Goal: Transaction & Acquisition: Purchase product/service

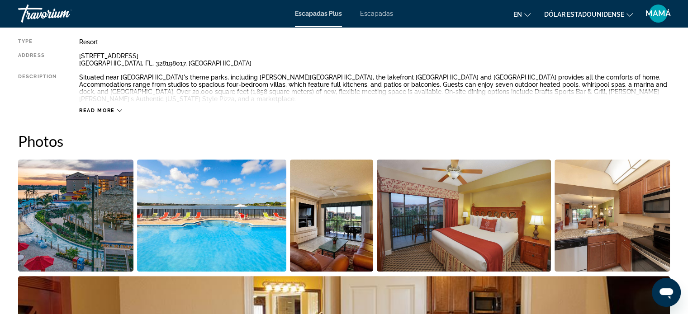
scroll to position [317, 0]
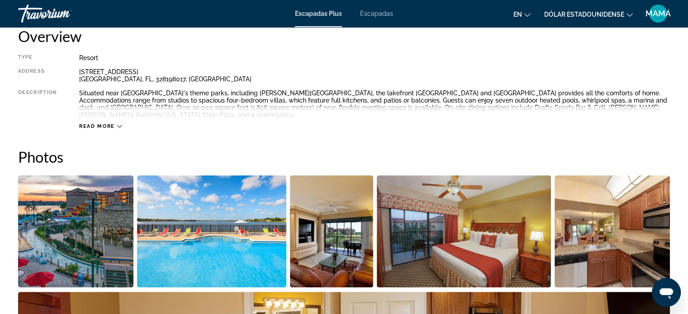
click at [346, 242] on img "Open full-screen image slider" at bounding box center [332, 232] width 84 height 112
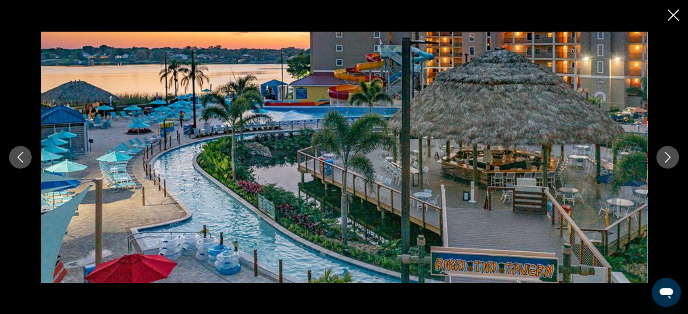
click at [662, 157] on icon "Next image" at bounding box center [667, 157] width 11 height 11
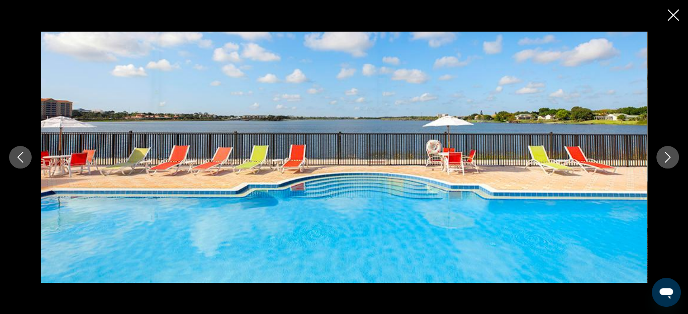
click at [662, 157] on icon "Next image" at bounding box center [667, 157] width 11 height 11
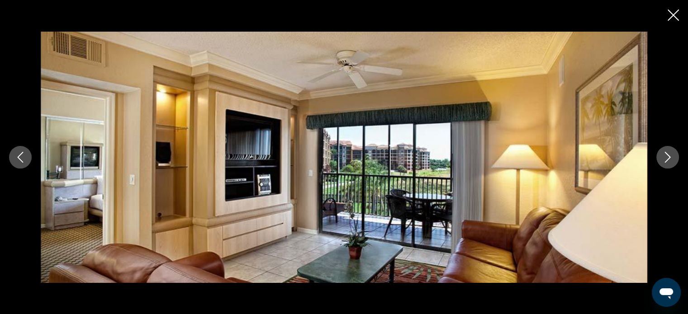
click at [662, 157] on icon "Next image" at bounding box center [667, 157] width 11 height 11
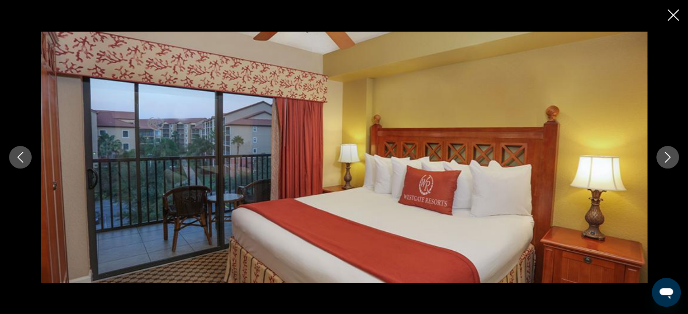
click at [662, 157] on icon "Next image" at bounding box center [667, 157] width 11 height 11
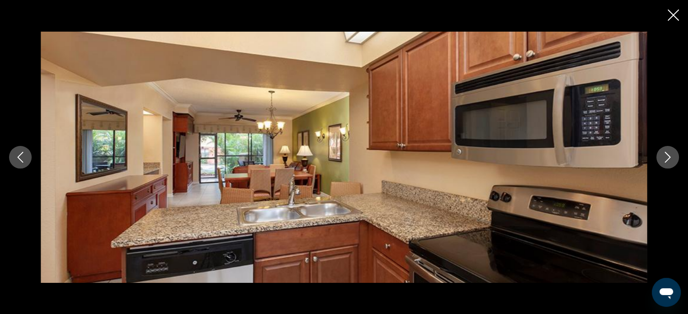
click at [670, 160] on icon "Next image" at bounding box center [667, 157] width 11 height 11
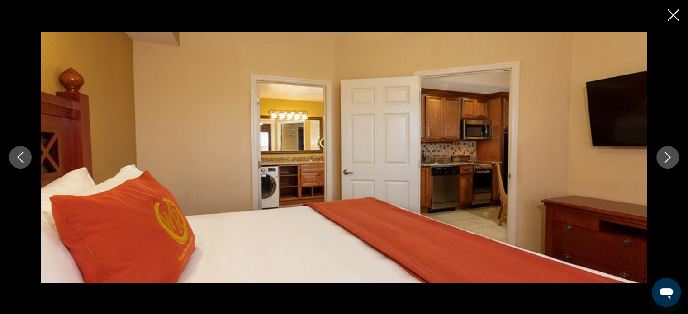
click at [670, 160] on icon "Next image" at bounding box center [667, 157] width 11 height 11
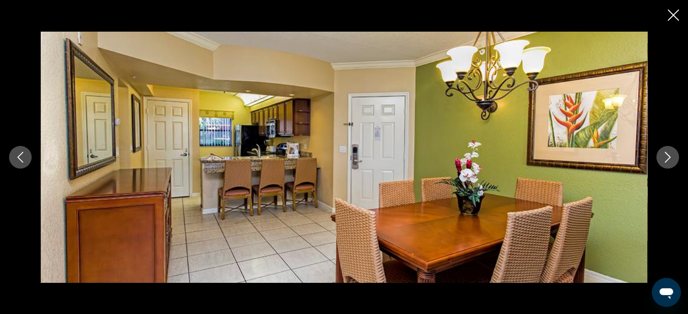
click at [670, 160] on icon "Next image" at bounding box center [667, 157] width 11 height 11
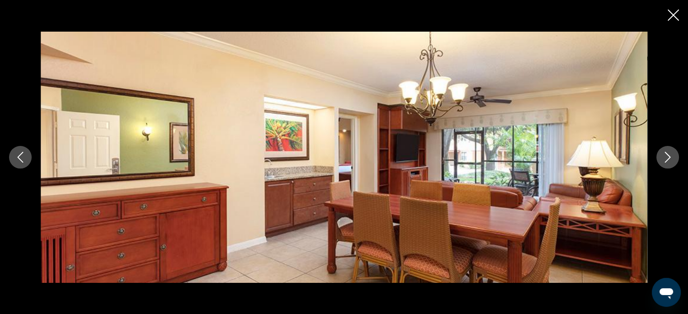
click at [670, 160] on icon "Next image" at bounding box center [667, 157] width 11 height 11
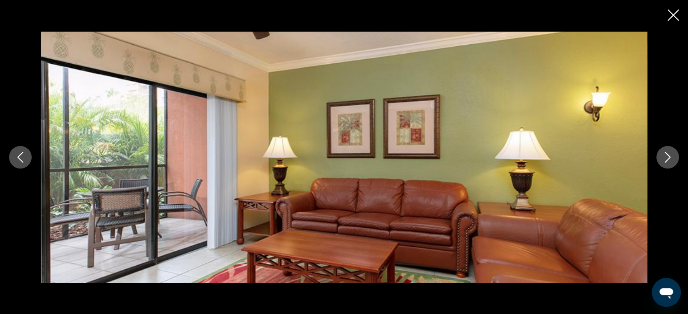
click at [672, 18] on icon "Close slideshow" at bounding box center [673, 15] width 11 height 11
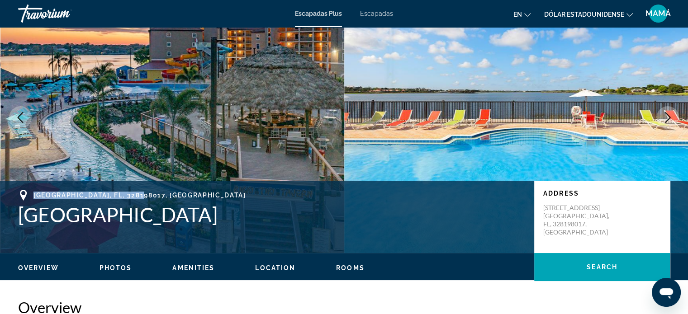
scroll to position [0, 0]
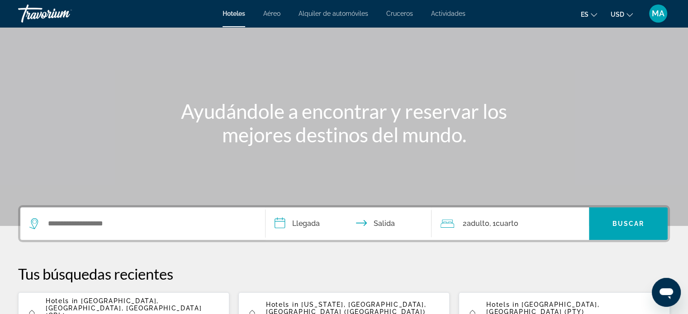
scroll to position [90, 0]
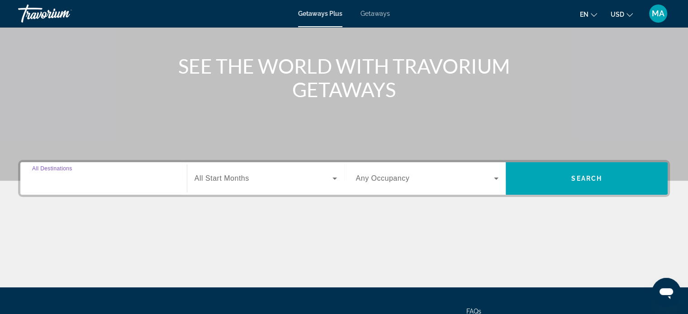
click at [143, 181] on input "Destination All Destinations" at bounding box center [103, 179] width 143 height 11
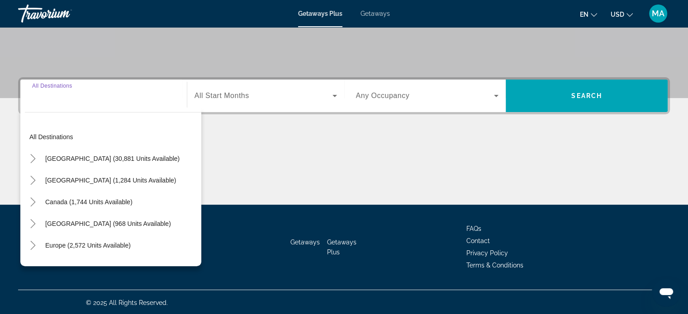
scroll to position [174, 0]
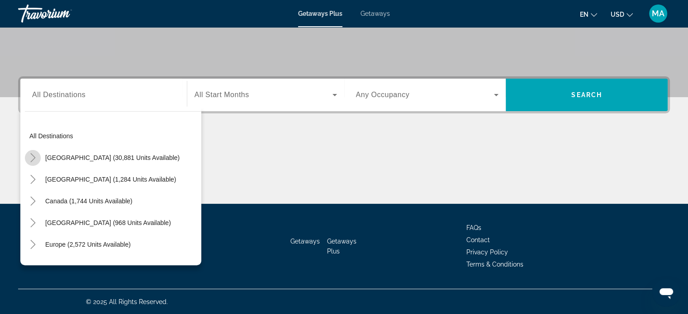
click at [29, 152] on mat-icon "Toggle United States (30,881 units available)" at bounding box center [33, 158] width 16 height 16
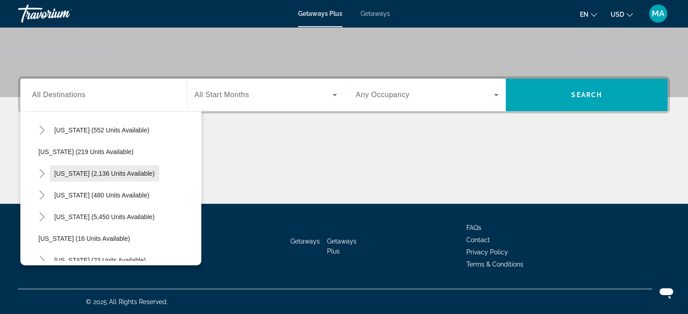
scroll to position [71, 0]
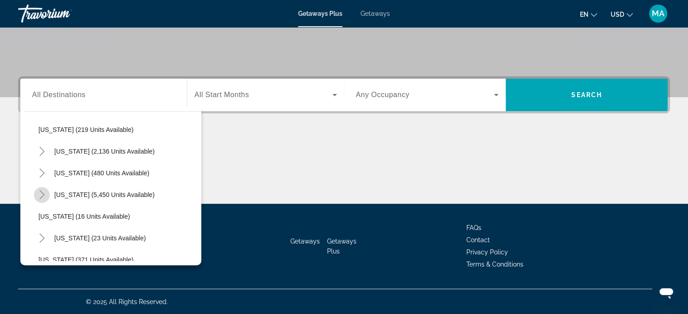
click at [45, 195] on icon "Toggle Florida (5,450 units available)" at bounding box center [42, 194] width 9 height 9
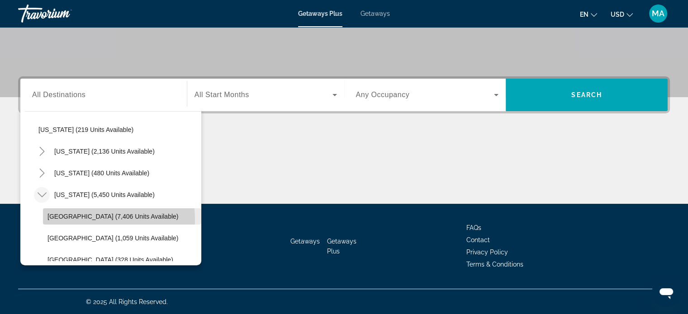
click at [92, 219] on span "Orlando & Disney Area (7,406 units available)" at bounding box center [113, 216] width 131 height 7
type input "**********"
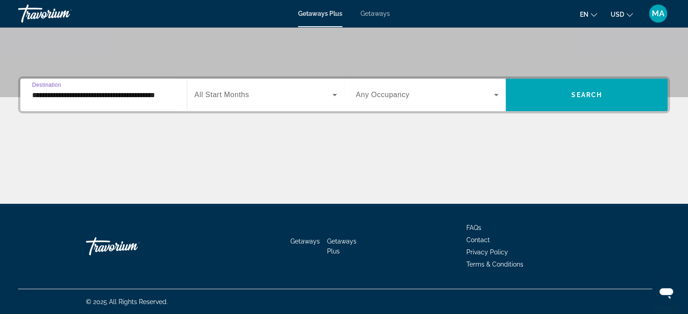
click at [328, 103] on div "Search widget" at bounding box center [266, 94] width 143 height 25
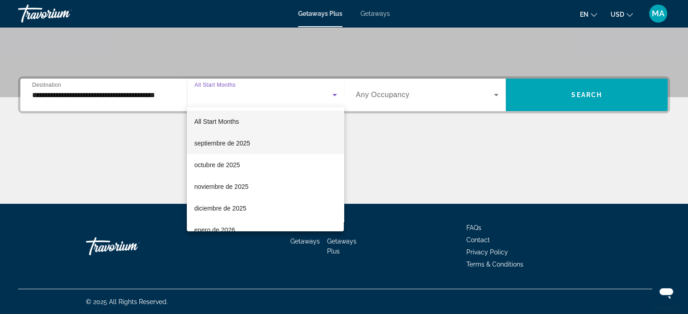
click at [271, 143] on mat-option "septiembre de 2025" at bounding box center [265, 144] width 157 height 22
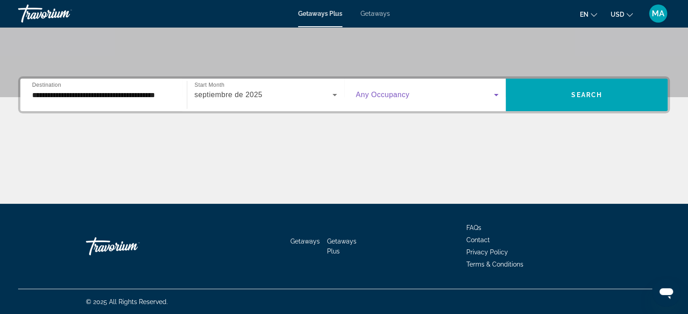
click at [497, 91] on icon "Search widget" at bounding box center [496, 95] width 11 height 11
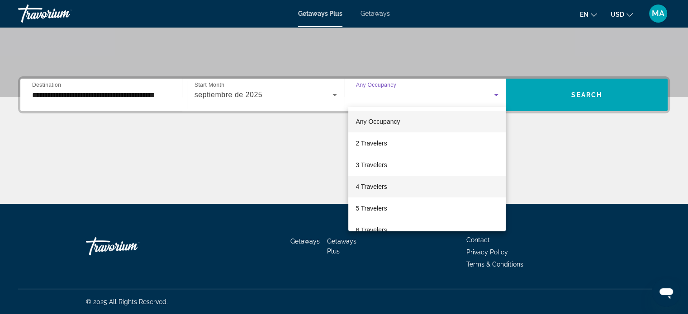
click at [403, 183] on mat-option "4 Travelers" at bounding box center [426, 187] width 157 height 22
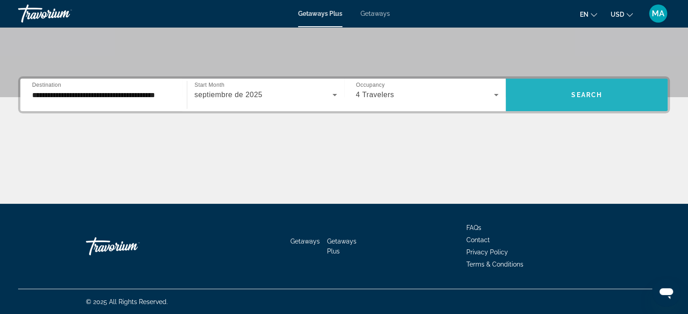
click at [590, 97] on span "Search" at bounding box center [586, 94] width 31 height 7
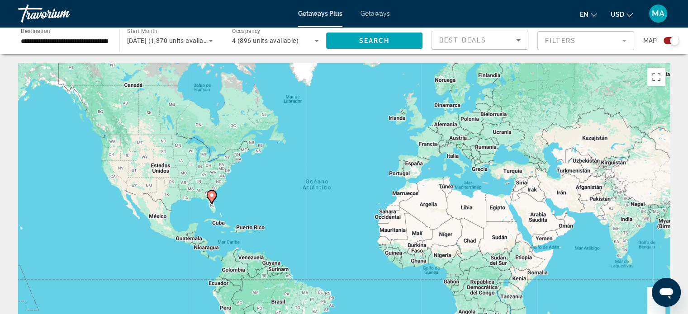
click at [478, 43] on span "Best Deals" at bounding box center [462, 40] width 47 height 7
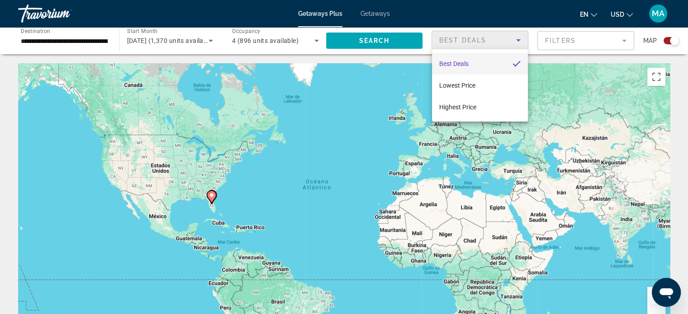
click at [478, 43] on div at bounding box center [344, 157] width 688 height 314
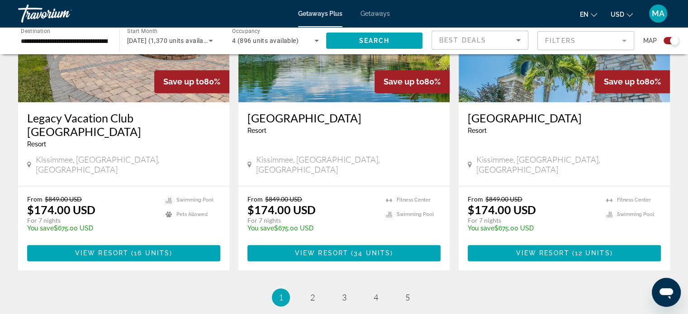
scroll to position [1456, 0]
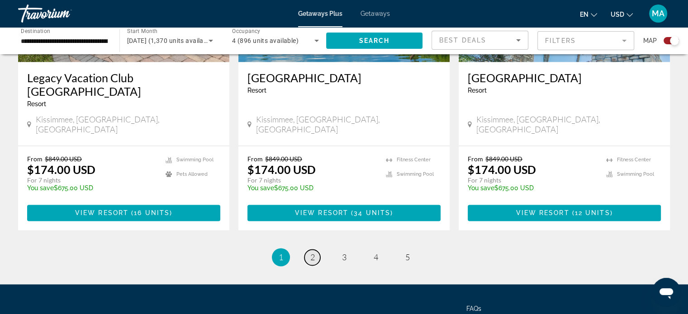
click at [311, 252] on span "2" at bounding box center [312, 257] width 5 height 10
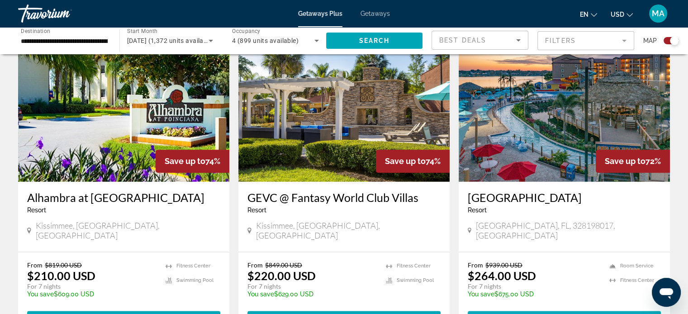
scroll to position [1343, 0]
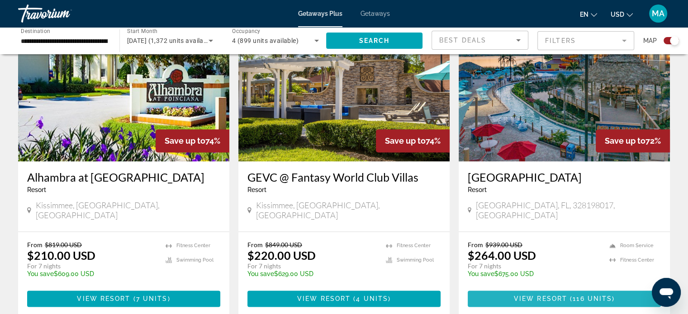
click at [557, 295] on span "View Resort" at bounding box center [540, 298] width 53 height 7
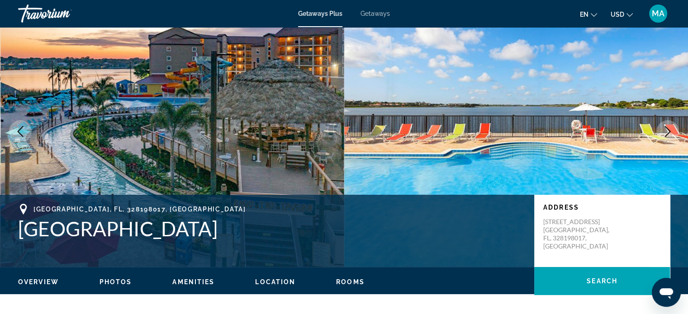
scroll to position [45, 0]
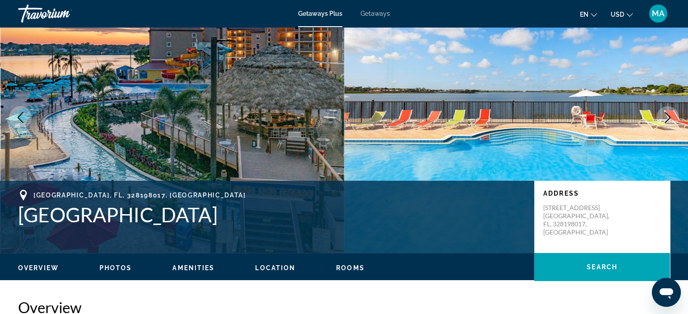
drag, startPoint x: 290, startPoint y: 217, endPoint x: 19, endPoint y: 206, distance: 270.3
click at [19, 206] on h1 "[GEOGRAPHIC_DATA]" at bounding box center [271, 215] width 507 height 24
copy h1 "[GEOGRAPHIC_DATA]"
click at [134, 193] on span "[GEOGRAPHIC_DATA], FL, 328198017, [GEOGRAPHIC_DATA]" at bounding box center [139, 195] width 213 height 7
drag, startPoint x: 146, startPoint y: 194, endPoint x: 33, endPoint y: 195, distance: 113.1
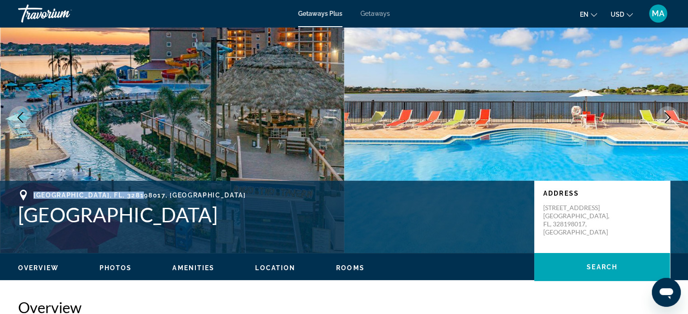
click at [33, 195] on div "[GEOGRAPHIC_DATA], FL, 328198017, [GEOGRAPHIC_DATA]" at bounding box center [271, 195] width 507 height 11
copy span "[GEOGRAPHIC_DATA], FL, 328198017, [GEOGRAPHIC_DATA]"
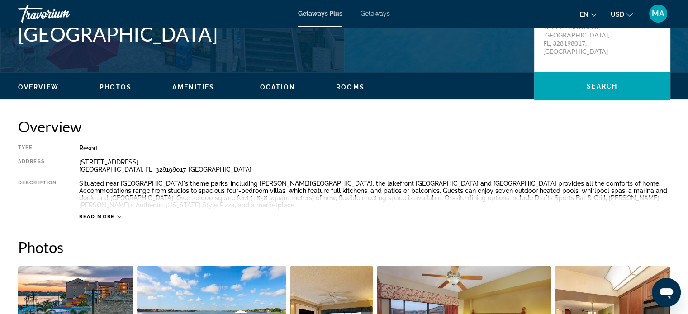
scroll to position [271, 0]
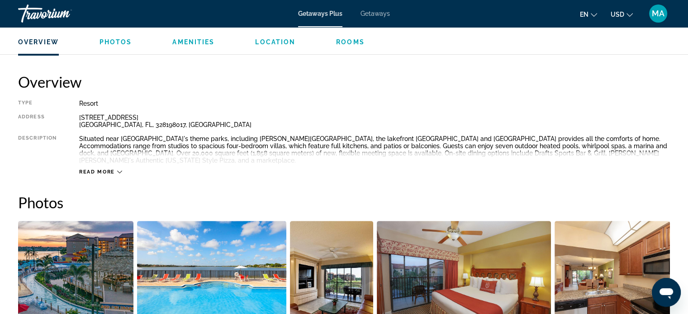
click at [117, 170] on icon "Main content" at bounding box center [119, 172] width 5 height 5
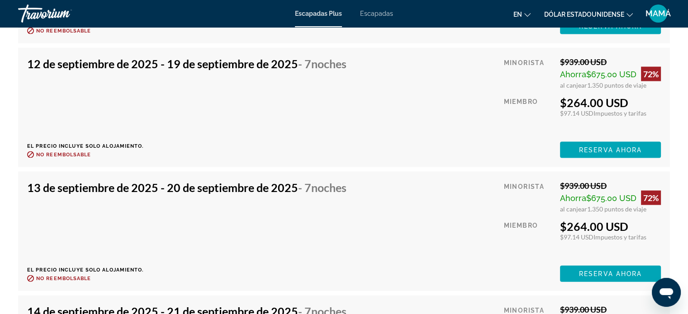
scroll to position [1945, 0]
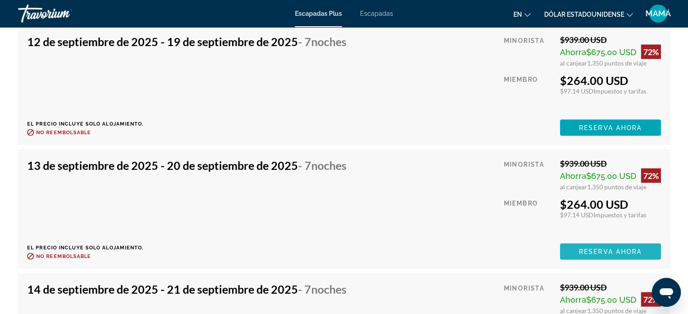
click at [598, 248] on font "Reserva ahora" at bounding box center [610, 251] width 63 height 7
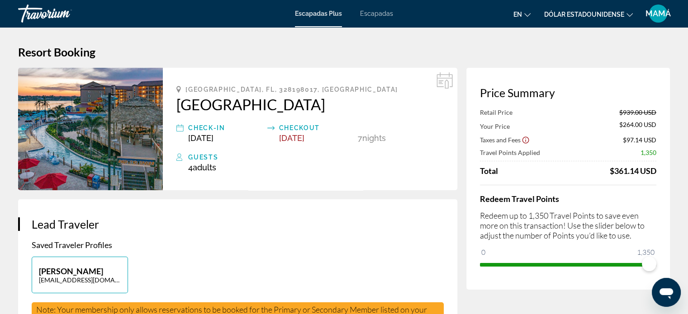
click at [288, 88] on span "[GEOGRAPHIC_DATA], FL, 328198017, [GEOGRAPHIC_DATA]" at bounding box center [291, 89] width 213 height 7
drag, startPoint x: 299, startPoint y: 87, endPoint x: 180, endPoint y: 84, distance: 119.0
click at [180, 84] on div "Orlando, FL, 328198017, USA Westgate Lakes Resort and Spa Check-In Sep 13, 2025…" at bounding box center [310, 129] width 295 height 123
copy span "[GEOGRAPHIC_DATA], FL, 328198017, [GEOGRAPHIC_DATA]"
click at [180, 106] on h2 "[GEOGRAPHIC_DATA]" at bounding box center [309, 104] width 267 height 18
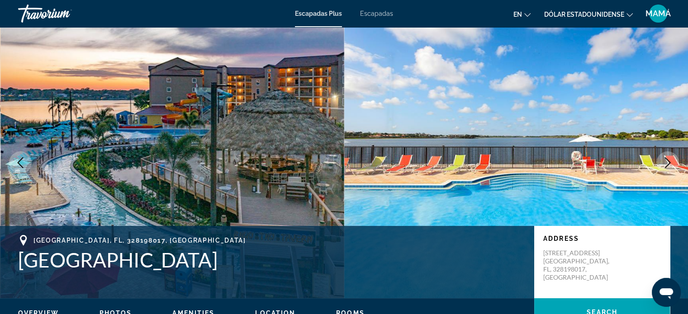
scroll to position [45, 0]
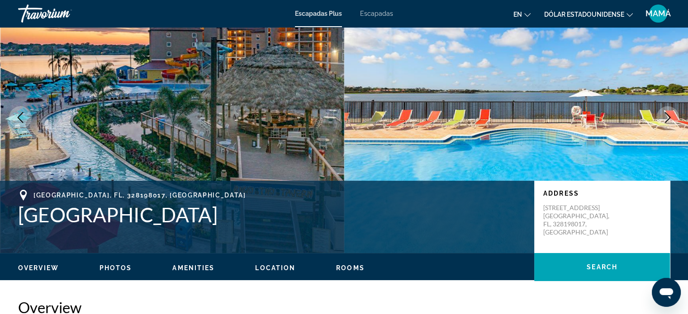
drag, startPoint x: 288, startPoint y: 215, endPoint x: 18, endPoint y: 211, distance: 270.1
click at [18, 211] on div "Orlando, FL, 328198017, USA Westgate Lakes Resort and Spa Address 9500 Turkey L…" at bounding box center [344, 217] width 688 height 54
copy h1 "[GEOGRAPHIC_DATA]"
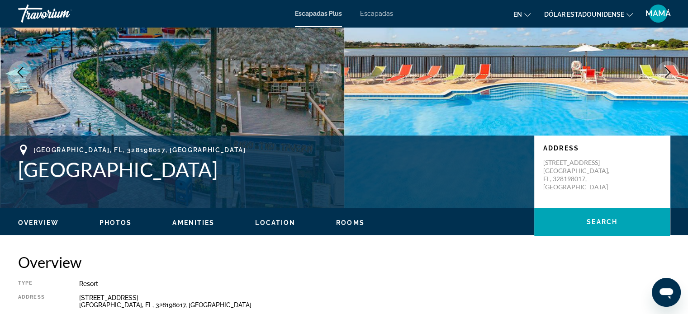
scroll to position [136, 0]
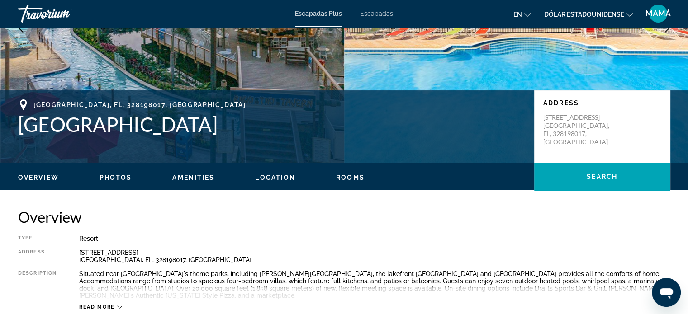
click at [124, 179] on span "Photos" at bounding box center [116, 177] width 33 height 7
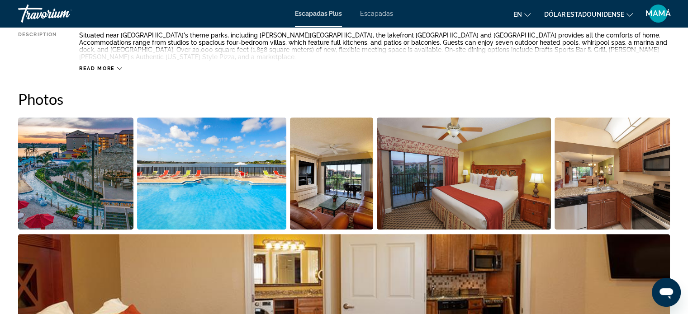
scroll to position [403, 0]
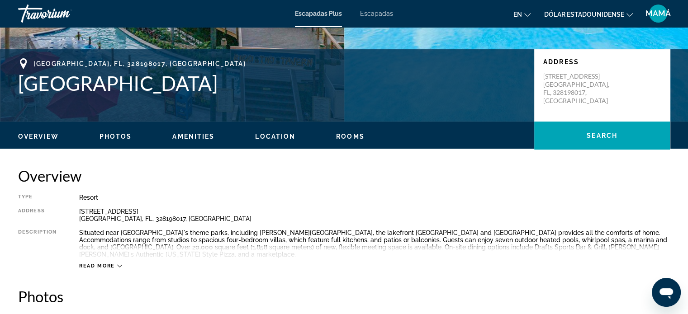
click at [190, 134] on span "Amenities" at bounding box center [193, 136] width 42 height 7
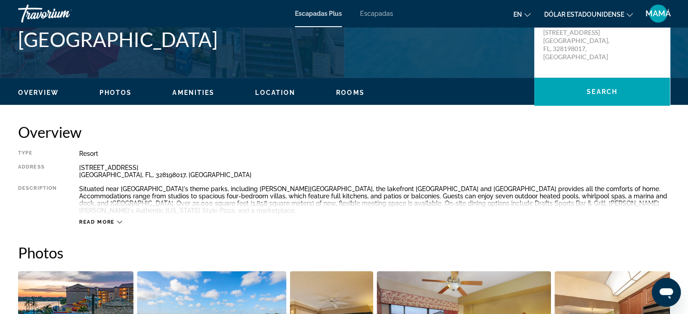
scroll to position [184, 0]
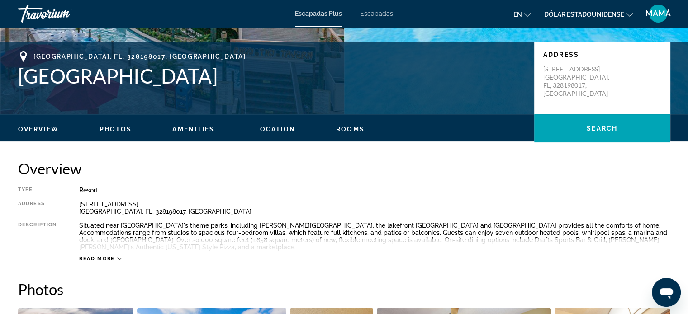
click at [116, 256] on div "Read more" at bounding box center [100, 259] width 43 height 6
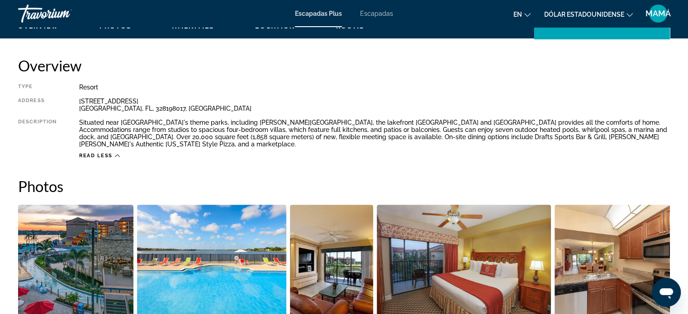
scroll to position [271, 0]
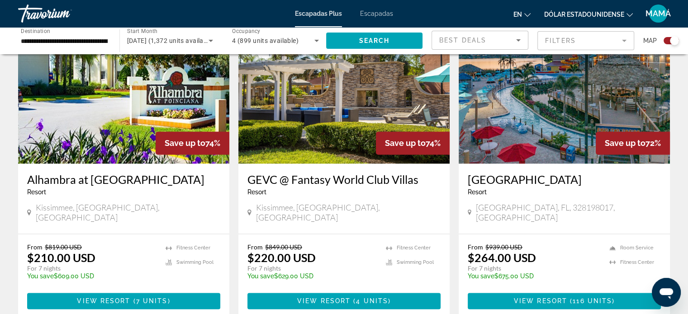
scroll to position [1357, 0]
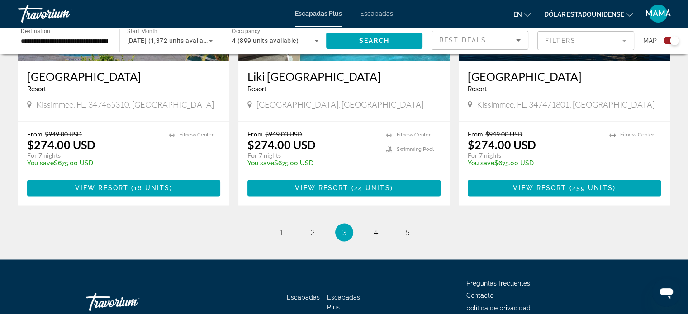
scroll to position [1429, 0]
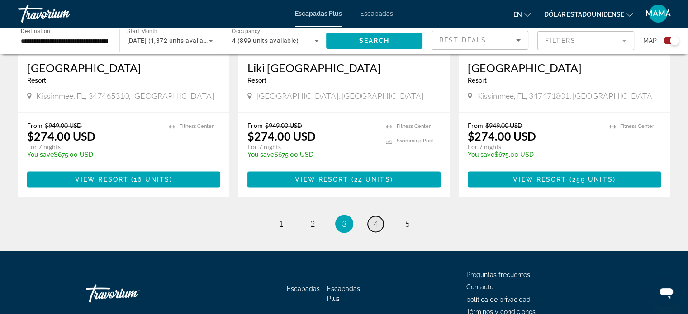
click at [374, 219] on span "4" at bounding box center [376, 224] width 5 height 10
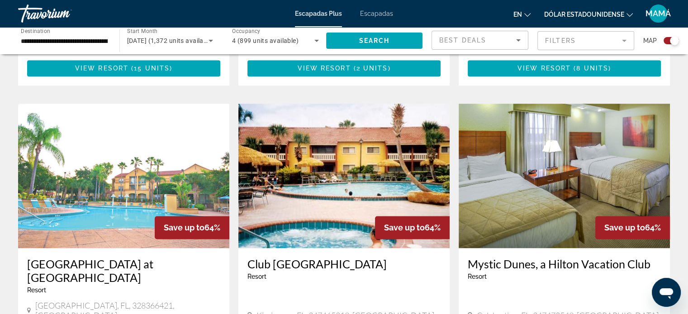
scroll to position [1442, 0]
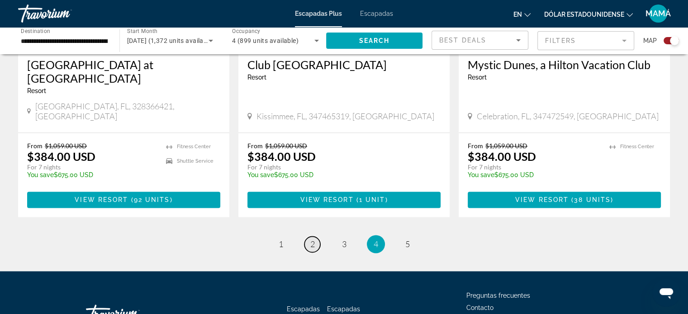
click at [311, 239] on span "2" at bounding box center [312, 244] width 5 height 10
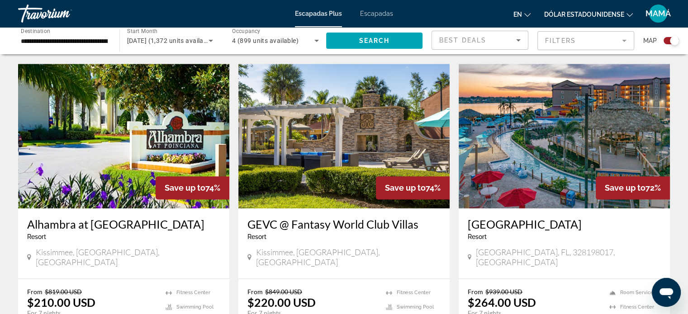
scroll to position [1312, 0]
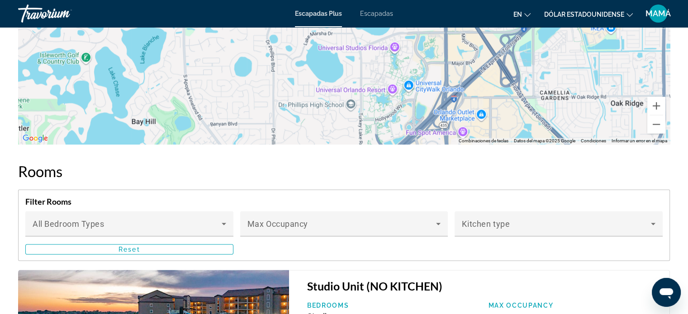
scroll to position [1312, 0]
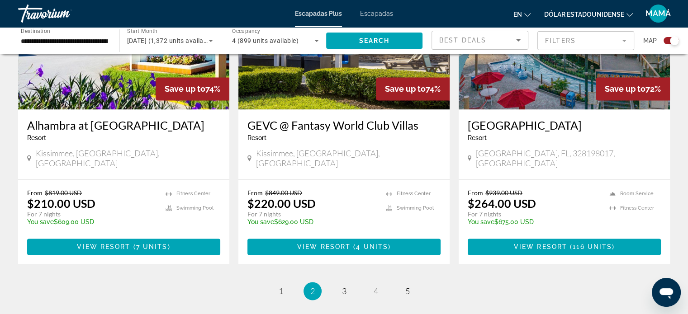
scroll to position [1403, 0]
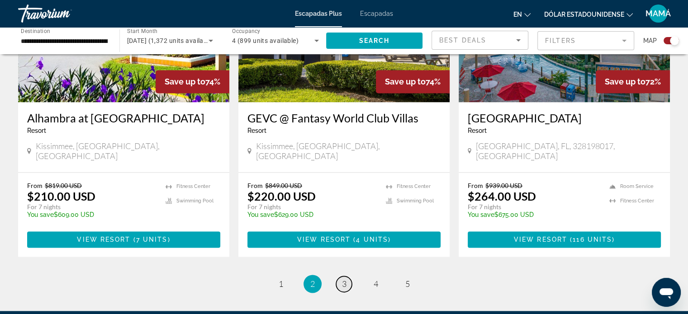
click at [343, 279] on span "3" at bounding box center [344, 284] width 5 height 10
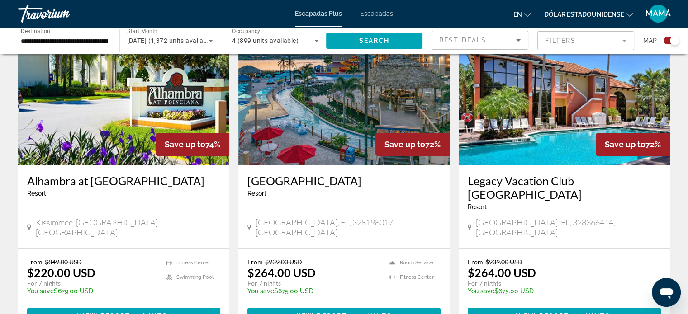
scroll to position [362, 0]
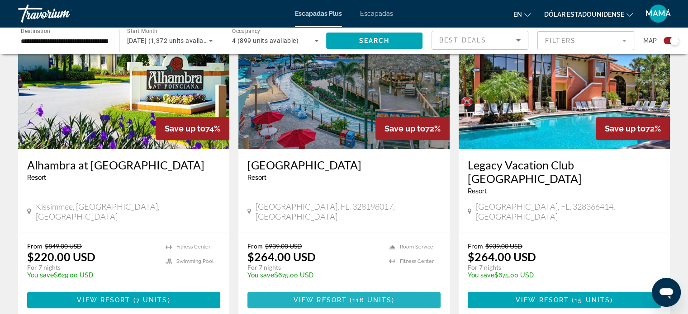
click at [336, 297] on span "View Resort" at bounding box center [320, 300] width 53 height 7
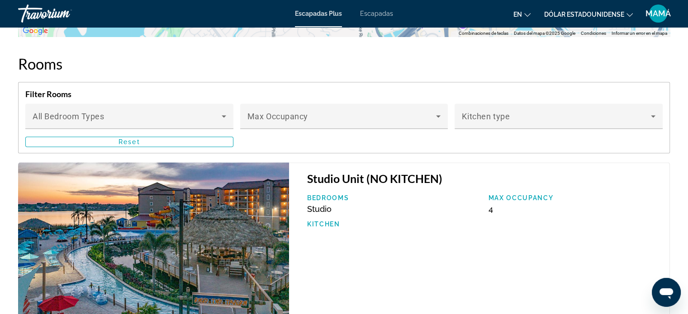
scroll to position [1493, 0]
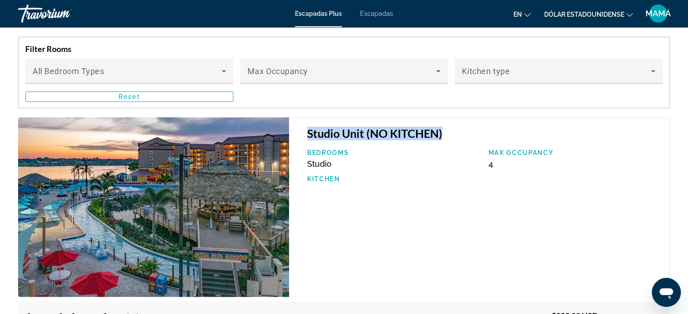
drag, startPoint x: 307, startPoint y: 124, endPoint x: 445, endPoint y: 125, distance: 138.0
click at [445, 127] on h3 "Studio Unit (NO KITCHEN)" at bounding box center [483, 134] width 353 height 14
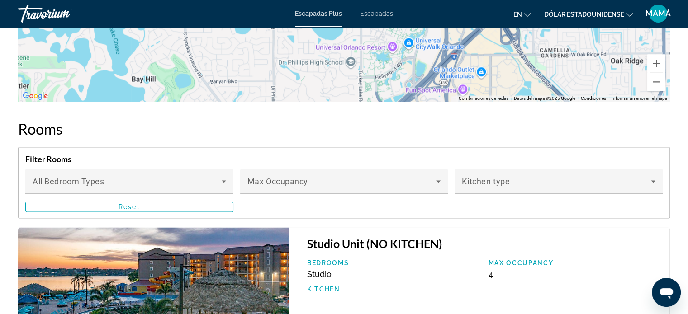
scroll to position [1357, 0]
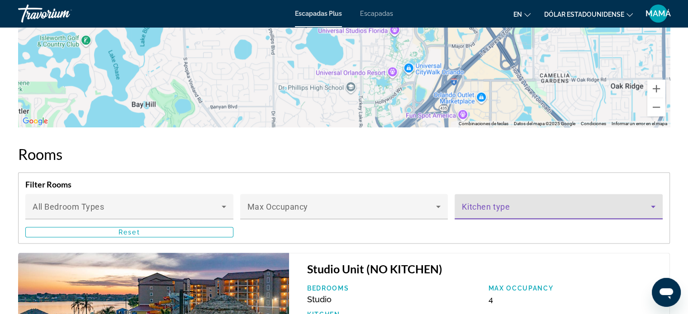
click at [497, 206] on span "Contenido principal" at bounding box center [556, 210] width 189 height 11
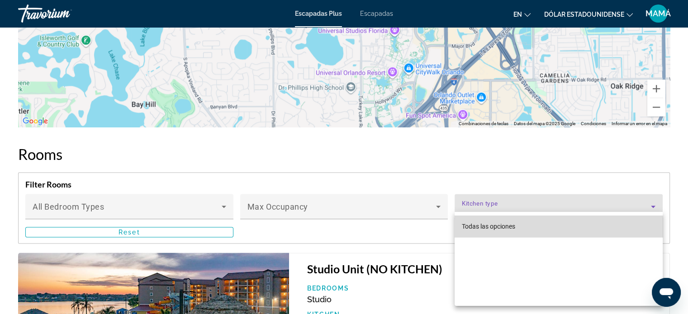
click at [498, 231] on span "Todas las opciones" at bounding box center [488, 226] width 53 height 11
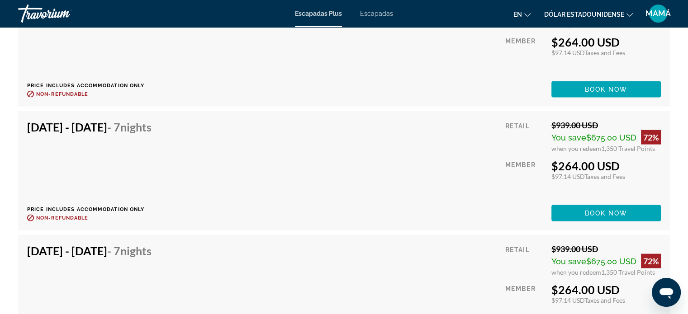
scroll to position [1945, 0]
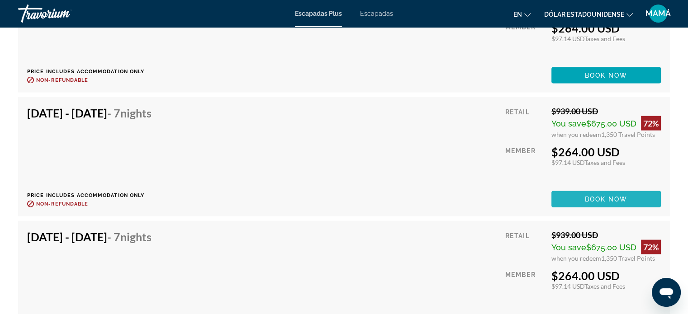
click at [599, 196] on span "Book now" at bounding box center [606, 199] width 43 height 7
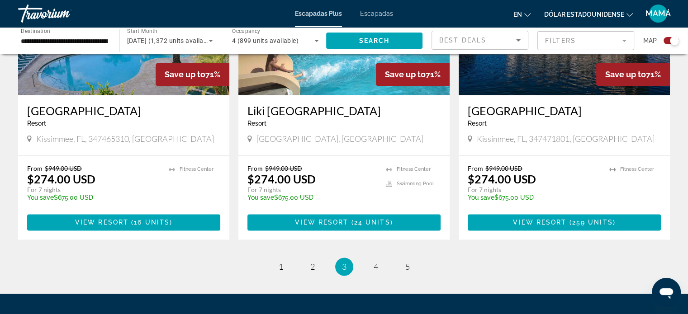
scroll to position [1403, 0]
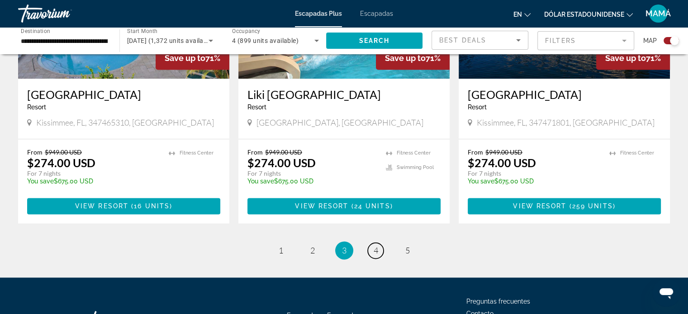
click at [373, 243] on link "page 4" at bounding box center [376, 251] width 16 height 16
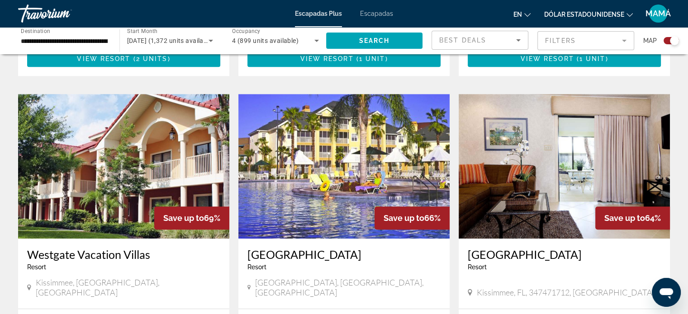
scroll to position [950, 0]
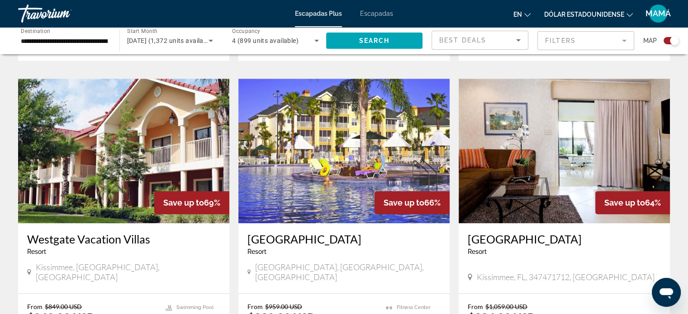
click at [316, 128] on img "Contenido principal" at bounding box center [343, 151] width 211 height 145
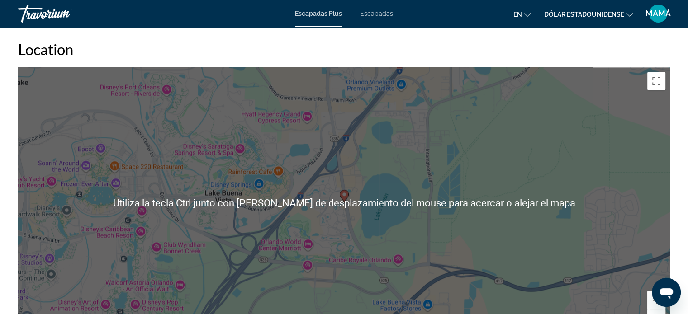
scroll to position [1311, 0]
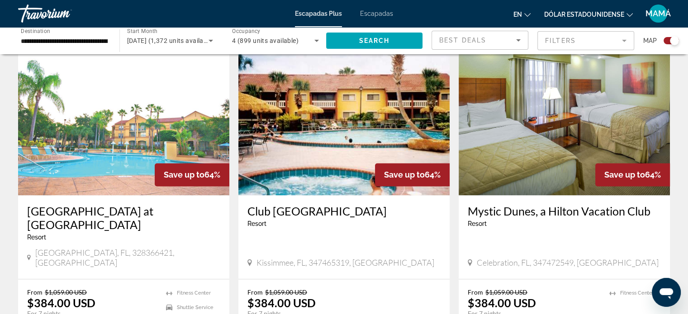
scroll to position [1312, 0]
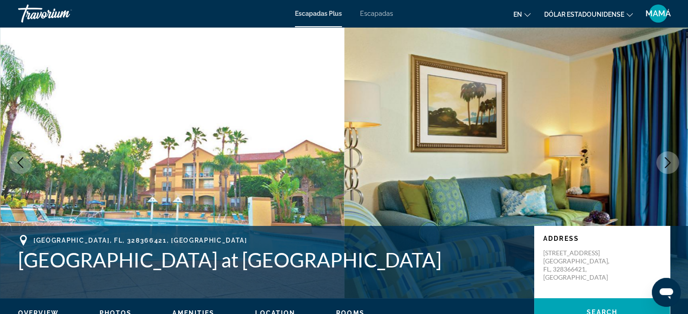
scroll to position [45, 0]
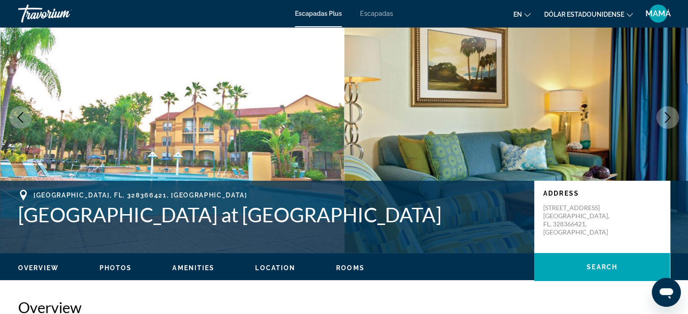
click at [669, 121] on icon "Next image" at bounding box center [667, 117] width 11 height 11
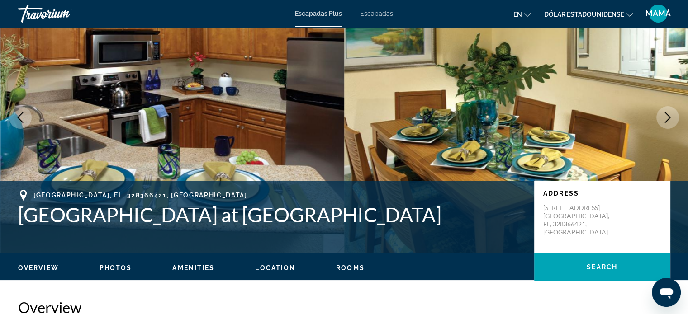
click at [669, 121] on icon "Next image" at bounding box center [667, 117] width 11 height 11
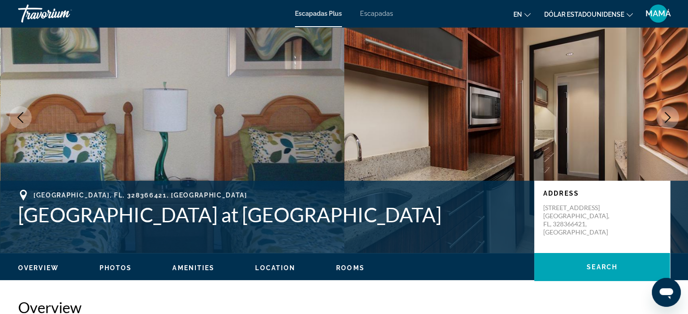
click at [669, 121] on icon "Next image" at bounding box center [667, 117] width 11 height 11
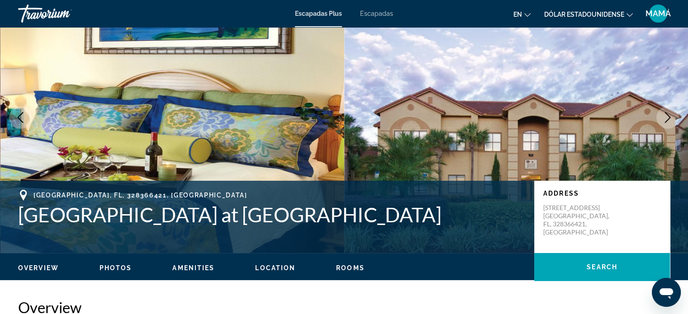
click at [669, 121] on icon "Next image" at bounding box center [667, 117] width 11 height 11
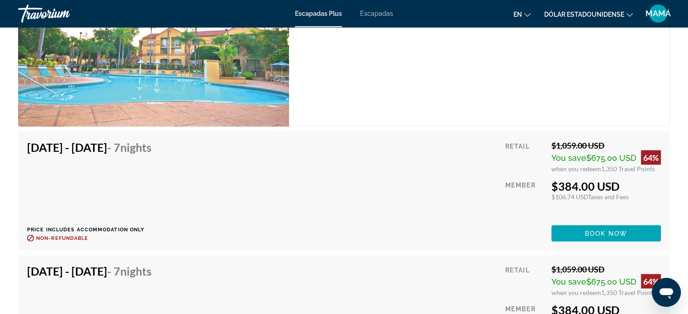
scroll to position [1719, 0]
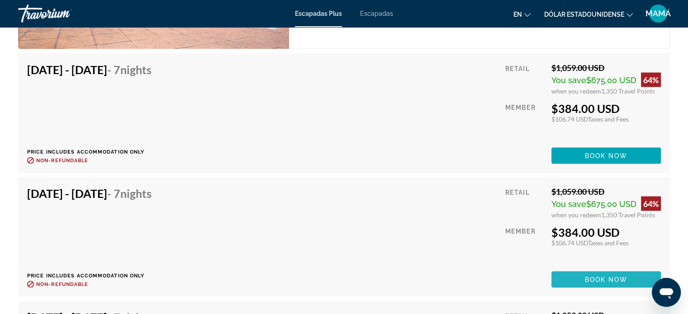
click at [603, 276] on span "Book now" at bounding box center [606, 279] width 43 height 7
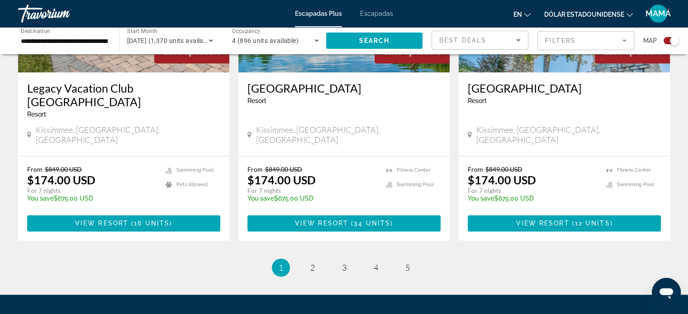
scroll to position [1448, 0]
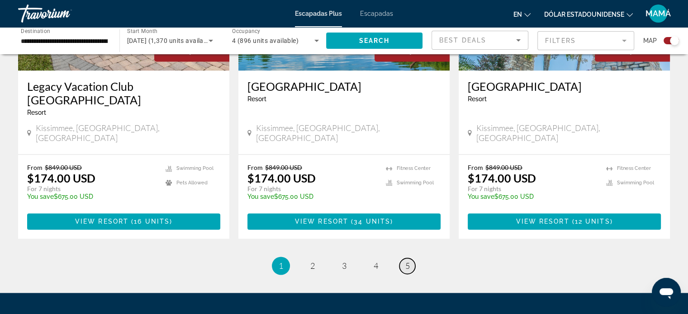
click at [403, 258] on link "page 5" at bounding box center [407, 266] width 16 height 16
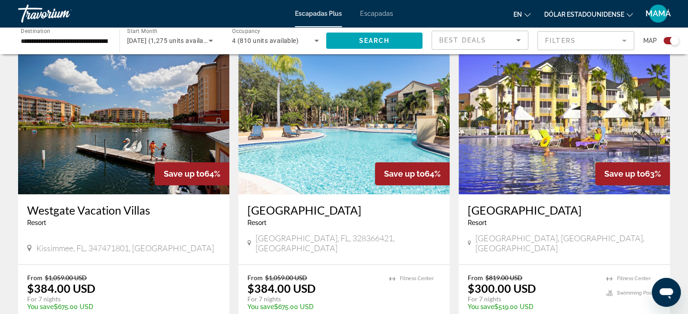
scroll to position [362, 0]
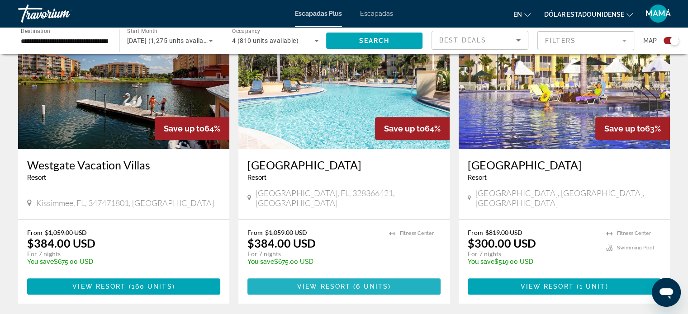
click at [337, 283] on span "View Resort" at bounding box center [323, 286] width 53 height 7
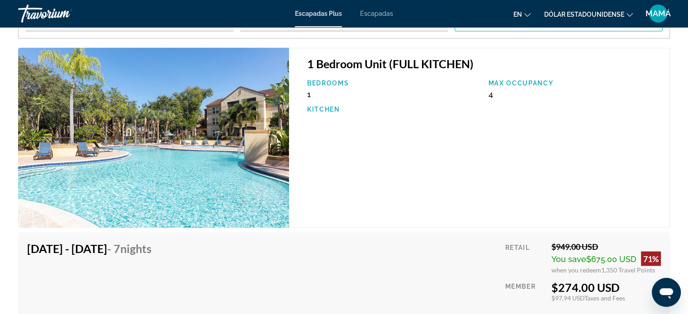
scroll to position [1583, 0]
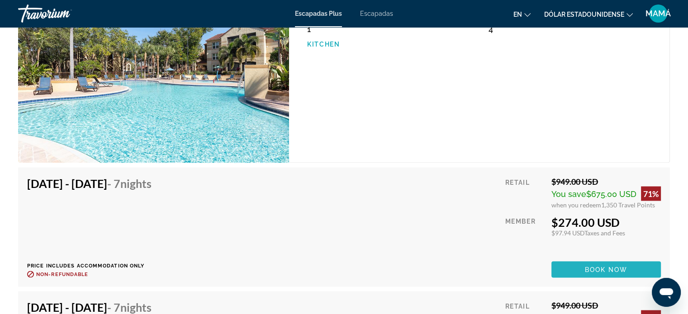
click at [581, 266] on span "Contenido principal" at bounding box center [605, 270] width 109 height 22
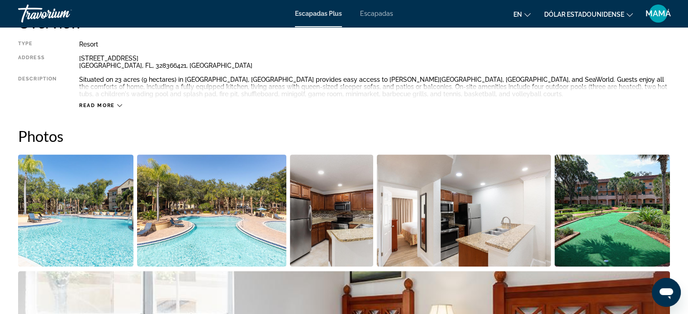
scroll to position [317, 0]
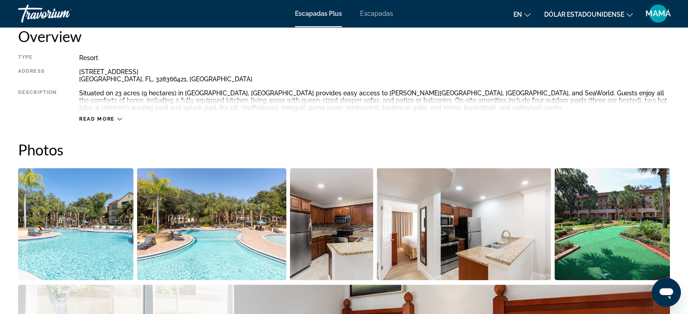
click at [117, 121] on icon "Contenido principal" at bounding box center [119, 119] width 5 height 5
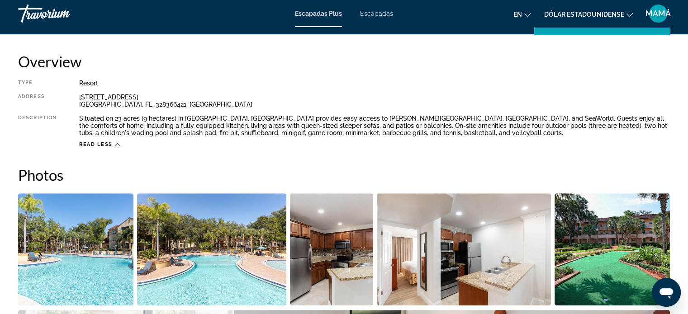
scroll to position [271, 0]
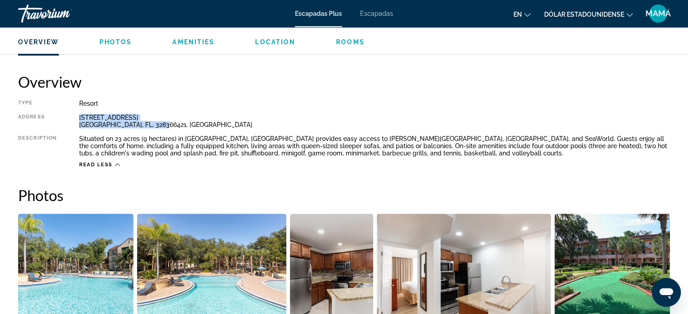
drag, startPoint x: 164, startPoint y: 124, endPoint x: 57, endPoint y: 123, distance: 106.8
click at [57, 123] on div "Type Resort All-Inclusive No All-Inclusive Address 12007 Cypress Run Road Orlan…" at bounding box center [344, 134] width 652 height 68
copy div "12007 Cypress Run Road Orlando, FL, 328366421, USA"
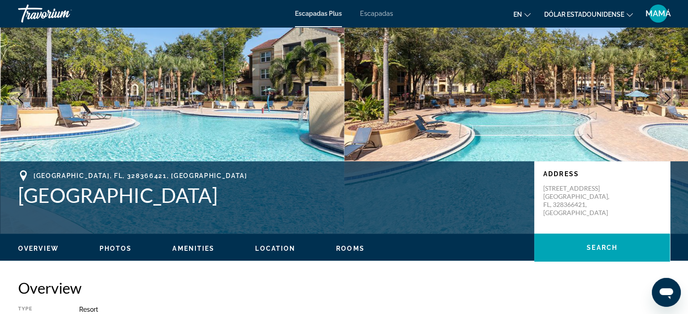
scroll to position [45, 0]
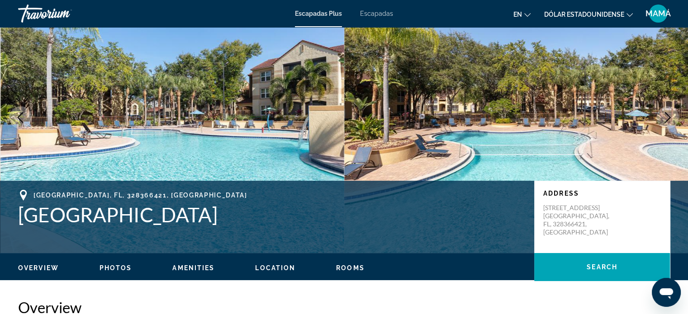
drag, startPoint x: 254, startPoint y: 216, endPoint x: 20, endPoint y: 216, distance: 234.4
click at [20, 216] on h1 "Westgate Blue Tree Resort" at bounding box center [271, 215] width 507 height 24
copy h1 "Westgate Blue Tree Resort"
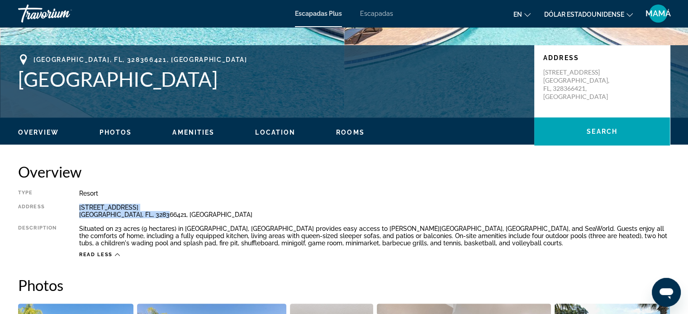
scroll to position [226, 0]
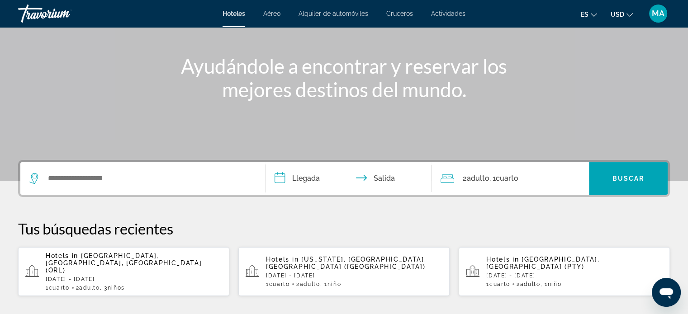
click at [105, 167] on div "Search widget" at bounding box center [142, 178] width 227 height 33
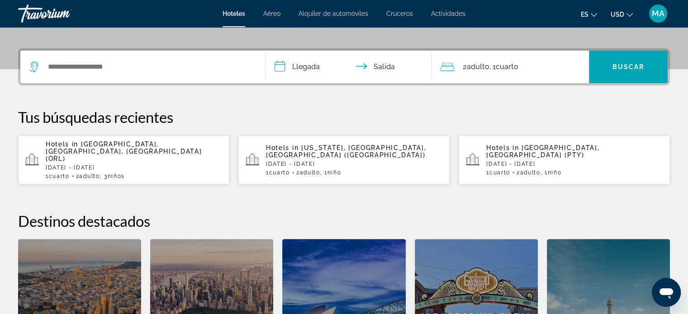
scroll to position [221, 0]
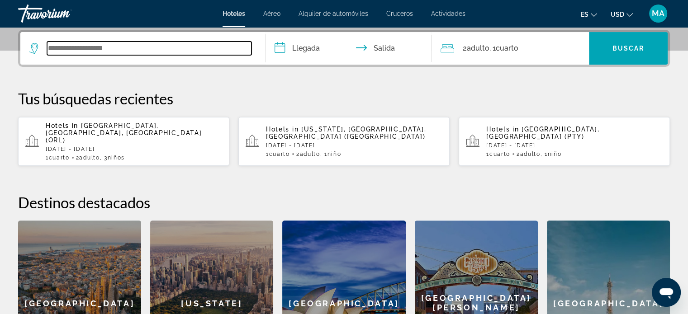
click at [91, 50] on input "Search widget" at bounding box center [149, 49] width 204 height 14
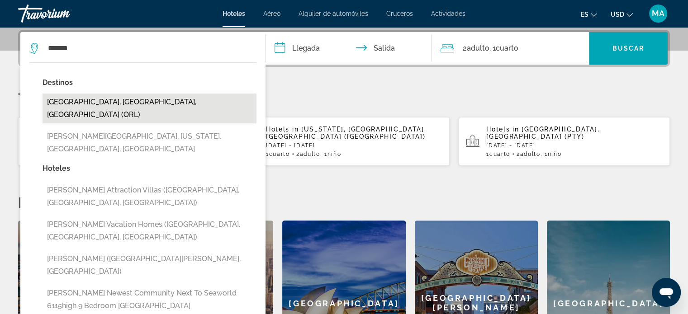
click at [124, 104] on button "Orlando, FL, United States (ORL)" at bounding box center [150, 109] width 214 height 30
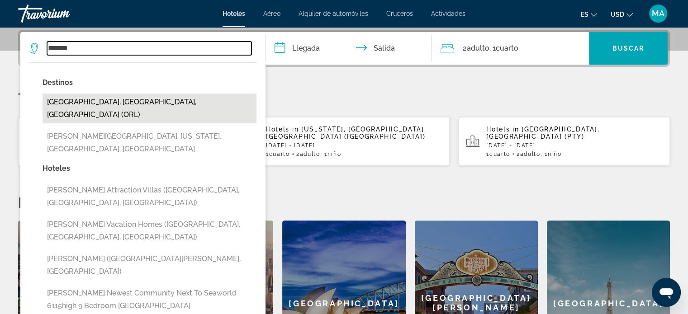
type input "**********"
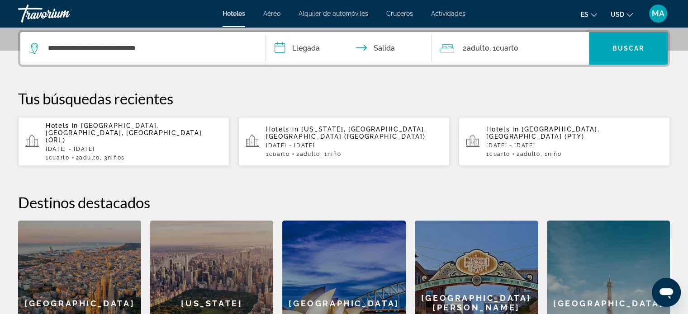
click at [311, 52] on input "**********" at bounding box center [351, 49] width 170 height 35
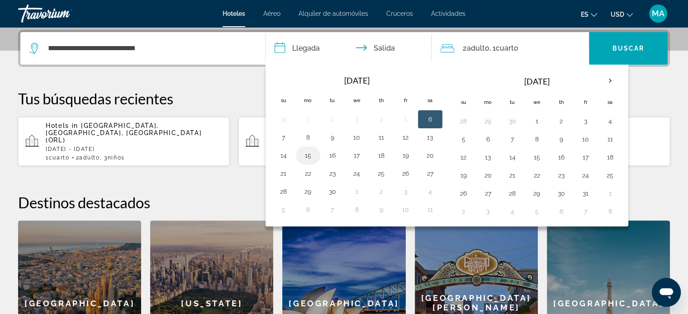
click at [304, 155] on button "15" at bounding box center [308, 155] width 14 height 13
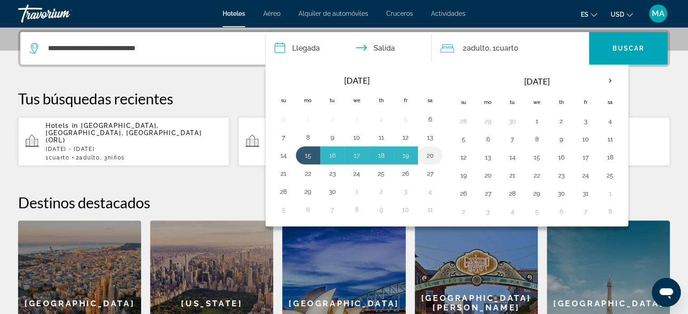
click at [425, 153] on button "20" at bounding box center [430, 155] width 14 height 13
type input "**********"
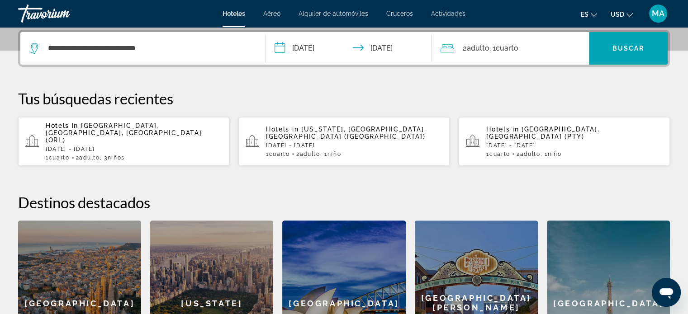
click at [487, 48] on span "Adulto" at bounding box center [477, 48] width 23 height 9
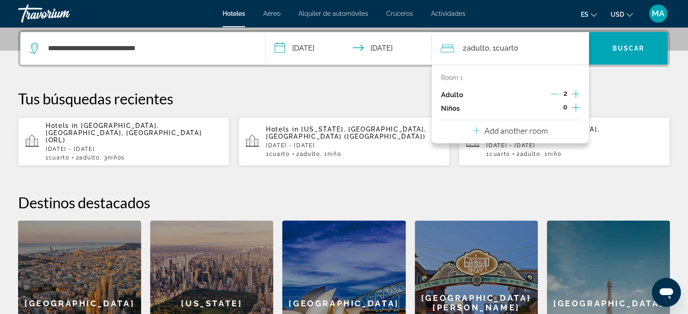
click at [574, 106] on icon "Increment children" at bounding box center [576, 107] width 8 height 11
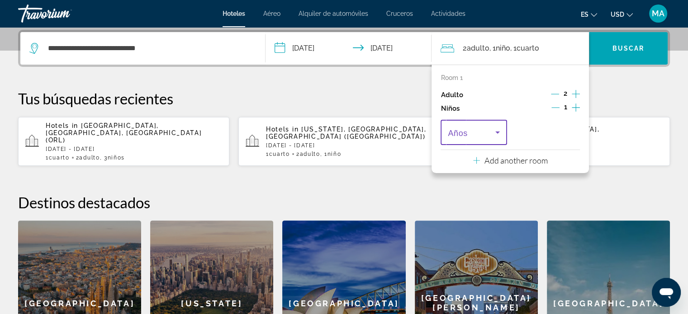
click at [496, 135] on icon "Travelers: 2 adults, 1 child" at bounding box center [497, 132] width 11 height 11
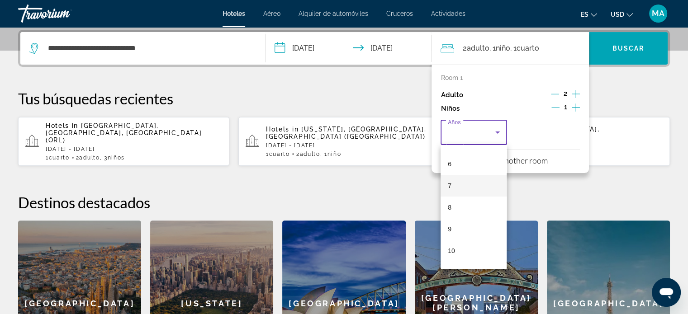
scroll to position [181, 0]
click at [473, 200] on mat-option "10" at bounding box center [474, 196] width 66 height 22
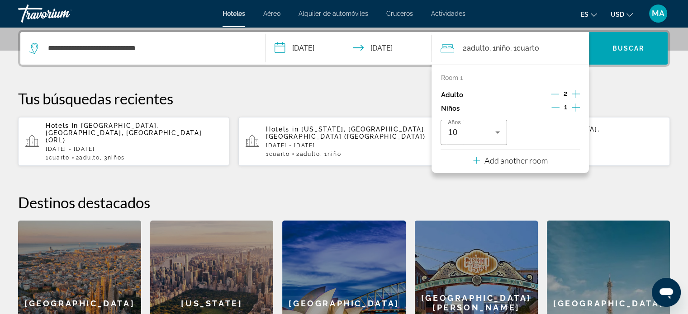
click at [577, 110] on icon "Increment children" at bounding box center [576, 107] width 8 height 11
click at [553, 128] on span "Travelers: 2 adults, 2 children" at bounding box center [544, 132] width 47 height 11
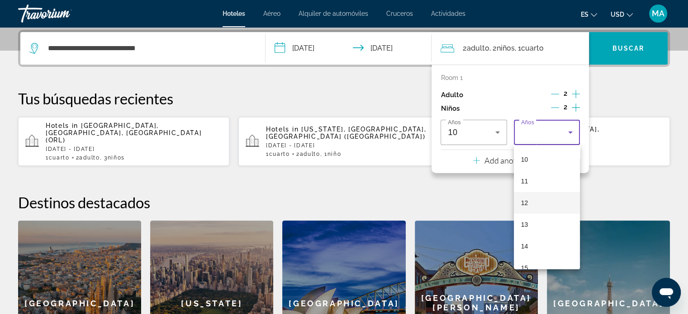
scroll to position [226, 0]
click at [540, 198] on mat-option "12" at bounding box center [547, 194] width 66 height 22
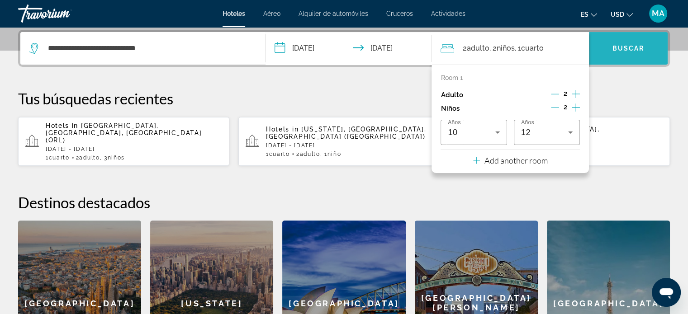
click at [624, 52] on span "Search widget" at bounding box center [628, 49] width 79 height 22
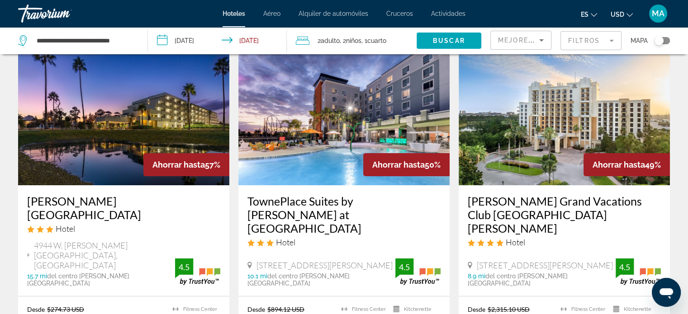
scroll to position [90, 0]
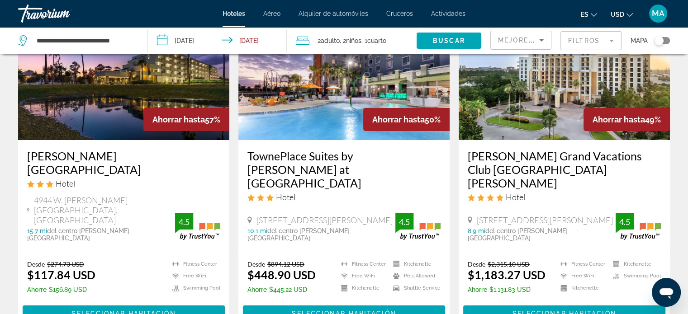
click at [597, 39] on mat-form-field "Filtros" at bounding box center [591, 40] width 61 height 19
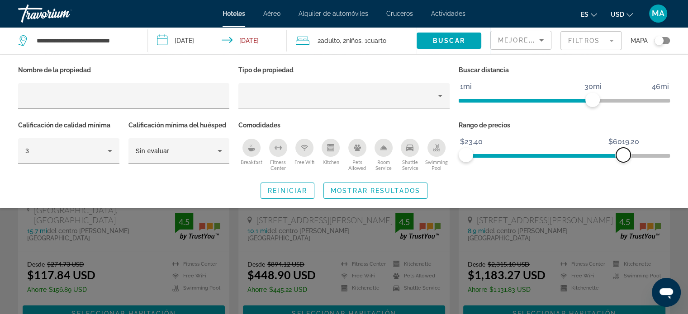
drag, startPoint x: 664, startPoint y: 155, endPoint x: 623, endPoint y: 159, distance: 40.4
click at [623, 159] on span "ngx-slider-max" at bounding box center [623, 155] width 14 height 14
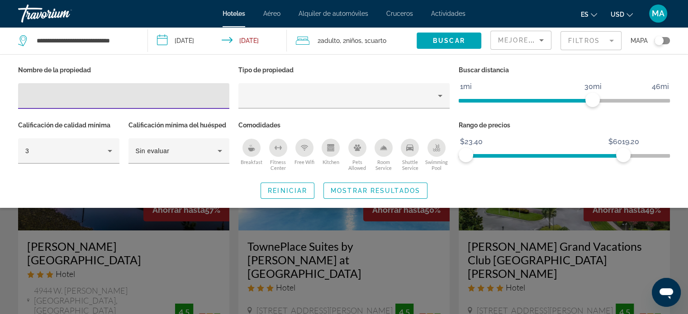
click at [166, 95] on input "Hotel Filters" at bounding box center [123, 96] width 197 height 11
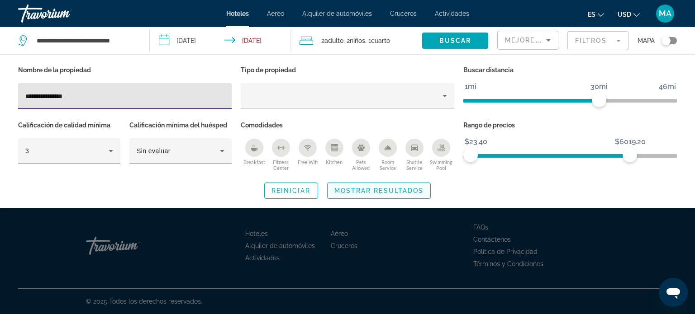
type input "**********"
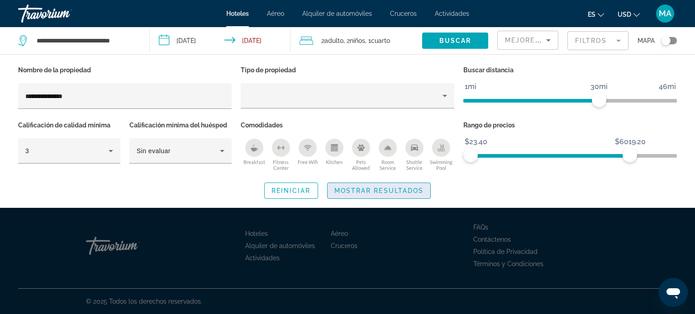
click at [364, 193] on span "Mostrar resultados" at bounding box center [379, 190] width 90 height 7
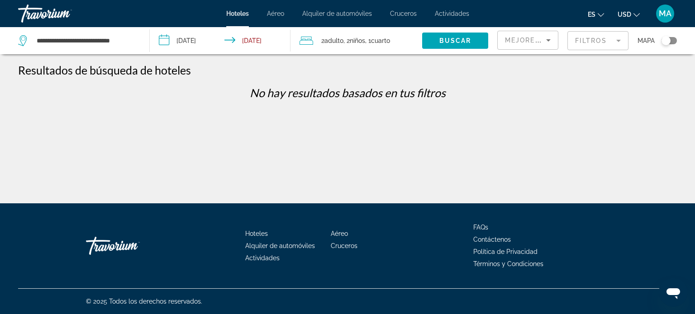
click at [599, 43] on mat-form-field "Filtros" at bounding box center [597, 40] width 61 height 19
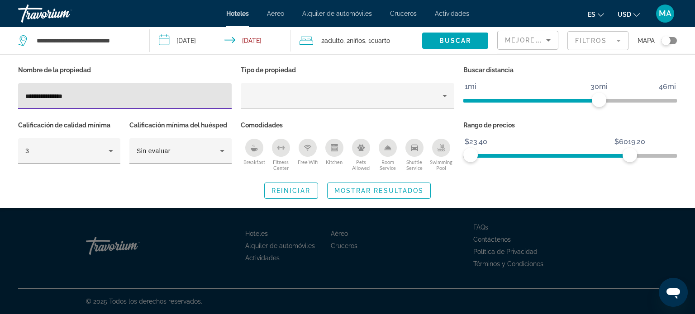
drag, startPoint x: 71, startPoint y: 99, endPoint x: 36, endPoint y: 96, distance: 35.4
click at [36, 96] on input "**********" at bounding box center [124, 96] width 199 height 11
type input "****"
click at [351, 193] on span "Mostrar resultados" at bounding box center [379, 190] width 90 height 7
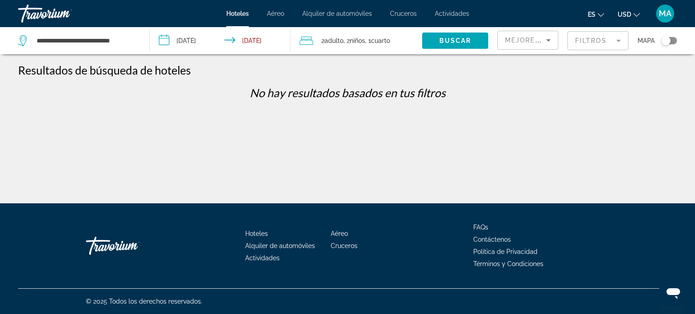
click at [543, 41] on icon "Sort by" at bounding box center [548, 40] width 11 height 11
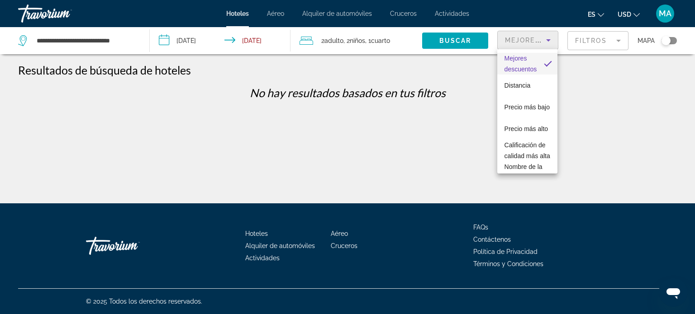
click at [586, 43] on div at bounding box center [347, 157] width 695 height 314
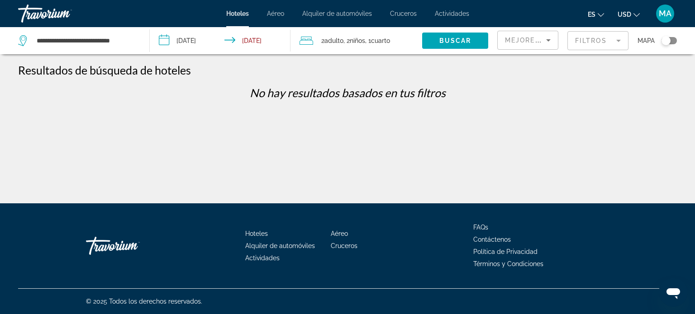
click at [586, 44] on mat-form-field "Filtros" at bounding box center [597, 40] width 61 height 19
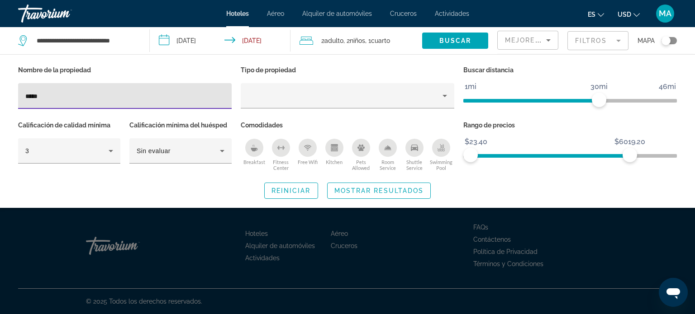
drag, startPoint x: 98, startPoint y: 92, endPoint x: 0, endPoint y: 105, distance: 98.5
click at [0, 105] on div "Nombre de la propiedad **** Tipo de propiedad Buscar distancia 1mi 46mi 30mi Ca…" at bounding box center [347, 131] width 695 height 135
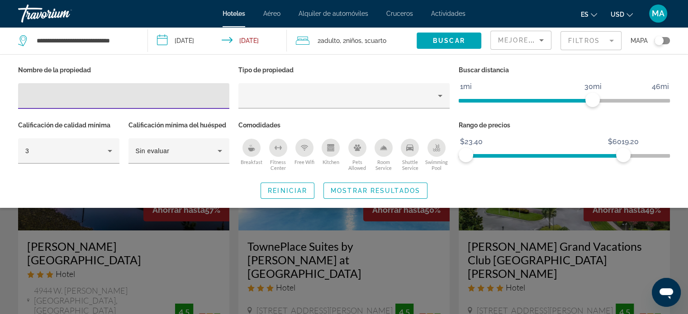
paste input "**********"
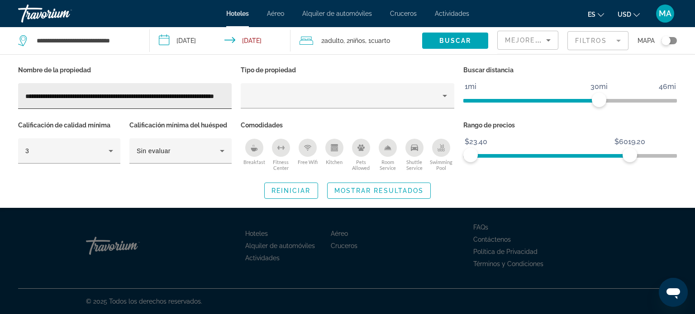
drag, startPoint x: 224, startPoint y: 94, endPoint x: 145, endPoint y: 95, distance: 79.2
click at [139, 97] on div "**********" at bounding box center [125, 96] width 214 height 26
drag, startPoint x: 119, startPoint y: 97, endPoint x: 231, endPoint y: 97, distance: 111.3
click at [231, 97] on div "**********" at bounding box center [125, 96] width 214 height 26
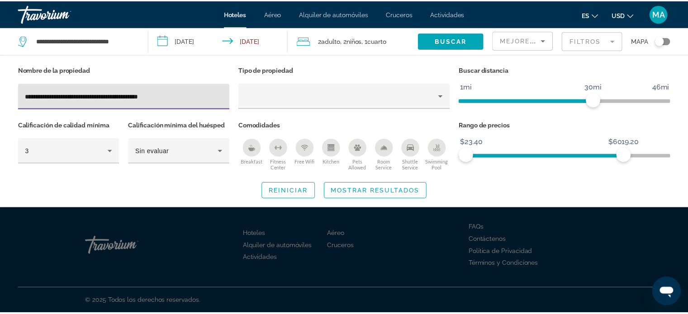
scroll to position [0, 0]
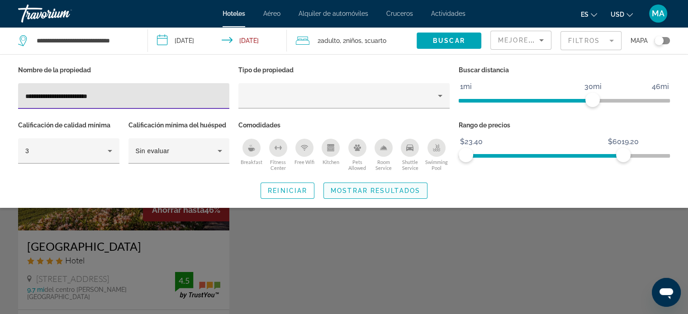
type input "**********"
click at [391, 194] on span "Mostrar resultados" at bounding box center [376, 190] width 90 height 7
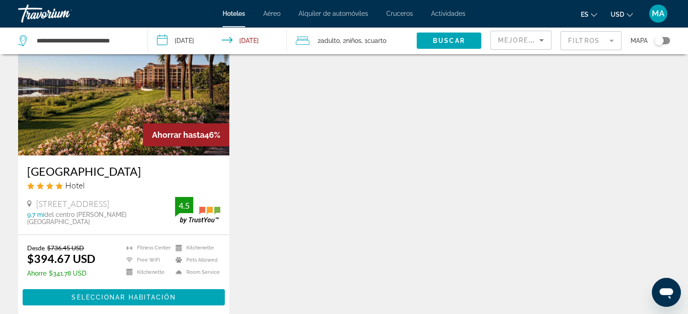
scroll to position [90, 0]
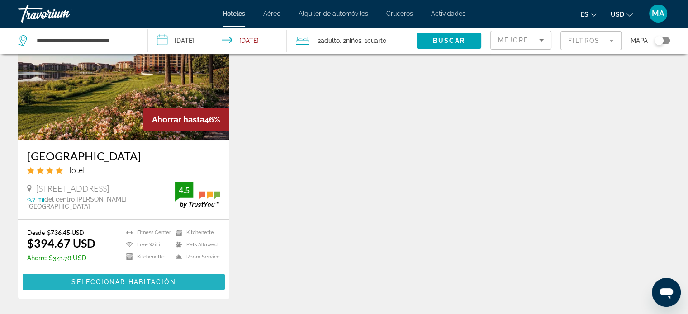
click at [106, 286] on span "Seleccionar habitación" at bounding box center [123, 282] width 104 height 7
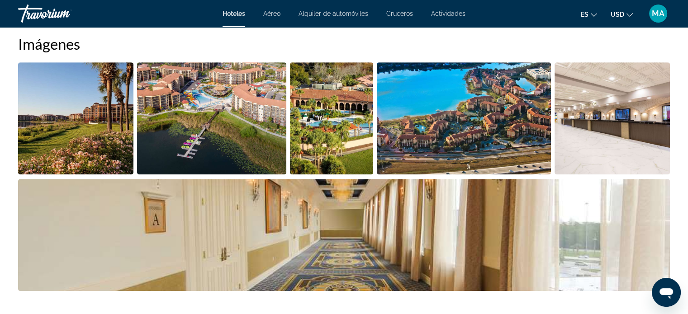
scroll to position [407, 0]
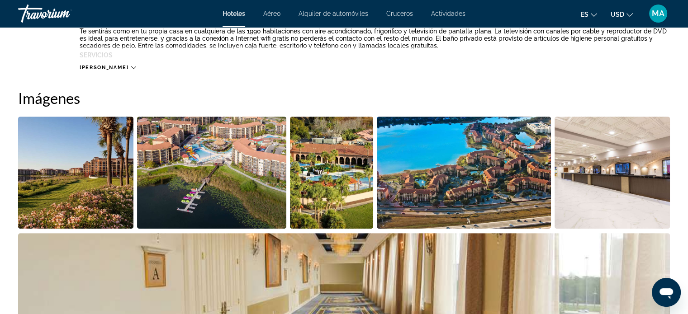
click at [204, 161] on img "Open full-screen image slider" at bounding box center [211, 173] width 149 height 112
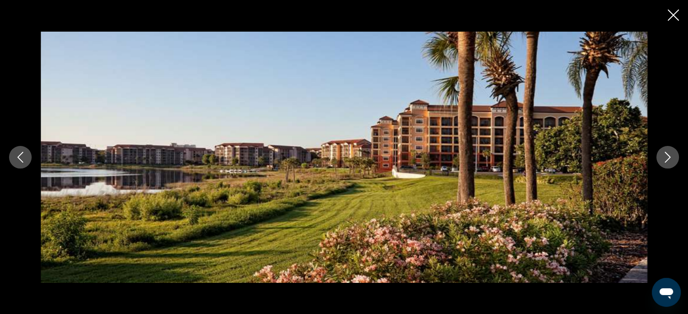
click at [662, 160] on icon "Next image" at bounding box center [667, 157] width 11 height 11
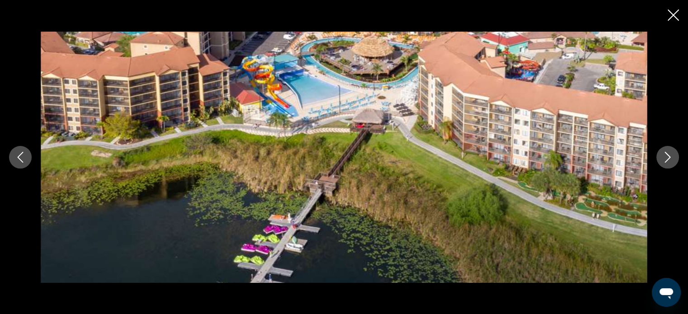
click at [662, 160] on icon "Next image" at bounding box center [667, 157] width 11 height 11
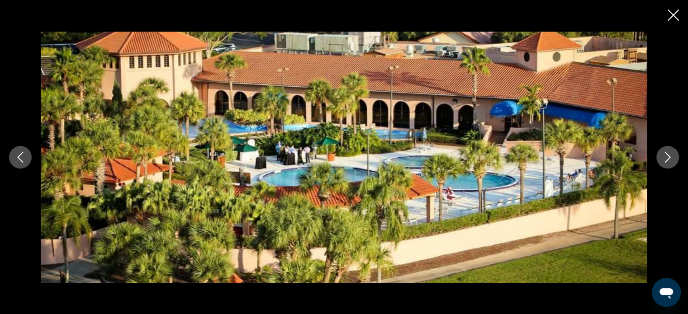
click at [662, 160] on icon "Next image" at bounding box center [667, 157] width 11 height 11
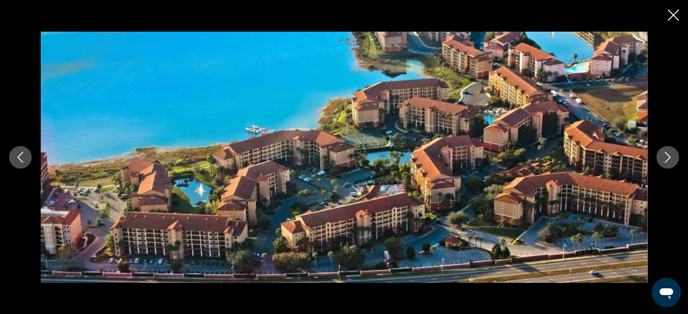
click at [662, 160] on icon "Next image" at bounding box center [667, 157] width 11 height 11
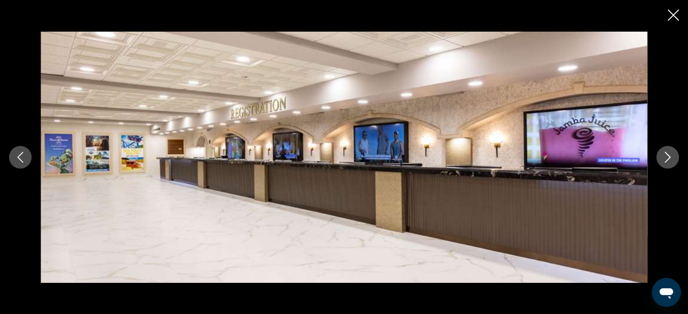
click at [669, 13] on icon "Close slideshow" at bounding box center [673, 15] width 11 height 11
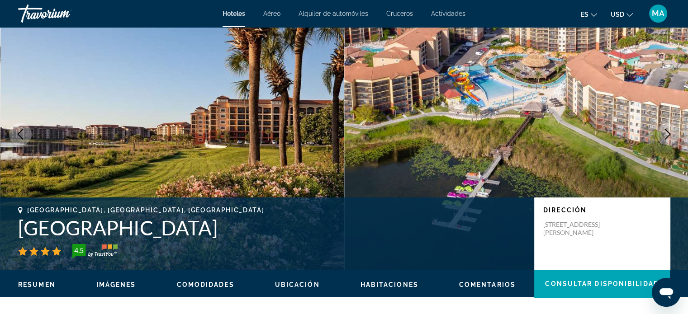
scroll to position [0, 0]
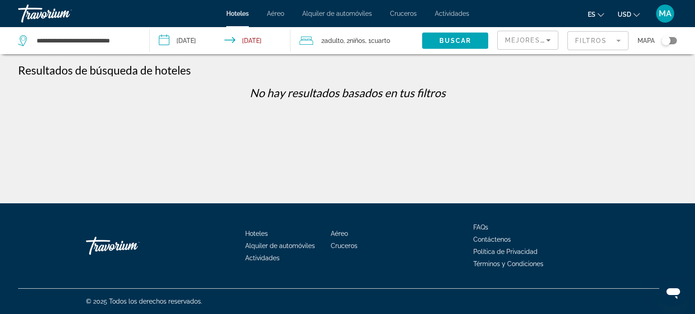
drag, startPoint x: 587, startPoint y: 40, endPoint x: 581, endPoint y: 42, distance: 6.7
click at [587, 40] on mat-form-field "Filtros" at bounding box center [597, 40] width 61 height 19
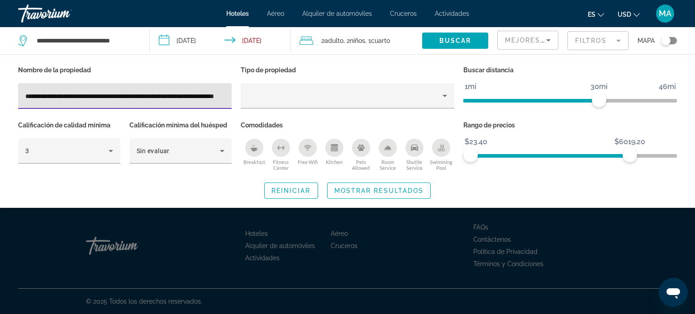
click at [184, 92] on input "**********" at bounding box center [124, 96] width 199 height 11
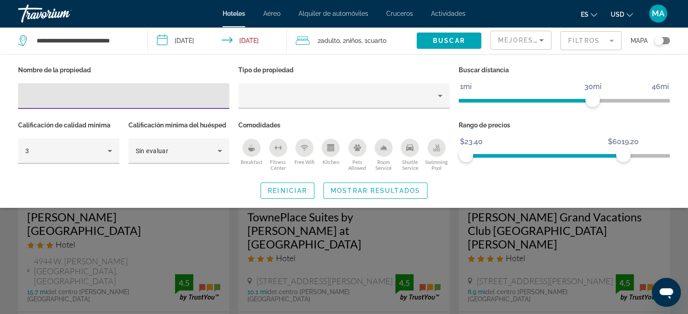
scroll to position [45, 0]
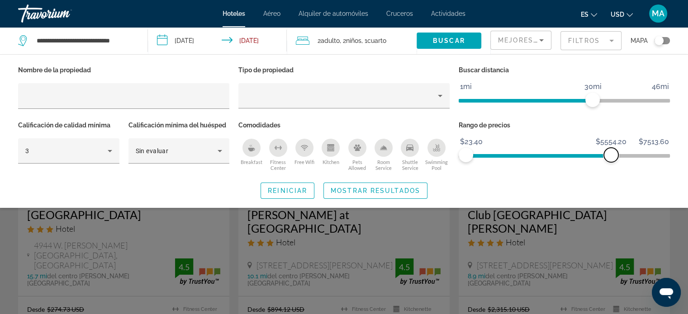
drag, startPoint x: 622, startPoint y: 155, endPoint x: 608, endPoint y: 155, distance: 14.0
click at [608, 155] on span "ngx-slider-max" at bounding box center [611, 155] width 14 height 14
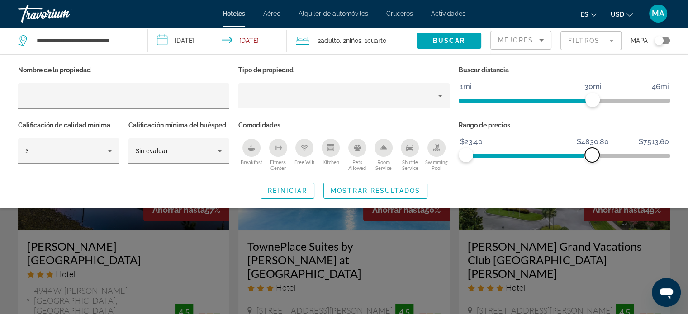
drag, startPoint x: 604, startPoint y: 155, endPoint x: 592, endPoint y: 155, distance: 12.2
click at [592, 155] on span "ngx-slider-max" at bounding box center [592, 155] width 14 height 14
click at [452, 222] on div "Search widget" at bounding box center [344, 225] width 688 height 179
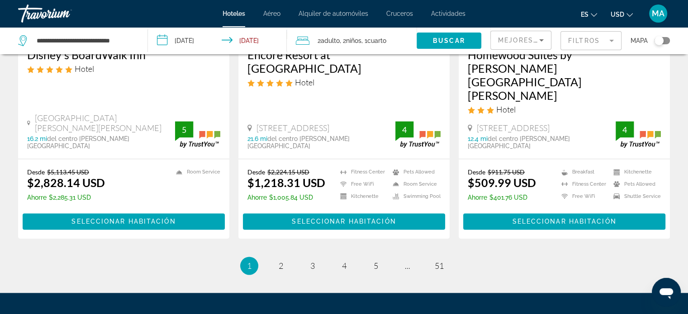
scroll to position [1263, 0]
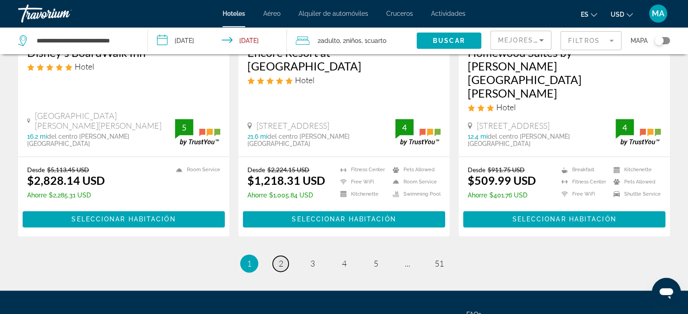
click at [282, 259] on span "2" at bounding box center [281, 264] width 5 height 10
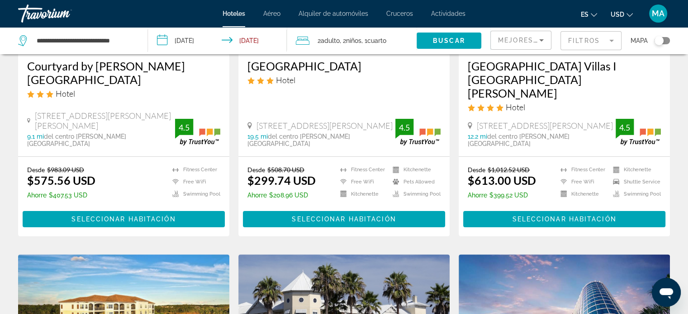
scroll to position [181, 0]
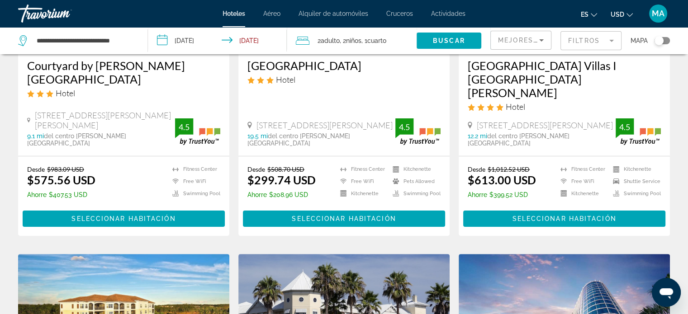
click at [378, 120] on span "[STREET_ADDRESS][PERSON_NAME]" at bounding box center [325, 125] width 136 height 10
drag, startPoint x: 380, startPoint y: 120, endPoint x: 257, endPoint y: 116, distance: 123.6
click at [257, 120] on div "[STREET_ADDRESS][PERSON_NAME]" at bounding box center [321, 125] width 148 height 10
copy span "[STREET_ADDRESS][PERSON_NAME]"
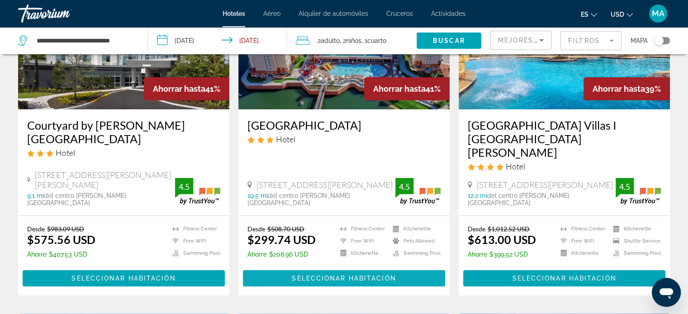
scroll to position [136, 0]
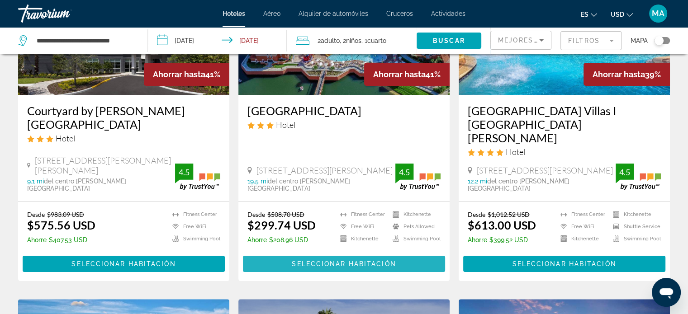
click at [315, 261] on span "Seleccionar habitación" at bounding box center [344, 264] width 104 height 7
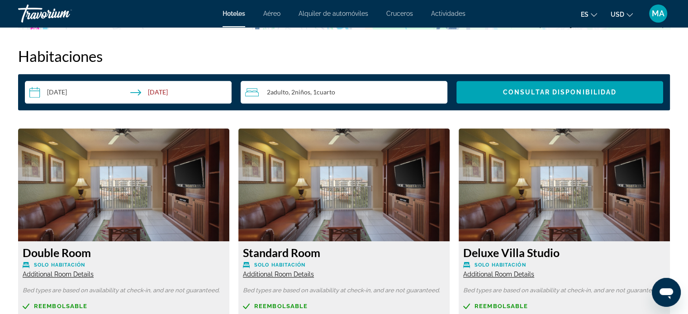
scroll to position [1041, 0]
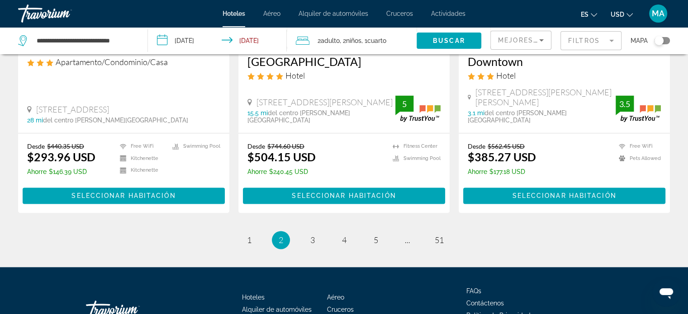
scroll to position [1249, 0]
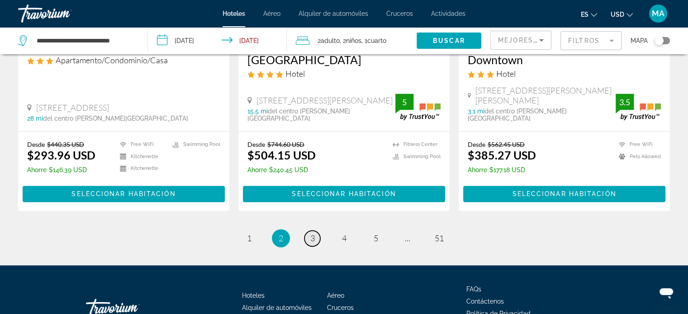
click at [309, 231] on link "page 3" at bounding box center [312, 239] width 16 height 16
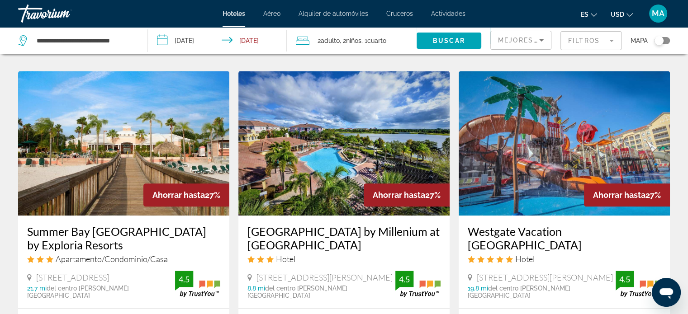
scroll to position [1086, 0]
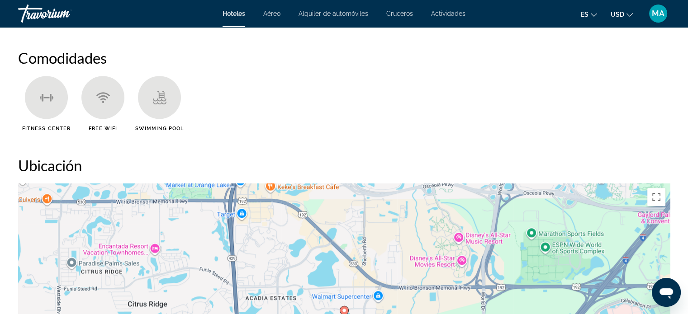
scroll to position [725, 0]
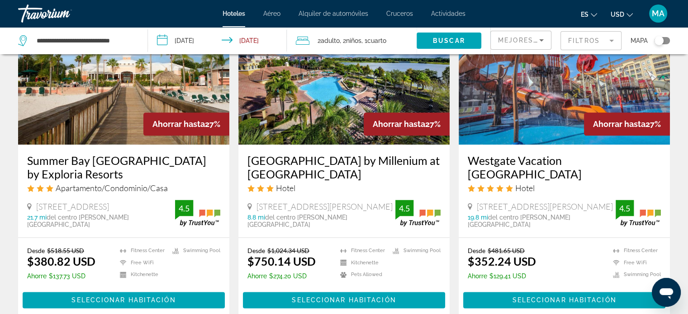
scroll to position [1253, 0]
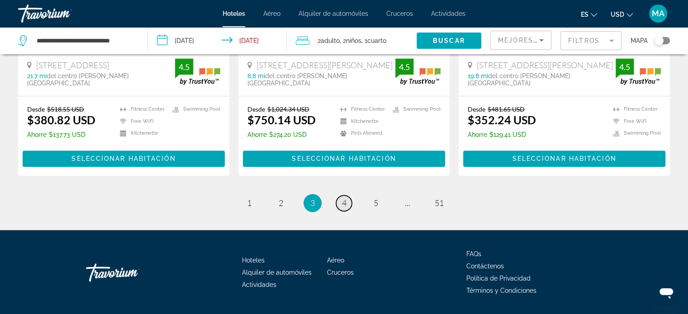
click at [341, 195] on link "page 4" at bounding box center [344, 203] width 16 height 16
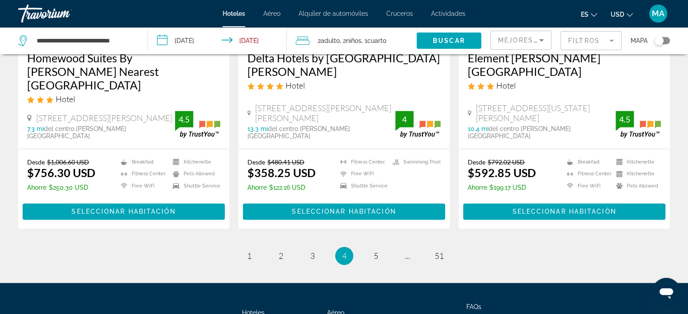
scroll to position [1250, 0]
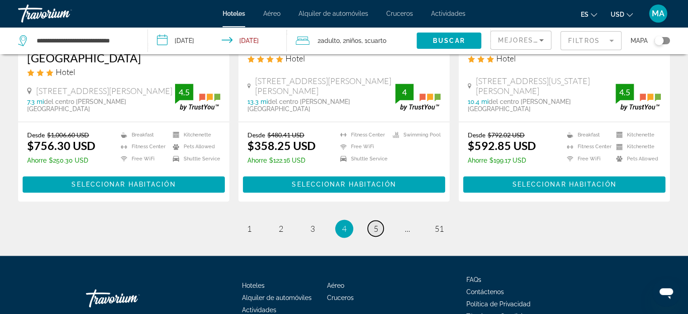
click at [377, 224] on span "5" at bounding box center [376, 229] width 5 height 10
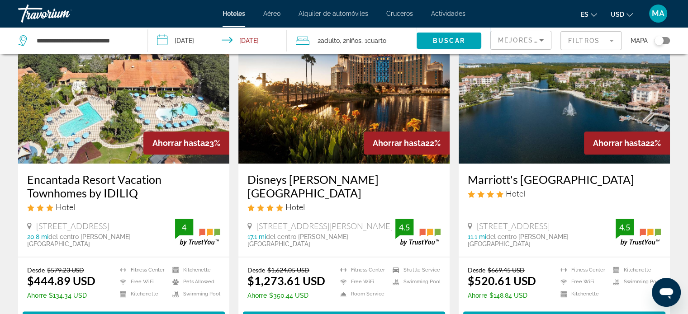
scroll to position [1131, 0]
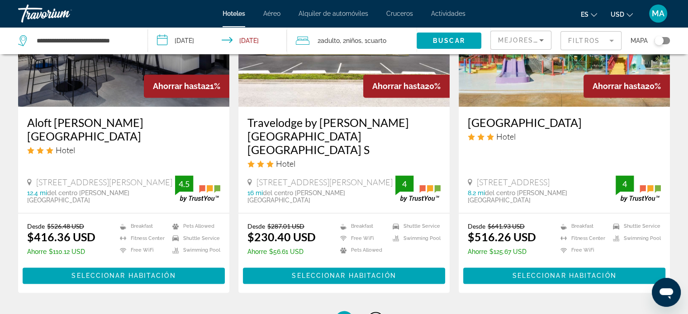
scroll to position [1263, 0]
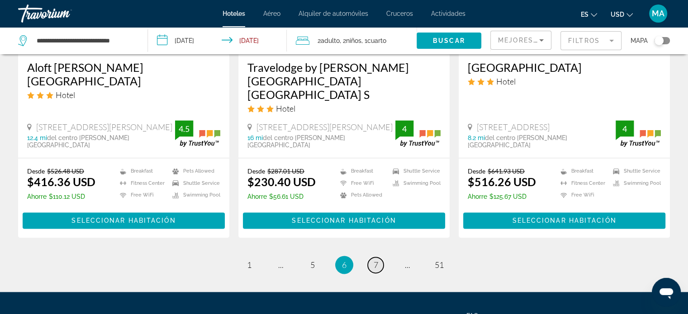
click at [376, 260] on span "7" at bounding box center [376, 265] width 5 height 10
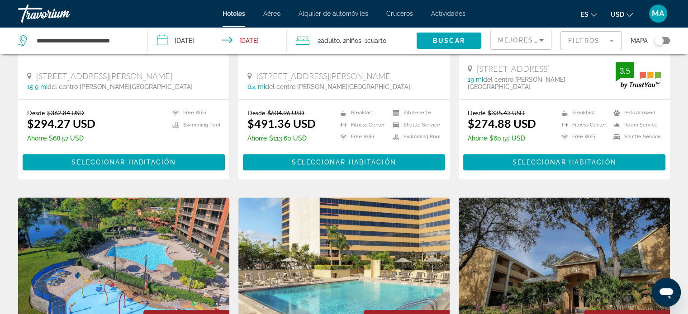
scroll to position [1262, 0]
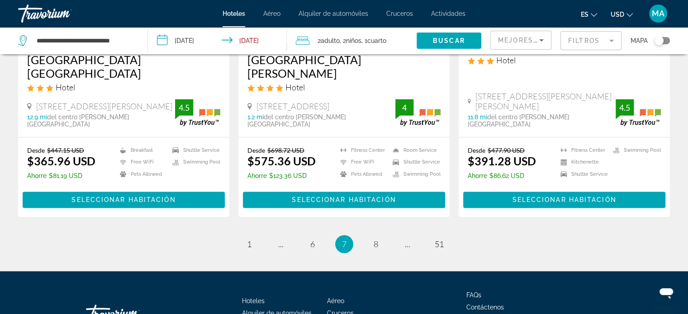
click at [343, 239] on span "7" at bounding box center [344, 244] width 5 height 10
click at [312, 239] on span "6" at bounding box center [312, 244] width 5 height 10
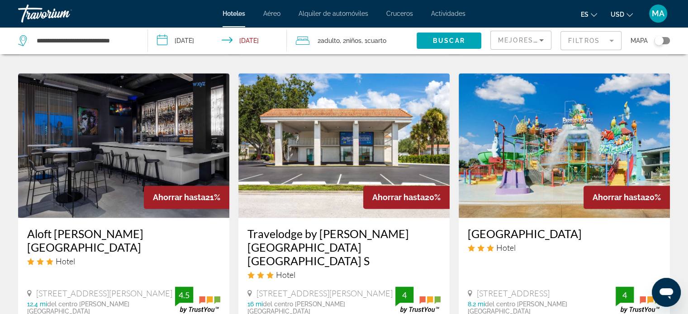
scroll to position [1131, 0]
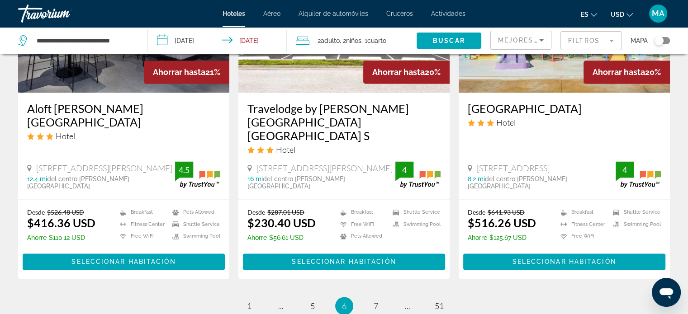
scroll to position [1263, 0]
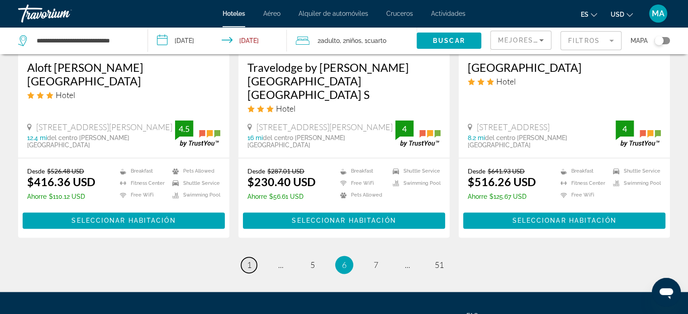
click at [248, 260] on span "1" at bounding box center [249, 265] width 5 height 10
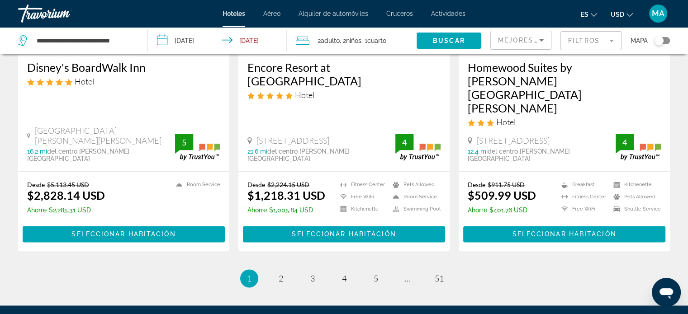
scroll to position [1263, 0]
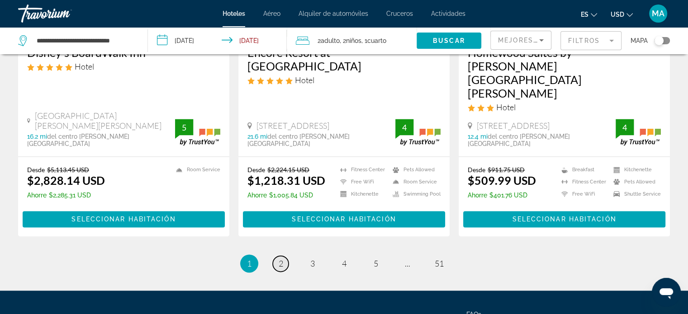
click at [281, 259] on span "2" at bounding box center [281, 264] width 5 height 10
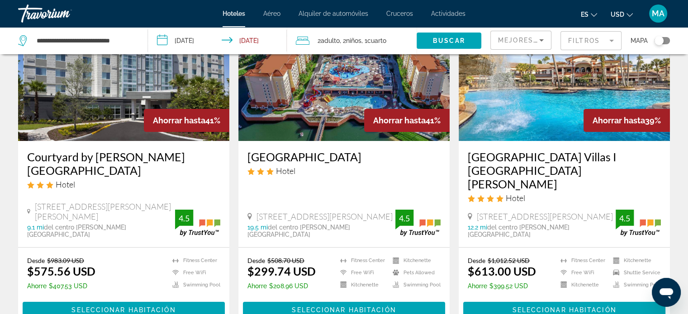
scroll to position [90, 0]
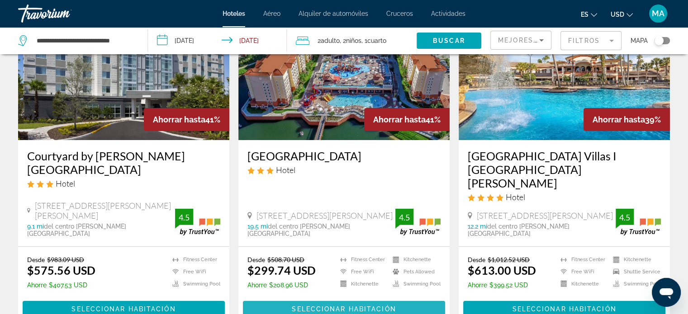
click at [336, 306] on span "Seleccionar habitación" at bounding box center [344, 309] width 104 height 7
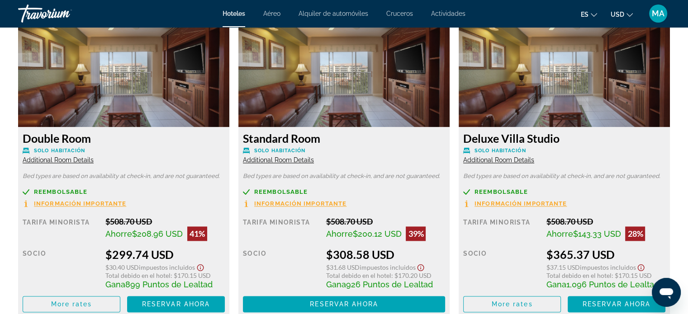
scroll to position [1312, 0]
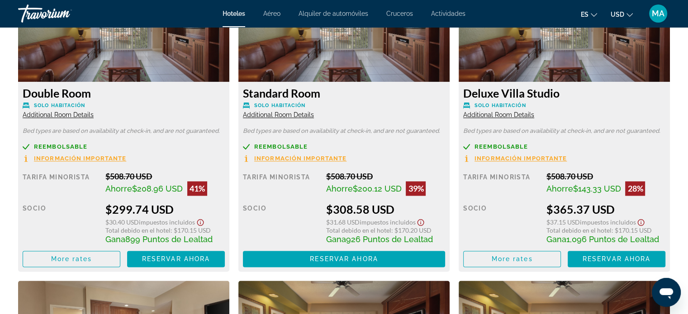
click at [59, 115] on span "Additional Room Details" at bounding box center [58, 114] width 71 height 7
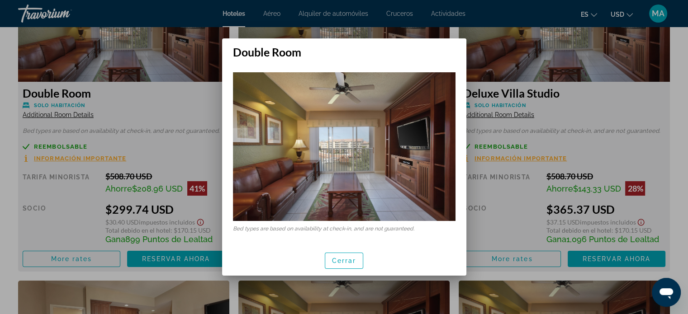
scroll to position [0, 0]
click at [343, 261] on span "Cerrar" at bounding box center [344, 260] width 24 height 7
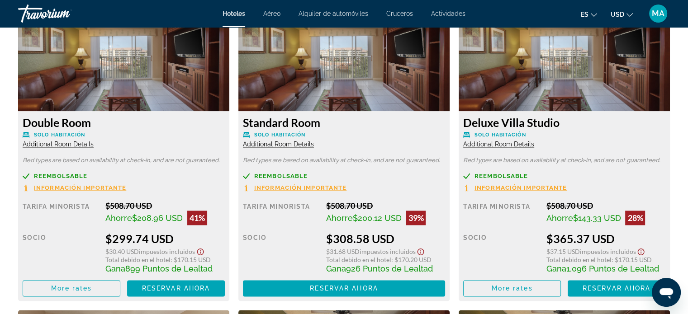
scroll to position [1267, 0]
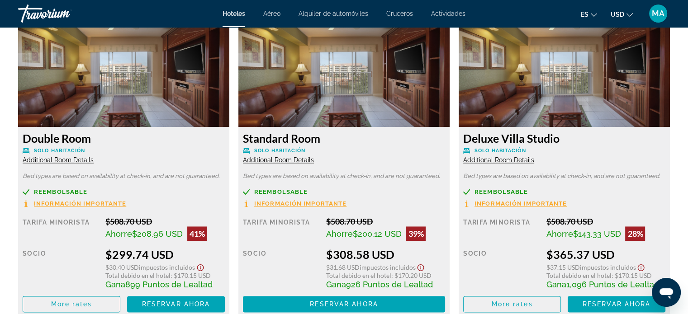
click at [504, 159] on span "Additional Room Details" at bounding box center [498, 160] width 71 height 7
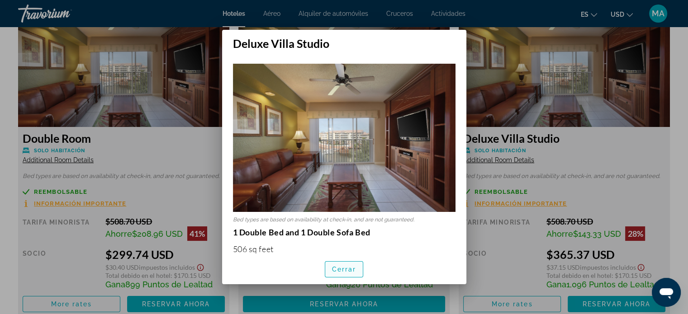
click at [336, 272] on span "Cerrar" at bounding box center [344, 269] width 24 height 7
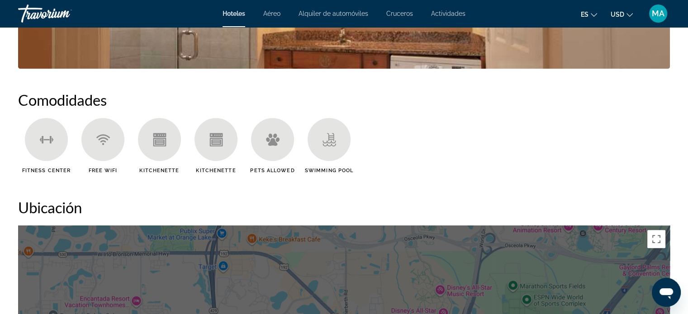
scroll to position [543, 0]
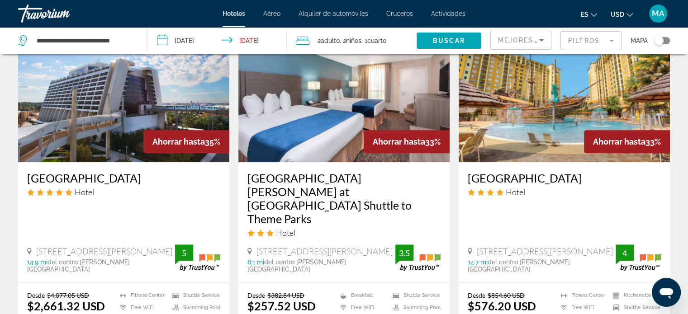
scroll to position [769, 0]
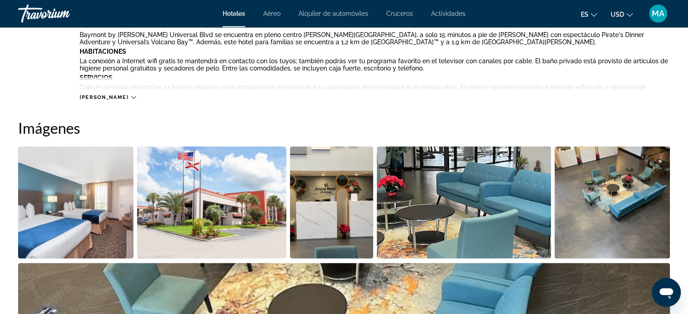
scroll to position [362, 0]
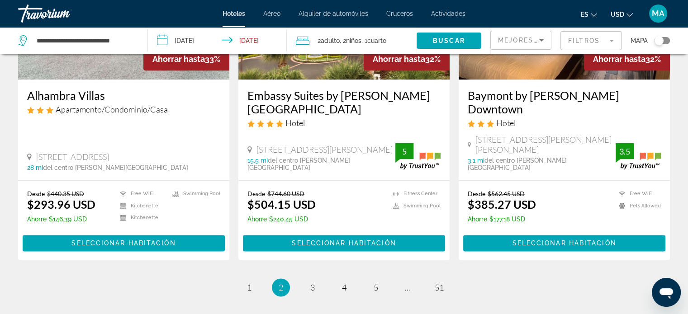
scroll to position [1249, 0]
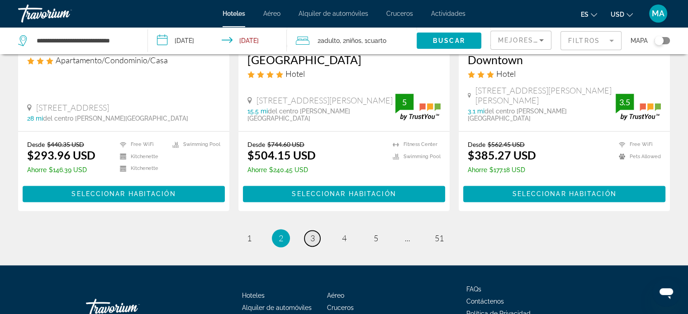
click at [311, 233] on span "3" at bounding box center [312, 238] width 5 height 10
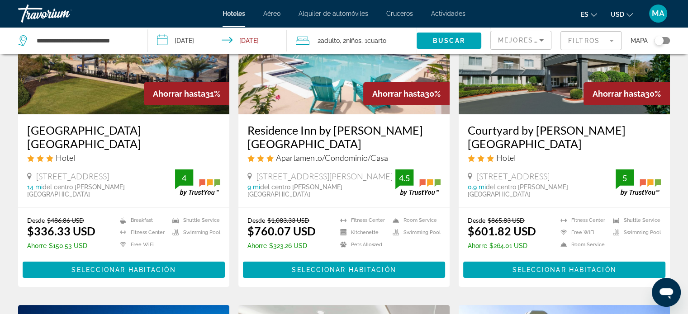
scroll to position [136, 0]
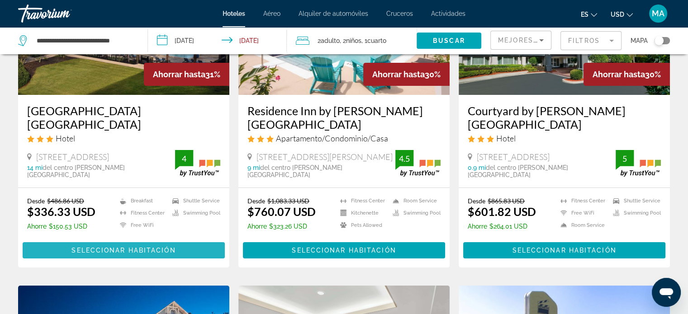
click at [107, 249] on span "Seleccionar habitación" at bounding box center [123, 250] width 104 height 7
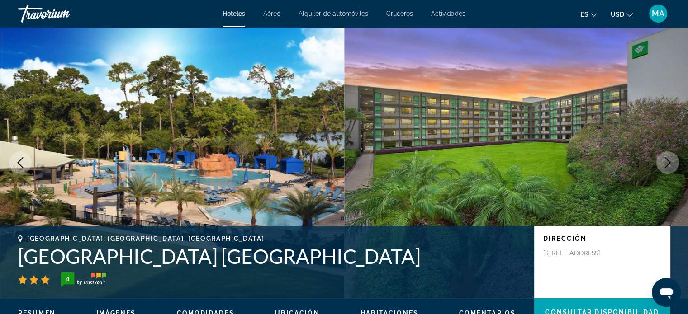
drag, startPoint x: 19, startPoint y: 256, endPoint x: 506, endPoint y: 255, distance: 486.8
click at [506, 255] on h1 "Wyndham Garden Lake Buena Vista Disney Springs Area" at bounding box center [271, 257] width 507 height 24
copy h1 "Wyndham Garden Lake Buena Vista Disney Springs Area"
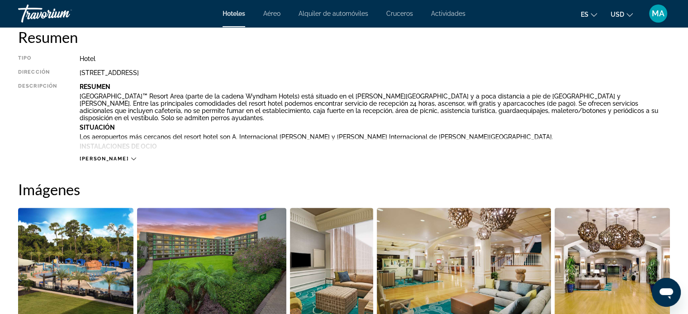
scroll to position [317, 0]
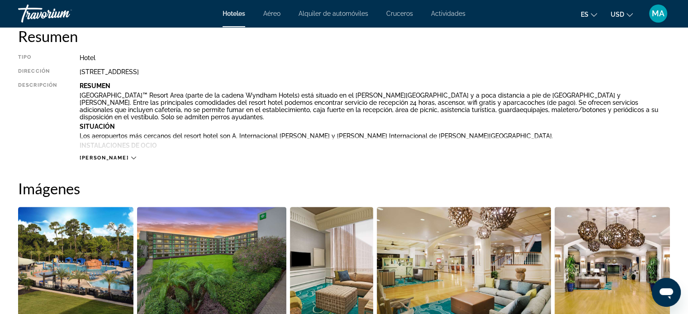
click at [105, 155] on span "[PERSON_NAME]" at bounding box center [104, 158] width 49 height 6
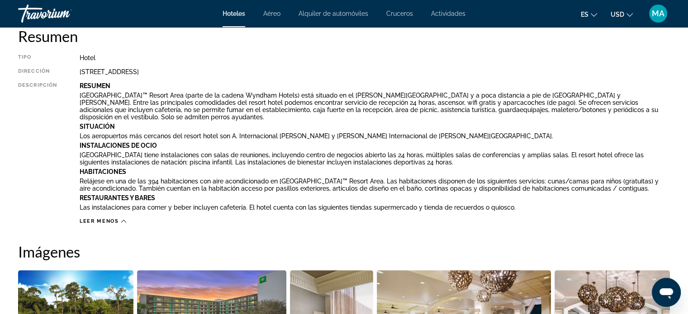
drag, startPoint x: 314, startPoint y: 75, endPoint x: 286, endPoint y: 83, distance: 29.2
click at [286, 83] on p "Resumen" at bounding box center [375, 85] width 590 height 7
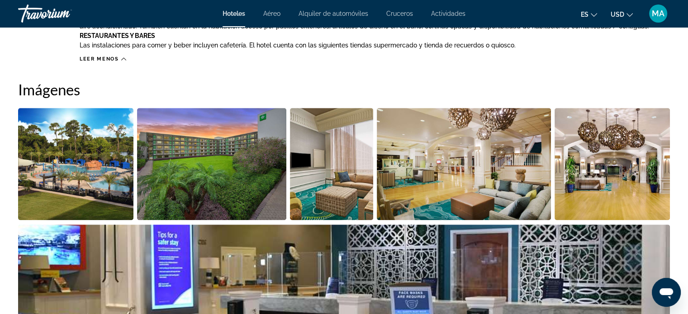
scroll to position [452, 0]
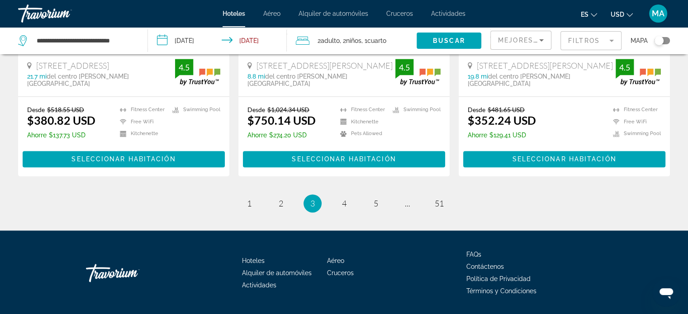
scroll to position [1253, 0]
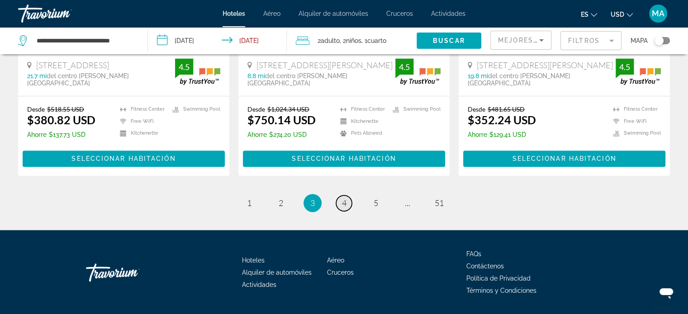
click at [343, 198] on span "4" at bounding box center [344, 203] width 5 height 10
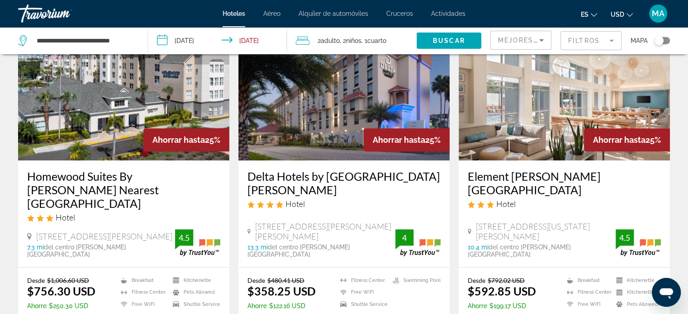
scroll to position [1250, 0]
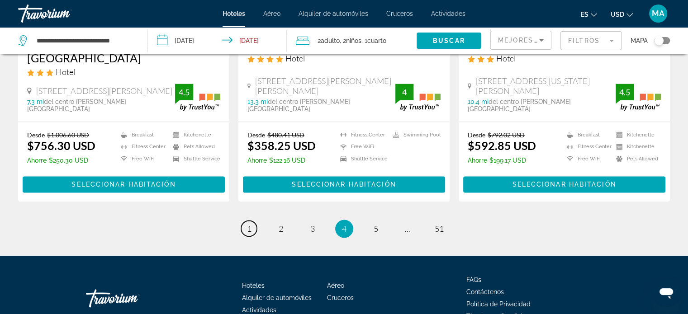
drag, startPoint x: 250, startPoint y: 179, endPoint x: 239, endPoint y: 165, distance: 17.4
click at [250, 224] on span "1" at bounding box center [249, 229] width 5 height 10
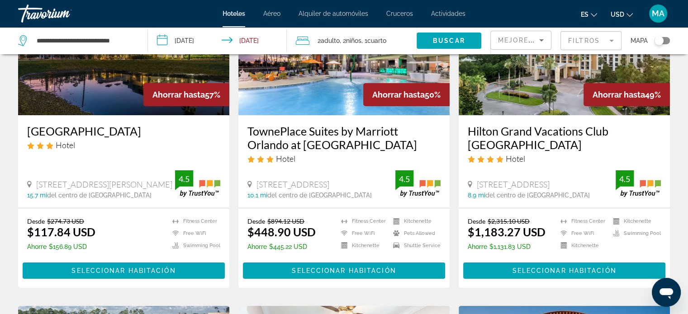
scroll to position [136, 0]
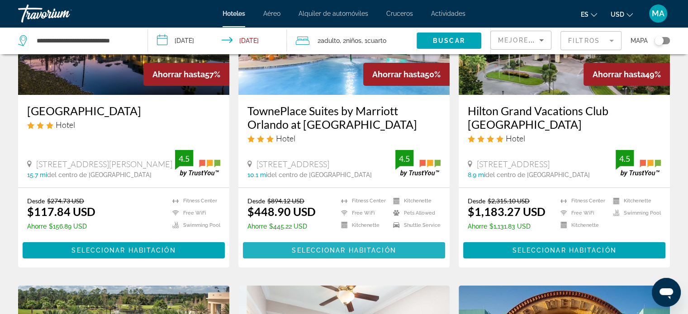
click at [346, 252] on span "Seleccionar habitación" at bounding box center [344, 250] width 104 height 7
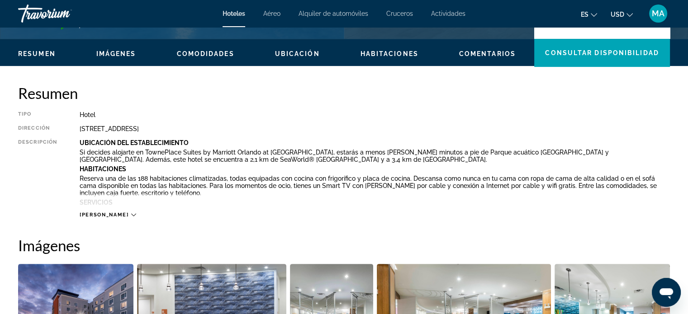
scroll to position [271, 0]
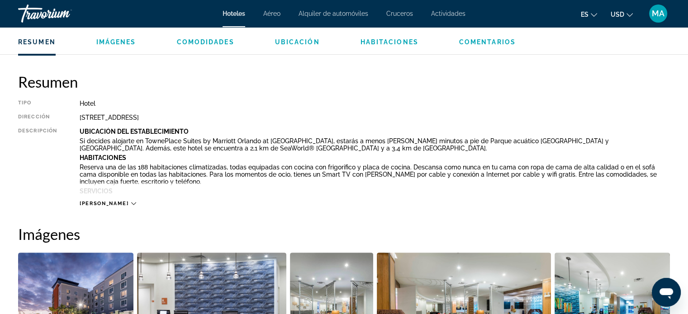
click at [109, 201] on div "Lee mas" at bounding box center [108, 204] width 56 height 6
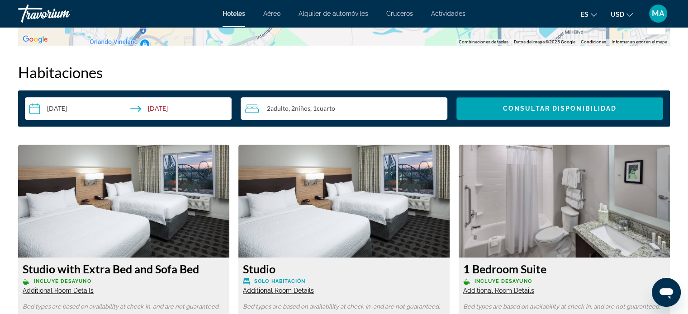
scroll to position [1131, 0]
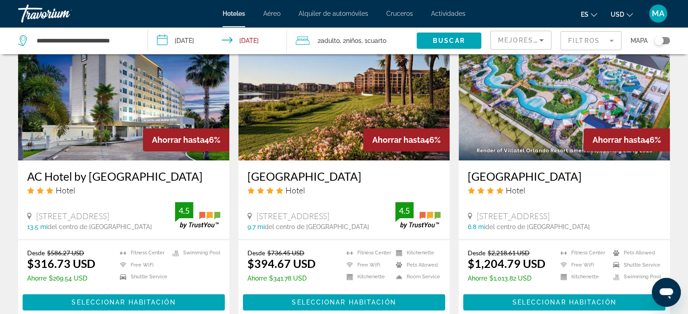
scroll to position [814, 0]
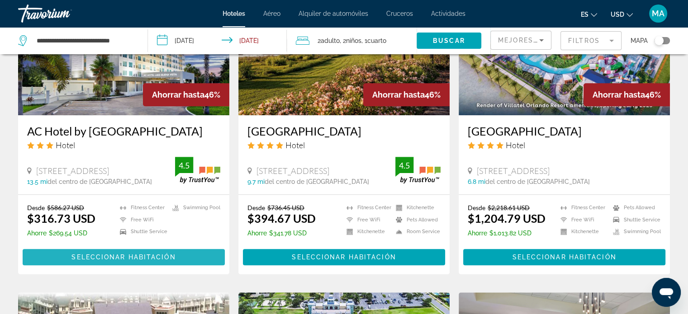
click at [127, 254] on span "Seleccionar habitación" at bounding box center [123, 257] width 104 height 7
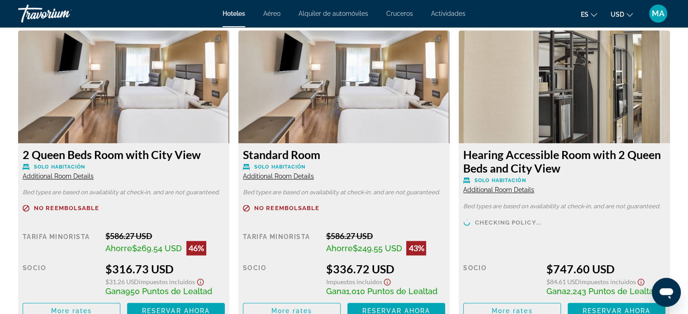
scroll to position [1267, 0]
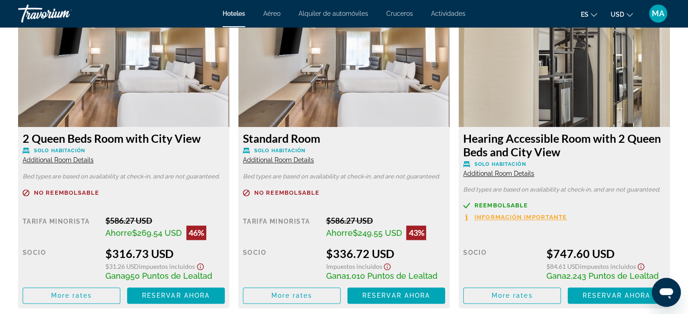
click at [68, 160] on span "Additional Room Details" at bounding box center [58, 160] width 71 height 7
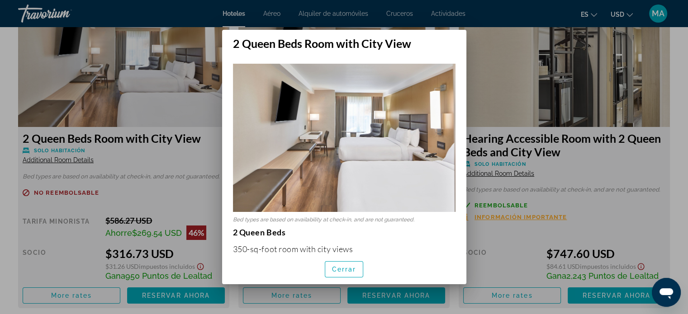
scroll to position [0, 0]
click at [342, 265] on span "button" at bounding box center [344, 270] width 38 height 22
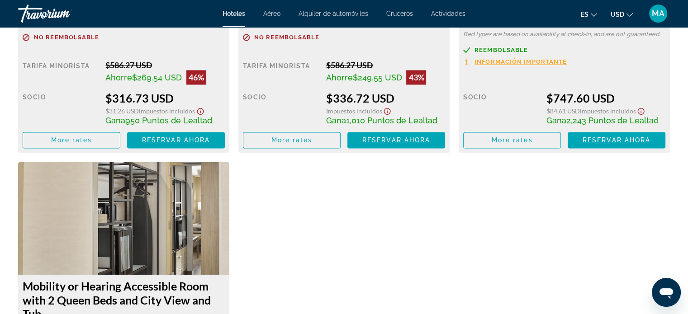
scroll to position [1403, 0]
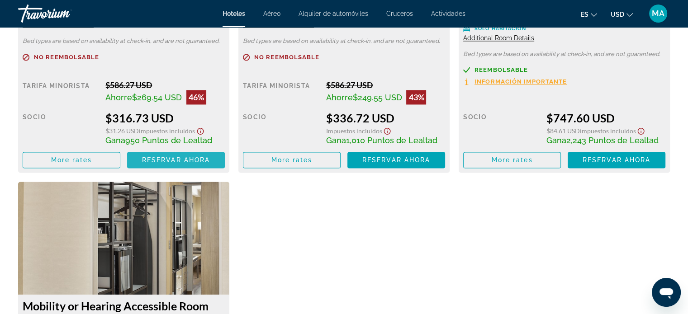
click at [180, 161] on span "Reservar ahora" at bounding box center [176, 160] width 68 height 7
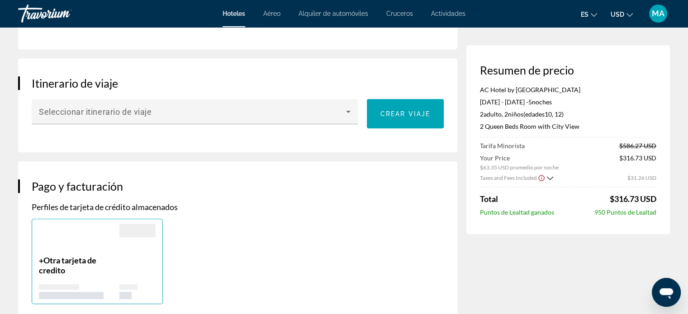
scroll to position [543, 0]
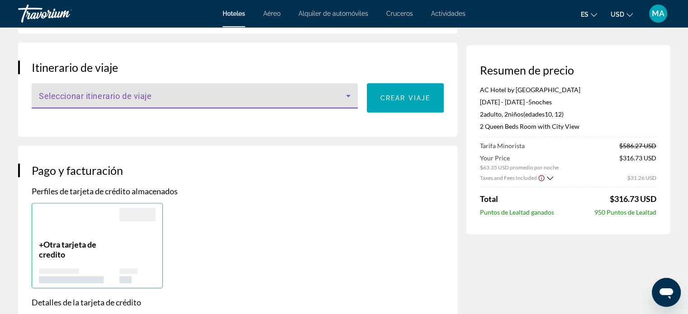
click at [344, 101] on icon "Main content" at bounding box center [348, 95] width 11 height 11
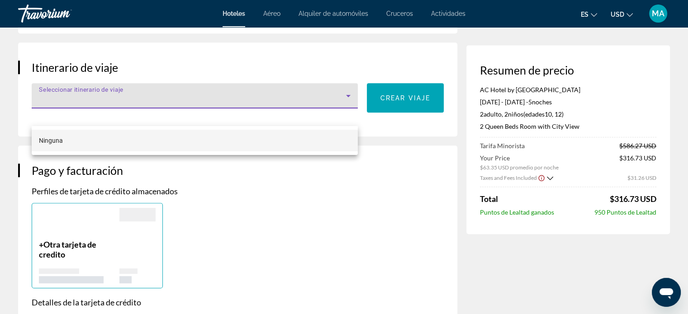
click at [344, 117] on div at bounding box center [344, 157] width 688 height 314
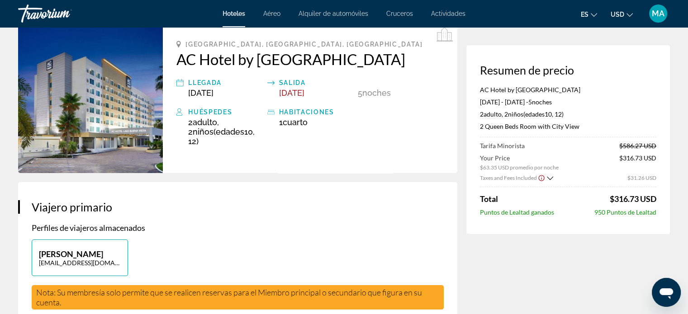
scroll to position [0, 0]
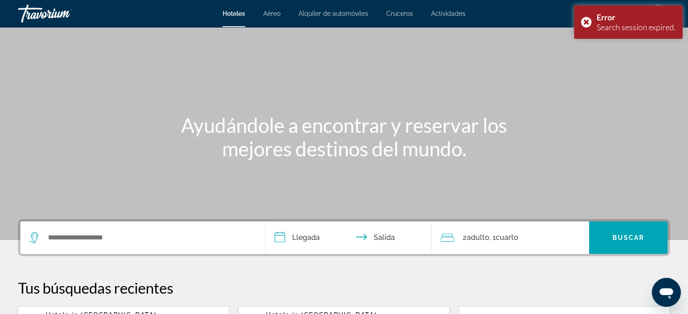
scroll to position [90, 0]
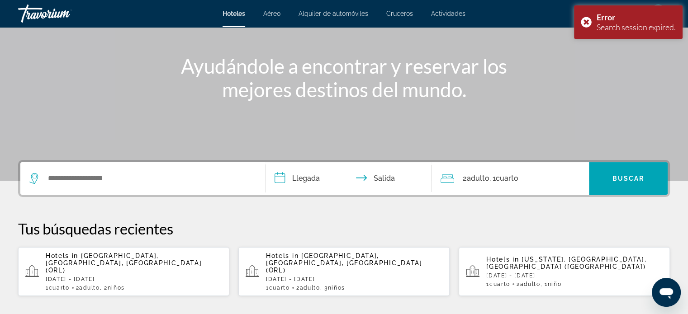
click at [114, 269] on div "Hotels in Orlando, FL, United States (ORL) Mon, 15 Sep - Sat, 20 Sep 1 Cuarto h…" at bounding box center [134, 271] width 176 height 39
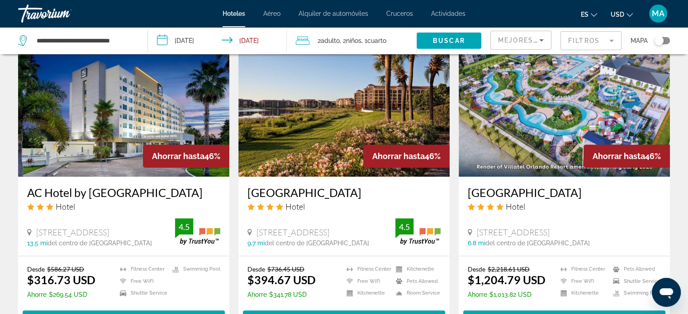
scroll to position [769, 0]
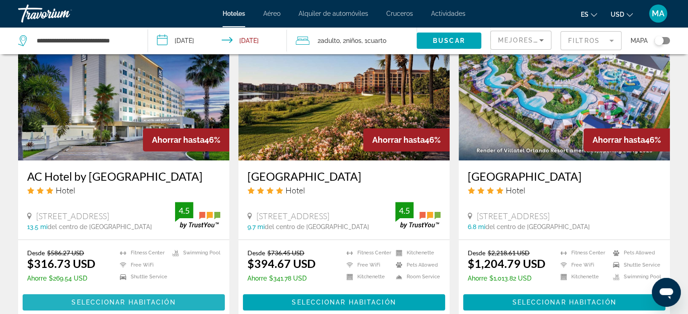
click at [112, 299] on span "Seleccionar habitación" at bounding box center [123, 302] width 104 height 7
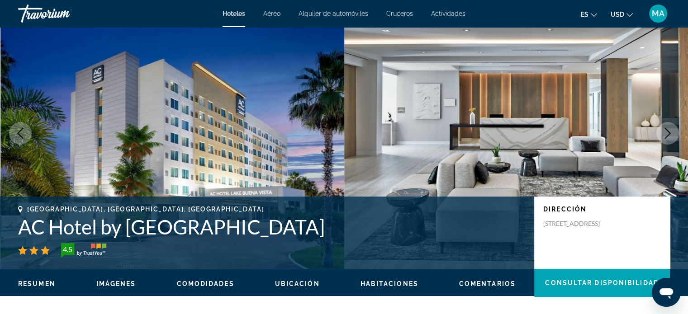
scroll to position [45, 0]
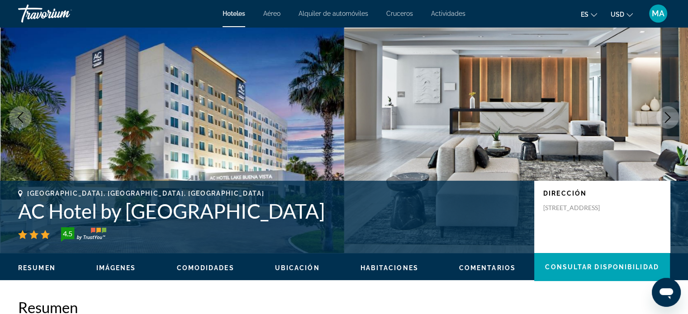
drag, startPoint x: 439, startPoint y: 211, endPoint x: 22, endPoint y: 211, distance: 417.1
click at [22, 211] on h1 "AC Hotel by Marriott Orlando Lake Buena Vista" at bounding box center [271, 212] width 507 height 24
copy h1 "AC Hotel by Marriott Orlando Lake Buena Vista"
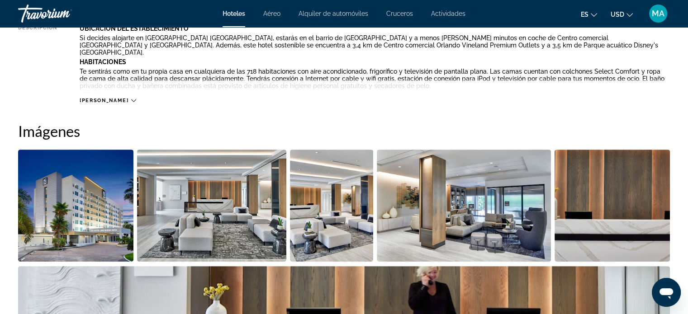
scroll to position [407, 0]
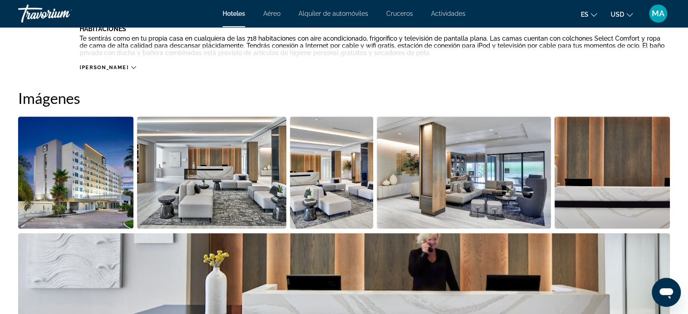
click at [75, 179] on img "Open full-screen image slider" at bounding box center [75, 173] width 115 height 112
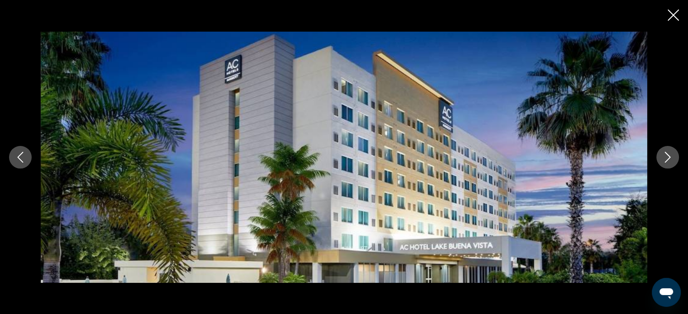
click at [665, 159] on icon "Next image" at bounding box center [667, 157] width 11 height 11
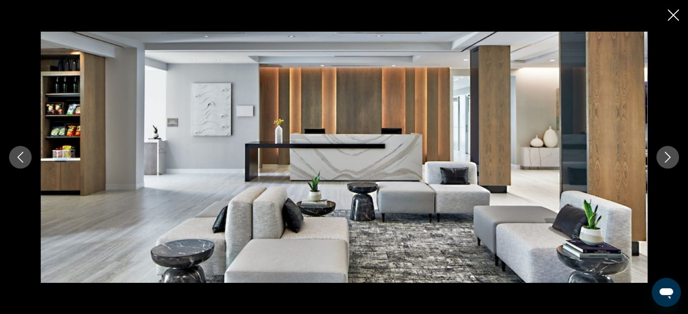
click at [665, 159] on icon "Next image" at bounding box center [667, 157] width 11 height 11
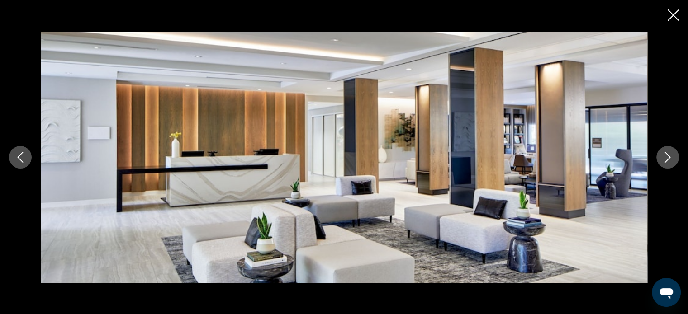
click at [665, 159] on icon "Next image" at bounding box center [667, 157] width 11 height 11
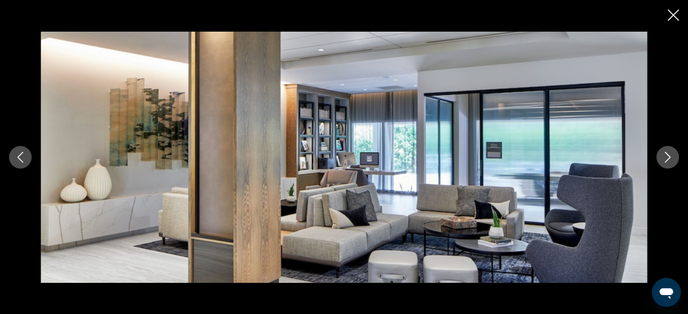
click at [665, 159] on icon "Next image" at bounding box center [667, 157] width 11 height 11
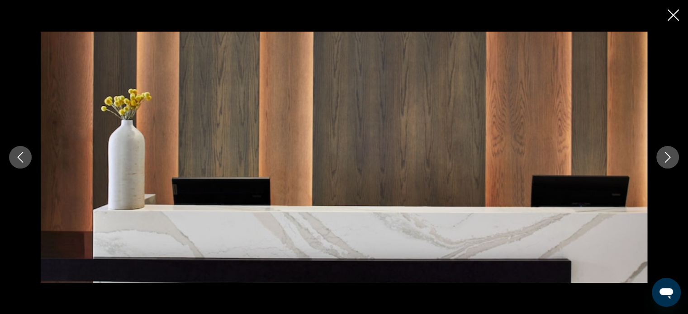
click at [665, 159] on icon "Next image" at bounding box center [667, 157] width 11 height 11
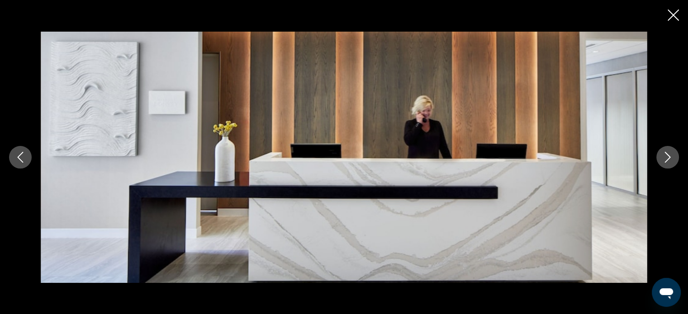
click at [665, 159] on icon "Next image" at bounding box center [667, 157] width 11 height 11
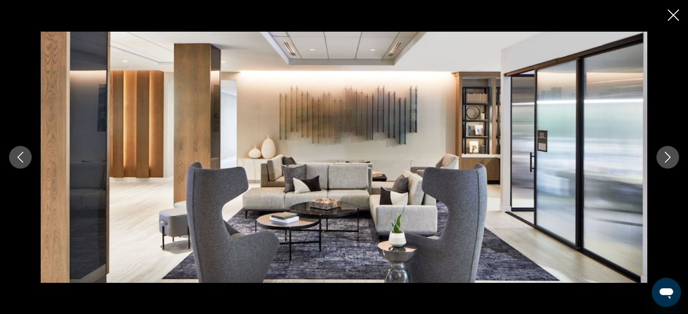
click at [665, 159] on icon "Next image" at bounding box center [667, 157] width 11 height 11
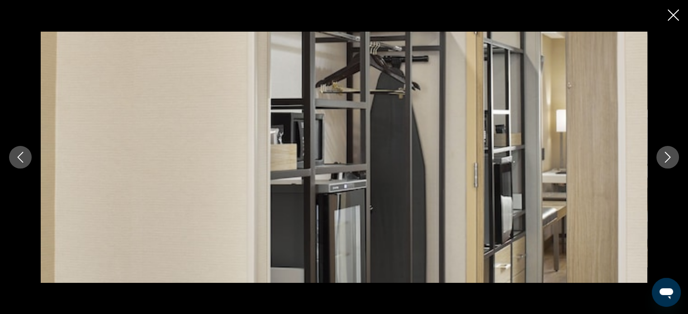
click at [665, 159] on icon "Next image" at bounding box center [667, 157] width 11 height 11
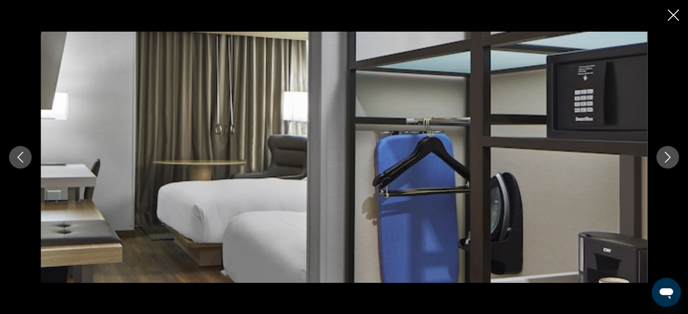
click at [665, 159] on icon "Next image" at bounding box center [667, 157] width 11 height 11
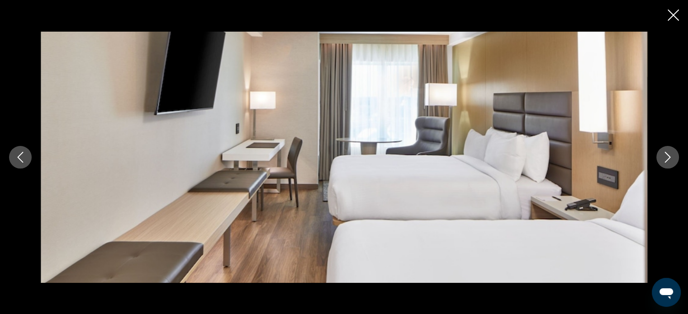
click at [665, 159] on icon "Next image" at bounding box center [667, 157] width 11 height 11
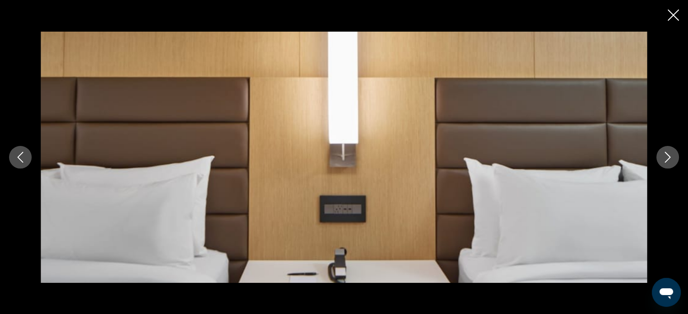
click at [665, 159] on icon "Next image" at bounding box center [667, 157] width 11 height 11
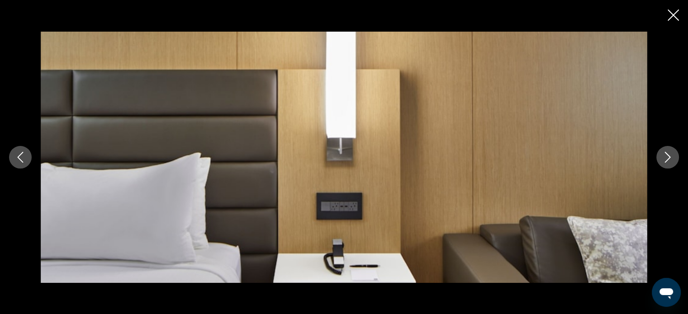
click at [665, 159] on icon "Next image" at bounding box center [667, 157] width 11 height 11
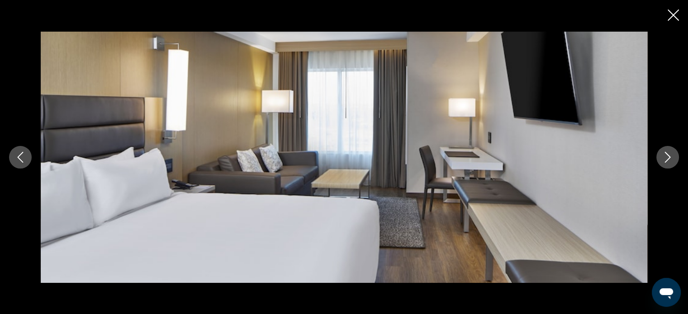
click at [665, 159] on icon "Next image" at bounding box center [667, 157] width 11 height 11
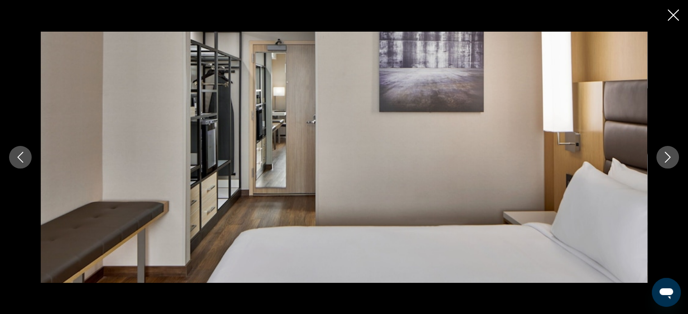
click at [671, 17] on icon "Close slideshow" at bounding box center [673, 15] width 11 height 11
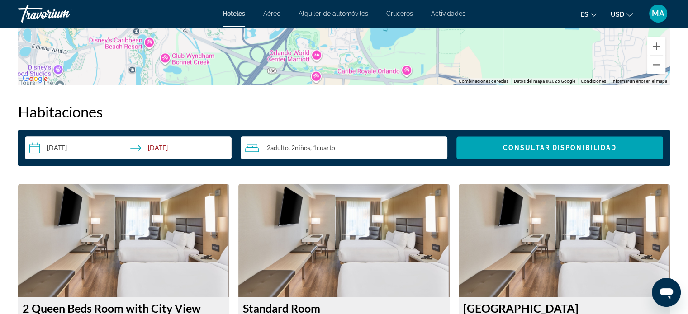
scroll to position [1131, 0]
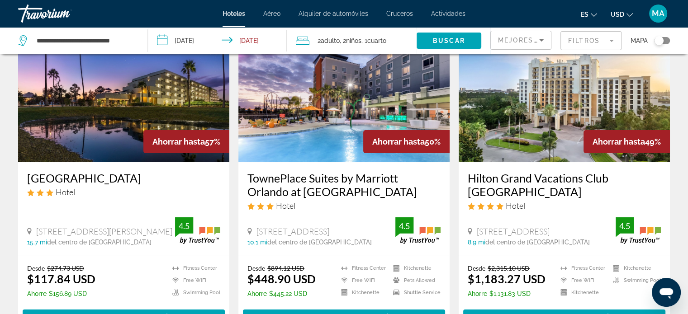
scroll to position [90, 0]
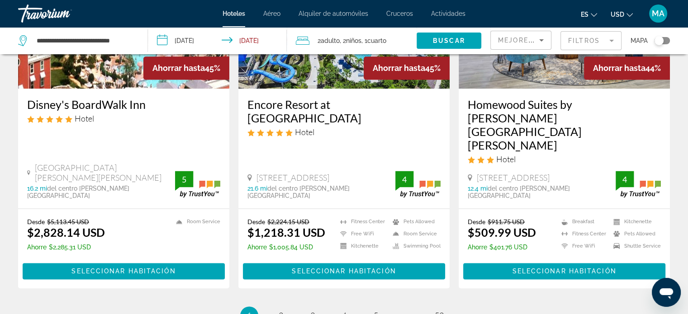
scroll to position [1263, 0]
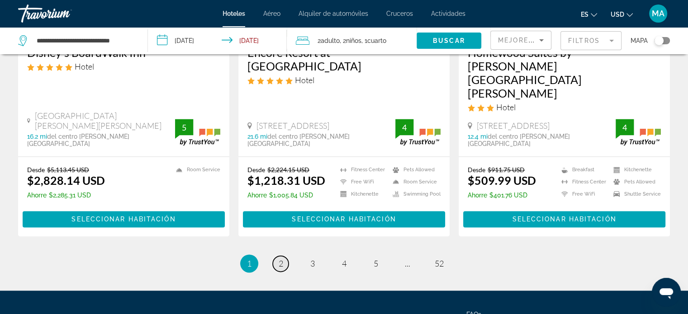
click at [279, 259] on span "2" at bounding box center [281, 264] width 5 height 10
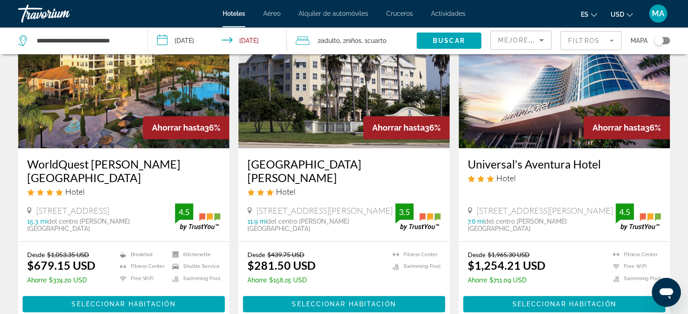
scroll to position [452, 0]
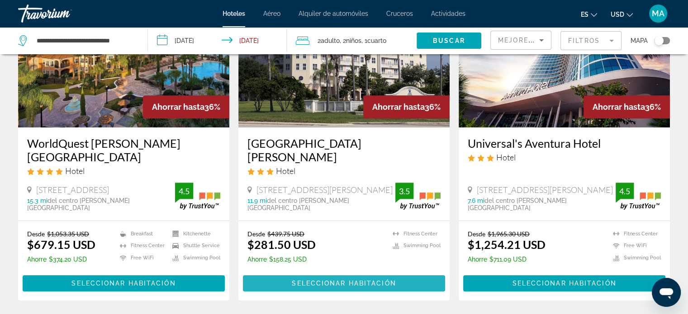
click at [333, 280] on span "Seleccionar habitación" at bounding box center [344, 283] width 104 height 7
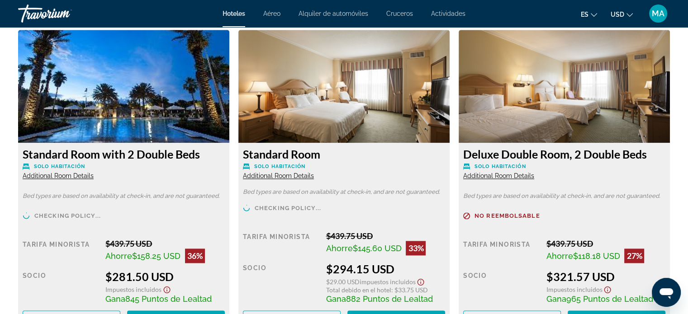
scroll to position [1267, 0]
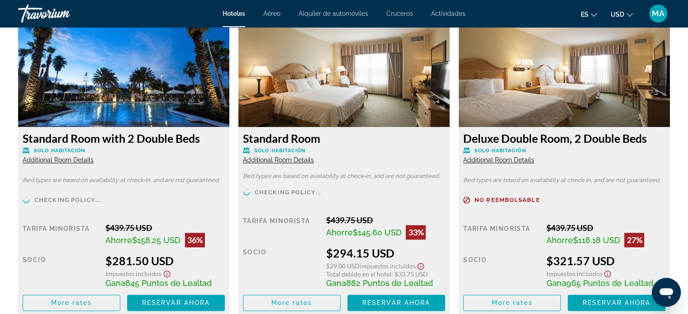
click at [487, 158] on span "Additional Room Details" at bounding box center [498, 160] width 71 height 7
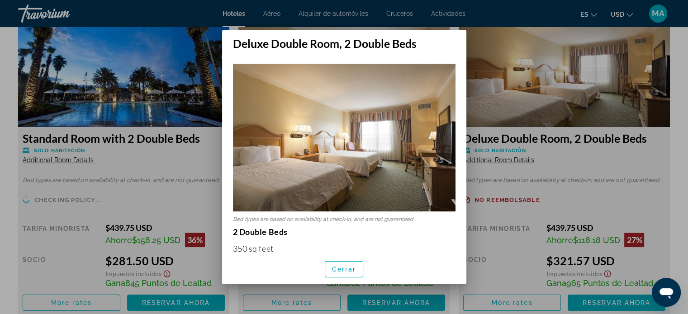
scroll to position [0, 0]
click at [343, 267] on span "Cerrar" at bounding box center [344, 269] width 24 height 7
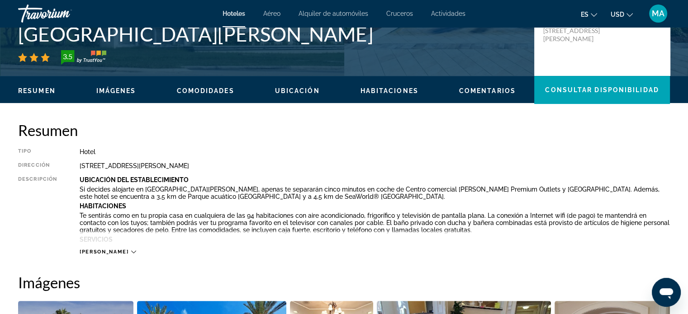
scroll to position [226, 0]
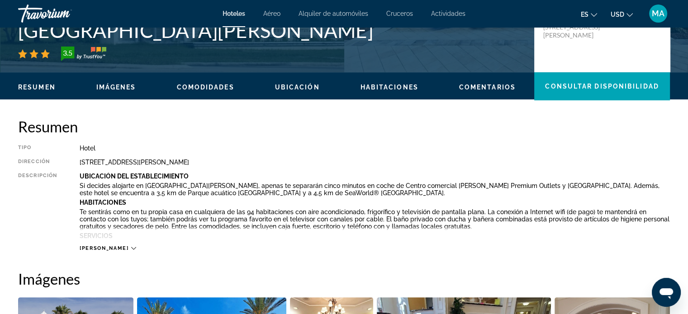
click at [95, 249] on span "[PERSON_NAME]" at bounding box center [104, 249] width 49 height 6
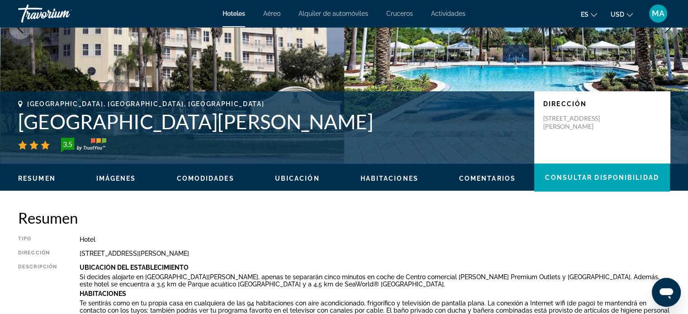
scroll to position [136, 0]
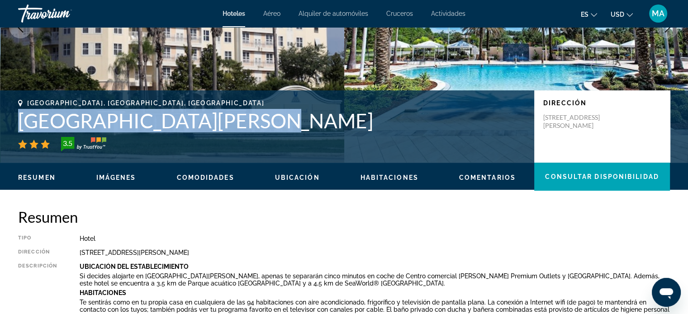
drag, startPoint x: 253, startPoint y: 117, endPoint x: 0, endPoint y: 125, distance: 253.5
click at [0, 125] on div "Orlando, FL, United States Monumental Hotel Orlando 3.5 Dirección 12120 Interna…" at bounding box center [344, 127] width 688 height 54
copy h1 "Monumental Hotel Orlando"
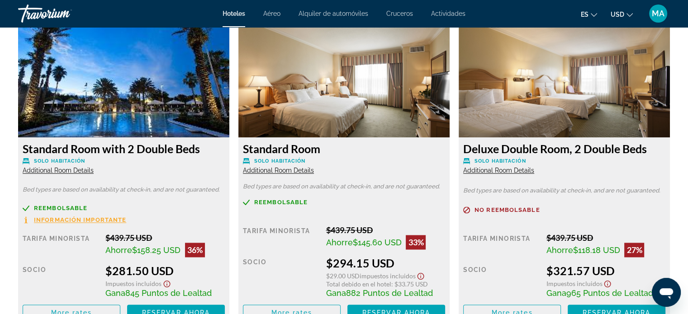
scroll to position [1312, 0]
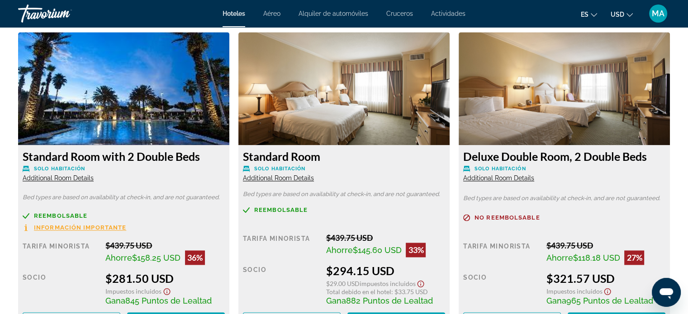
click at [503, 179] on span "Additional Room Details" at bounding box center [498, 178] width 71 height 7
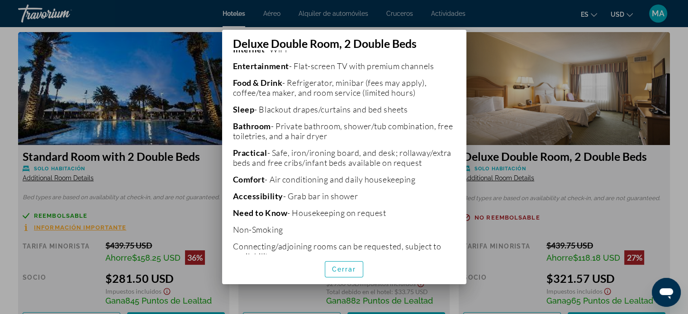
scroll to position [254, 0]
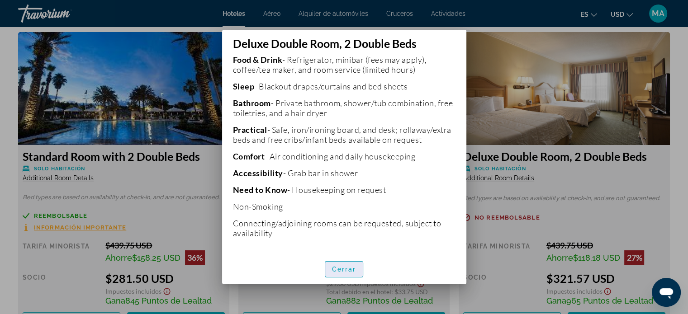
click at [351, 271] on span "Cerrar" at bounding box center [344, 269] width 24 height 7
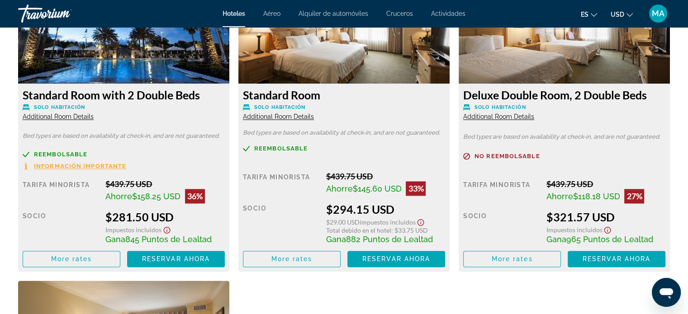
scroll to position [1403, 0]
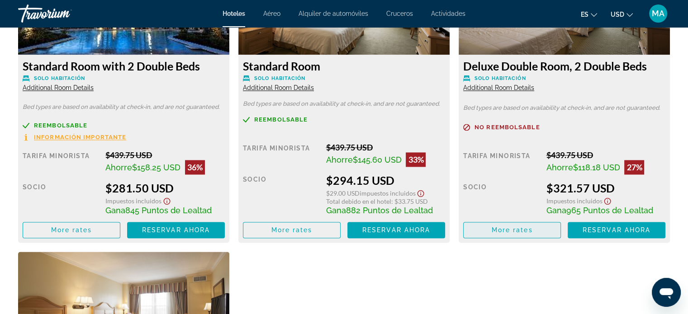
click at [514, 233] on span "More rates" at bounding box center [512, 230] width 41 height 7
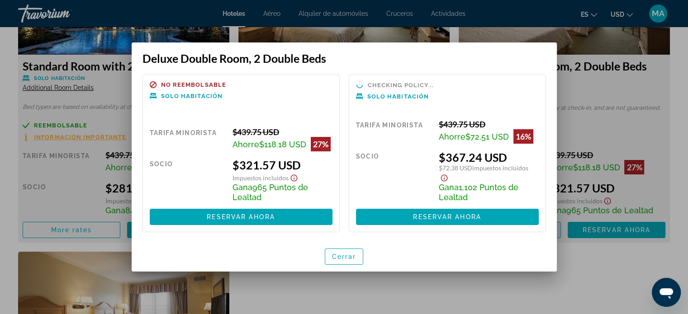
scroll to position [0, 0]
click at [337, 257] on span "Cerrar" at bounding box center [344, 256] width 24 height 7
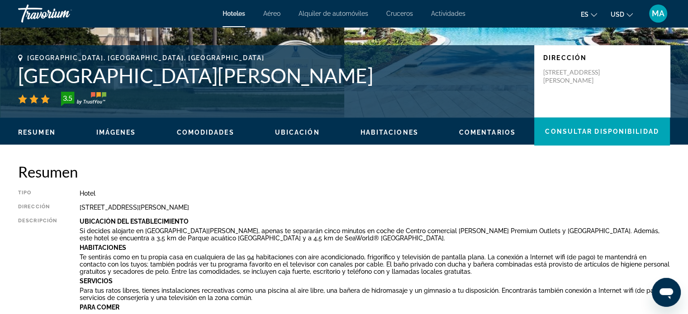
scroll to position [226, 0]
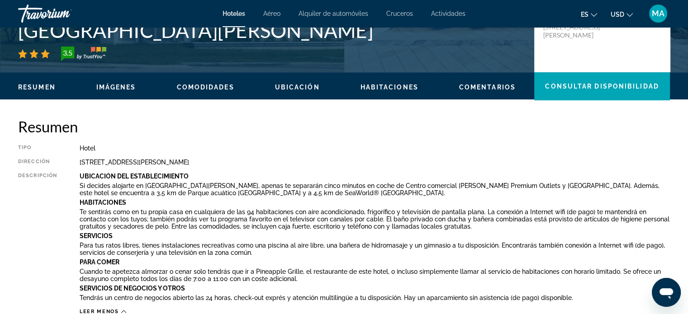
drag, startPoint x: 250, startPoint y: 163, endPoint x: 77, endPoint y: 161, distance: 172.4
click at [77, 161] on div "Tipo Hotel Dirección 12120 International Drive, Orlando FL 32821, United States…" at bounding box center [344, 230] width 652 height 171
copy div "12120 International Drive, Orlando FL 32821, United States"
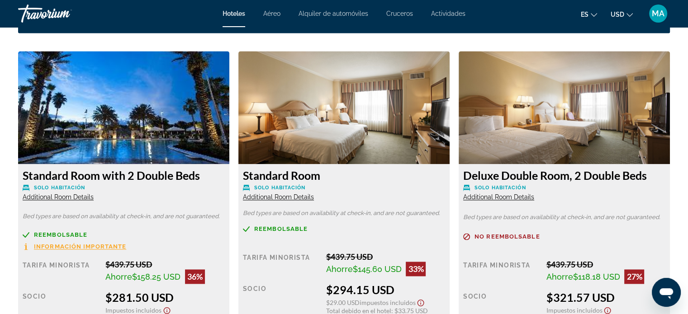
scroll to position [1312, 0]
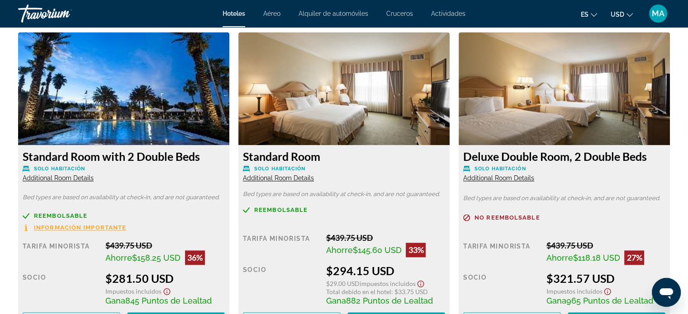
click at [492, 177] on span "Additional Room Details" at bounding box center [498, 178] width 71 height 7
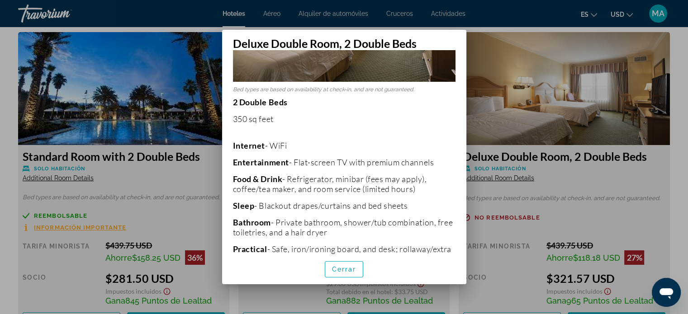
scroll to position [136, 0]
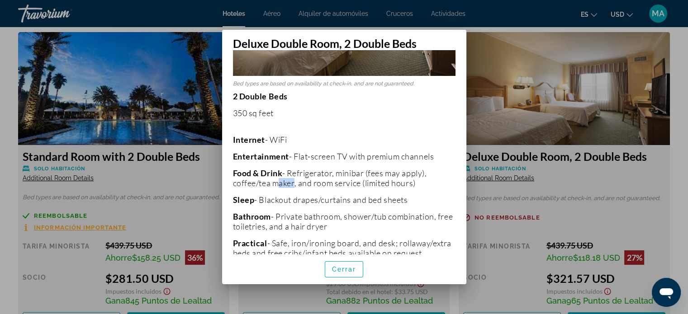
drag, startPoint x: 271, startPoint y: 180, endPoint x: 290, endPoint y: 179, distance: 18.6
click at [290, 179] on p "Food & Drink - Refrigerator, minibar (fees may apply), coffee/tea maker, and ro…" at bounding box center [344, 178] width 223 height 20
drag, startPoint x: 238, startPoint y: 177, endPoint x: 278, endPoint y: 173, distance: 40.9
click at [278, 173] on p "Food & Drink - Refrigerator, minibar (fees may apply), coffee/tea maker, and ro…" at bounding box center [344, 178] width 223 height 20
click at [318, 180] on p "Food & Drink - Refrigerator, minibar (fees may apply), coffee/tea maker, and ro…" at bounding box center [344, 178] width 223 height 20
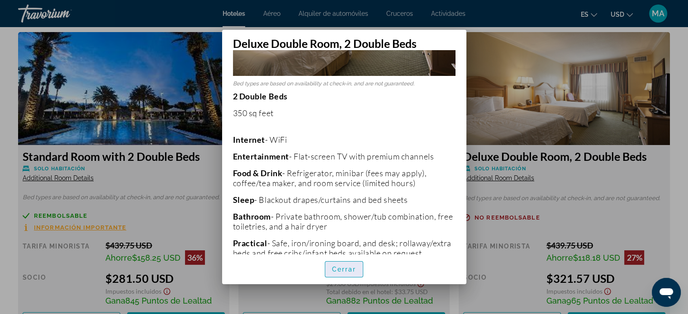
click at [346, 266] on span "Cerrar" at bounding box center [344, 269] width 24 height 7
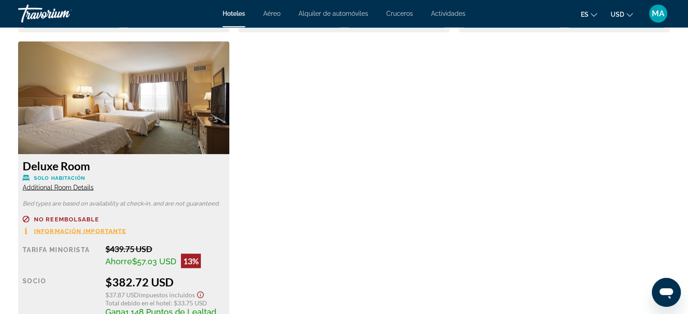
scroll to position [1629, 0]
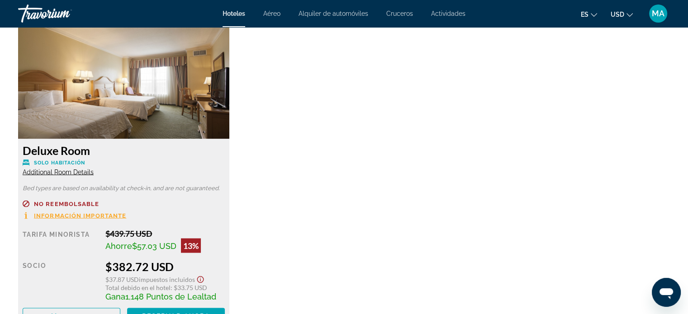
click at [51, 171] on span "Additional Room Details" at bounding box center [58, 171] width 71 height 7
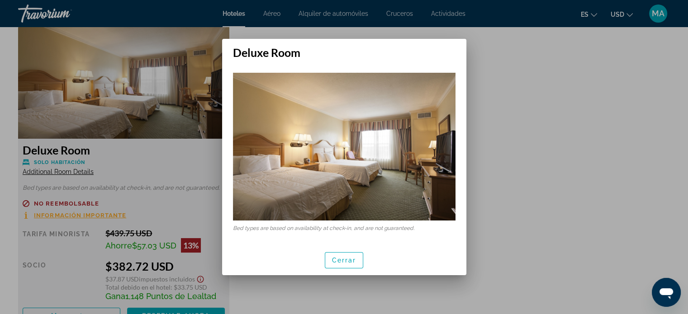
scroll to position [0, 0]
click at [338, 264] on span "button" at bounding box center [344, 261] width 38 height 22
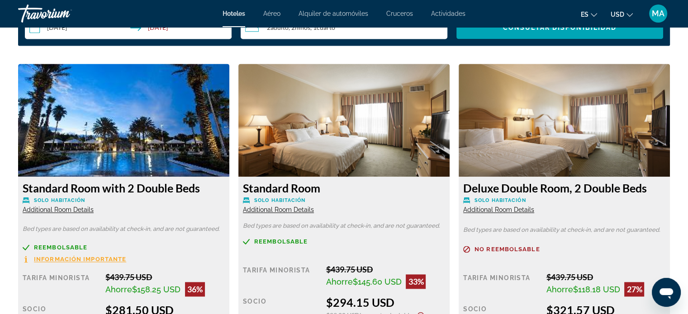
scroll to position [1267, 0]
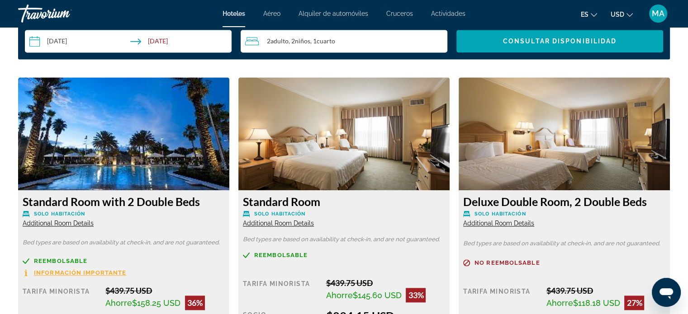
click at [500, 225] on span "Additional Room Details" at bounding box center [498, 223] width 71 height 7
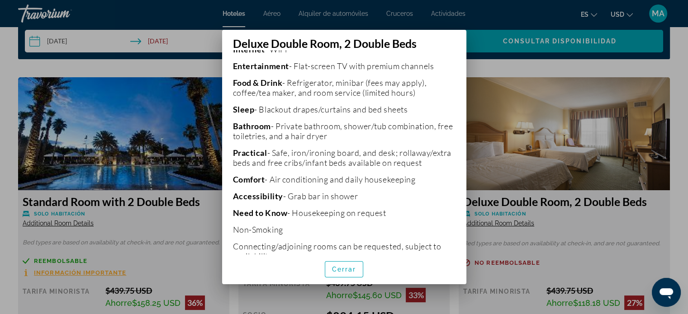
scroll to position [254, 0]
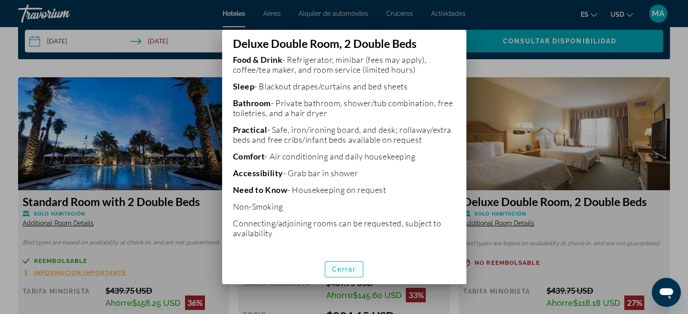
click at [347, 272] on span "Cerrar" at bounding box center [344, 269] width 24 height 7
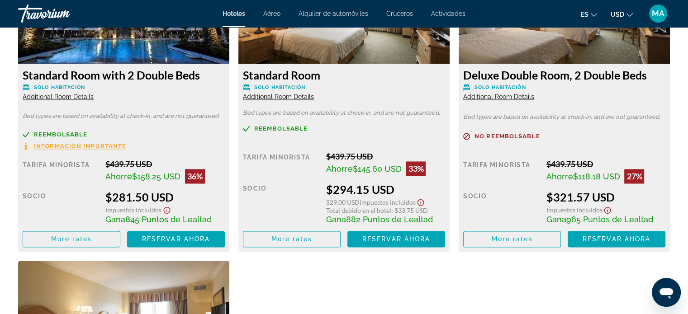
scroll to position [1403, 0]
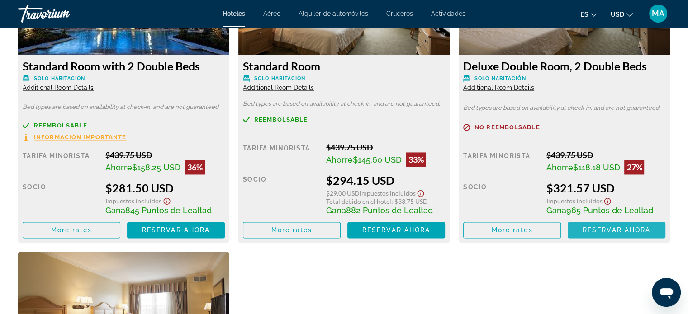
click at [606, 229] on span "Reservar ahora" at bounding box center [617, 230] width 68 height 7
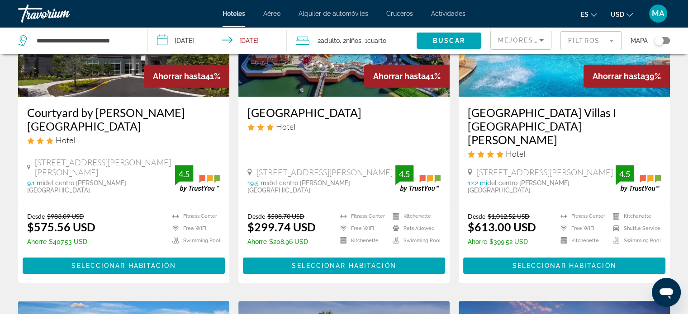
scroll to position [136, 0]
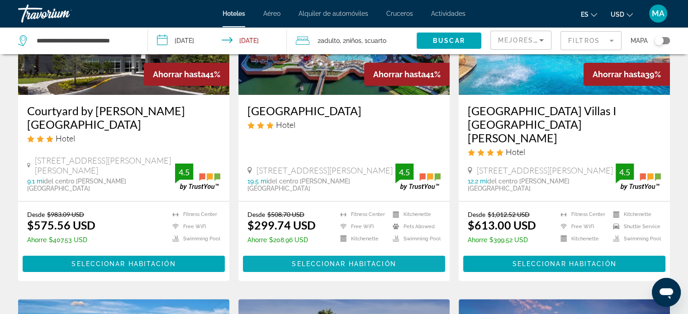
click at [335, 261] on span "Seleccionar habitación" at bounding box center [344, 264] width 104 height 7
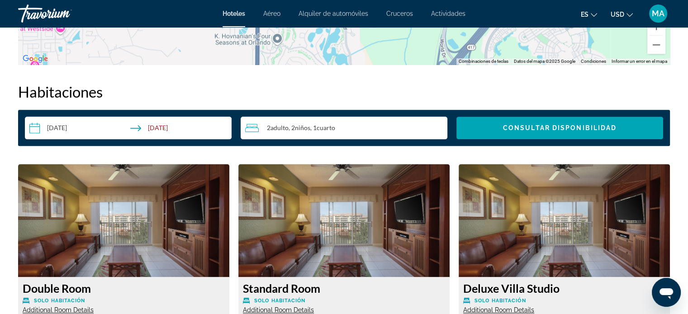
scroll to position [1269, 0]
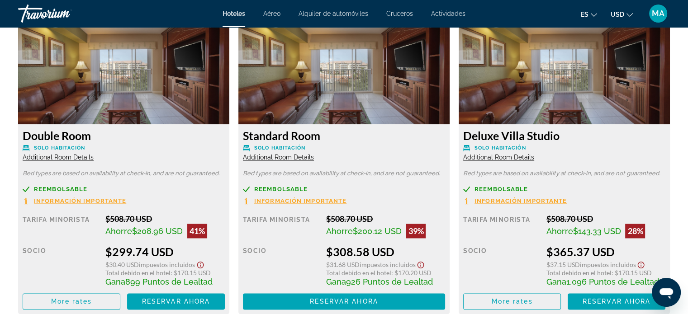
click at [64, 157] on span "Additional Room Details" at bounding box center [58, 157] width 71 height 7
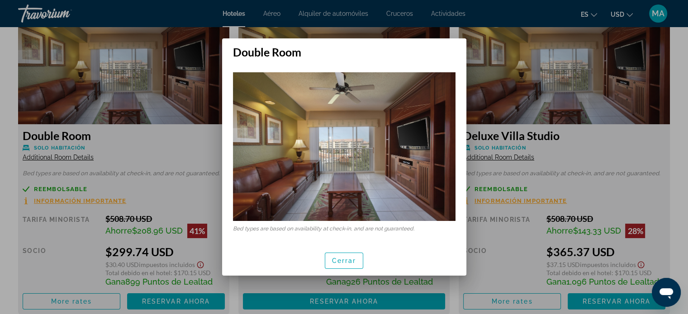
scroll to position [0, 0]
click at [335, 257] on span "Cerrar" at bounding box center [344, 260] width 24 height 7
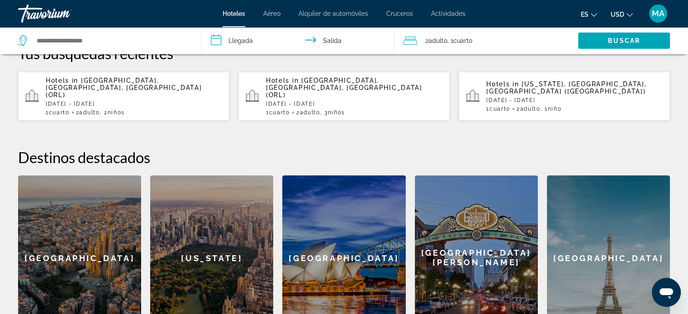
scroll to position [271, 0]
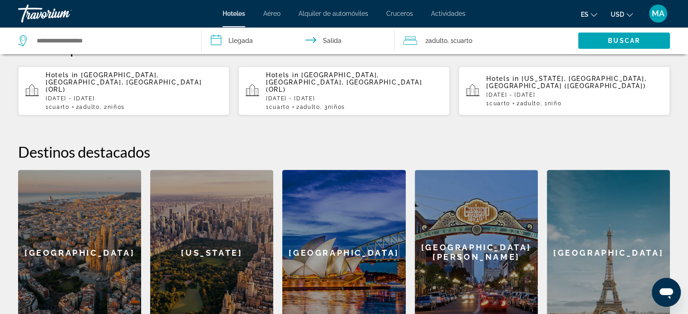
click at [108, 95] on p "[DATE] - [DATE]" at bounding box center [134, 98] width 176 height 6
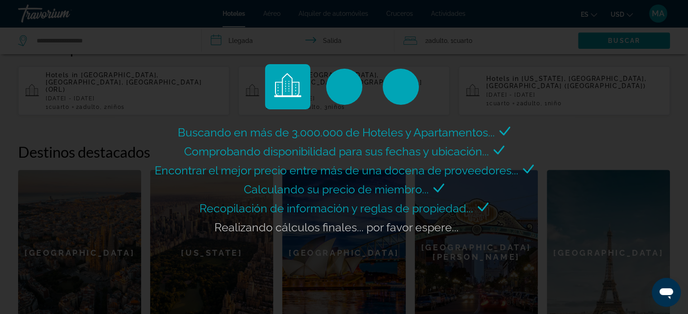
scroll to position [317, 0]
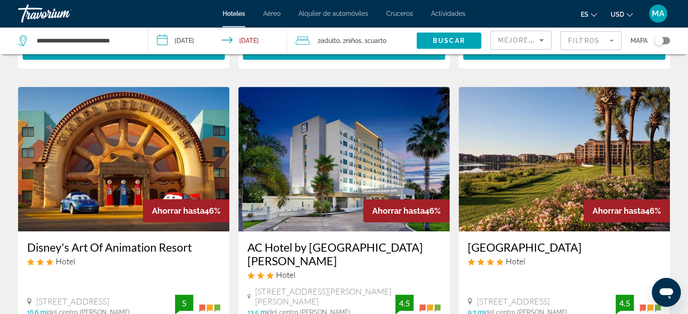
scroll to position [769, 0]
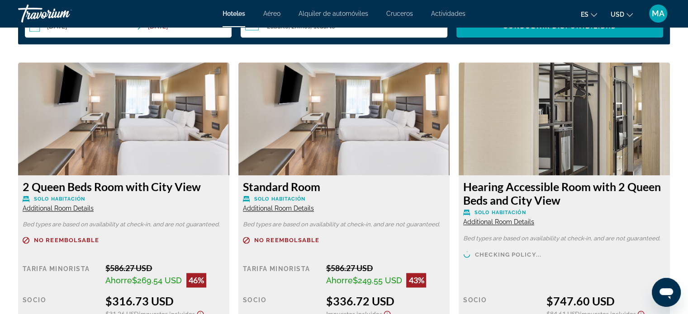
scroll to position [1267, 0]
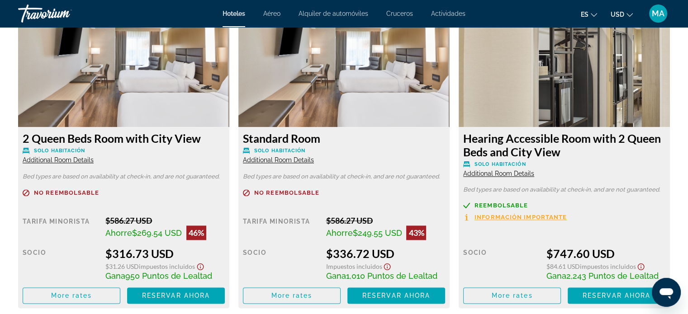
click at [61, 159] on span "Additional Room Details" at bounding box center [58, 160] width 71 height 7
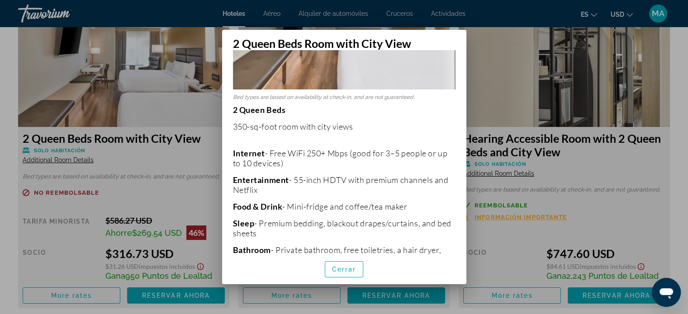
scroll to position [136, 0]
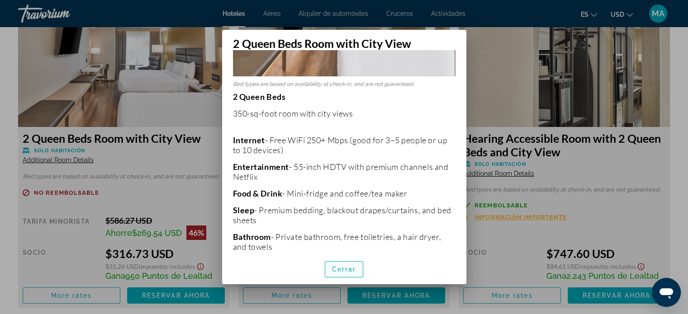
click at [348, 271] on span "Cerrar" at bounding box center [344, 269] width 24 height 7
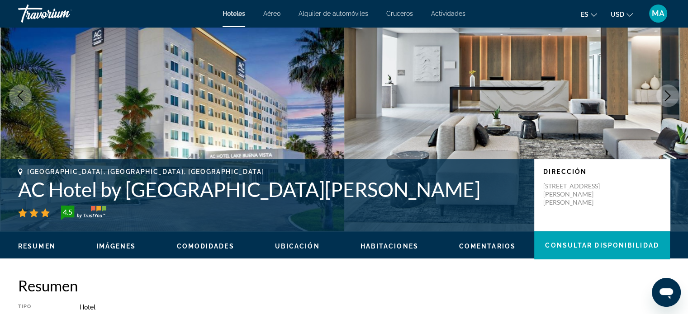
scroll to position [45, 0]
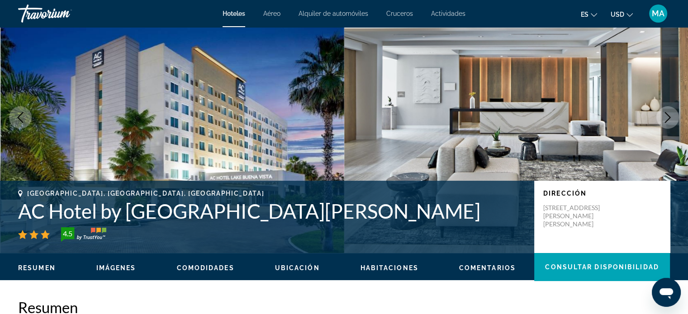
drag, startPoint x: 435, startPoint y: 211, endPoint x: 22, endPoint y: 215, distance: 413.5
click at [22, 215] on h1 "AC Hotel by [GEOGRAPHIC_DATA][PERSON_NAME]" at bounding box center [271, 212] width 507 height 24
copy h1 "AC Hotel by [GEOGRAPHIC_DATA][PERSON_NAME]"
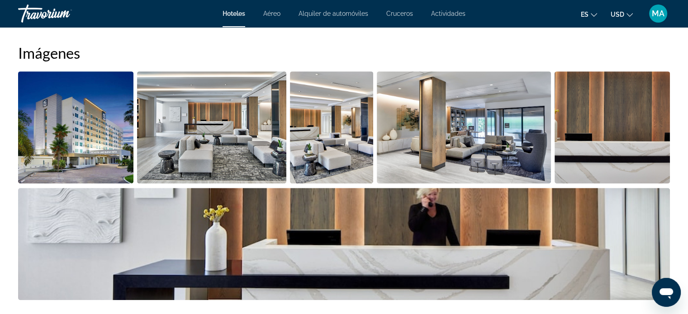
scroll to position [407, 0]
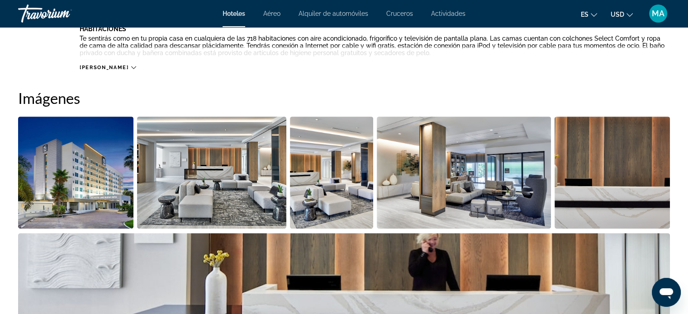
click at [83, 190] on img "Open full-screen image slider" at bounding box center [75, 173] width 115 height 112
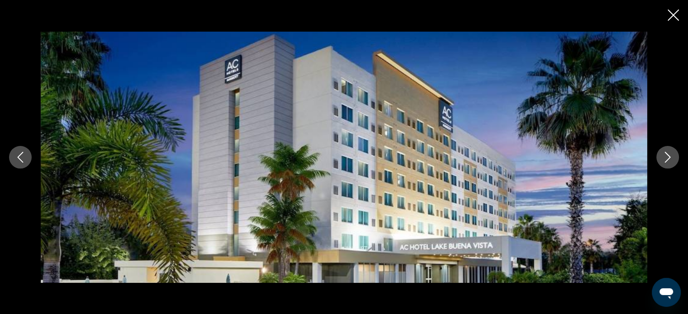
click at [670, 17] on icon "Close slideshow" at bounding box center [673, 15] width 11 height 11
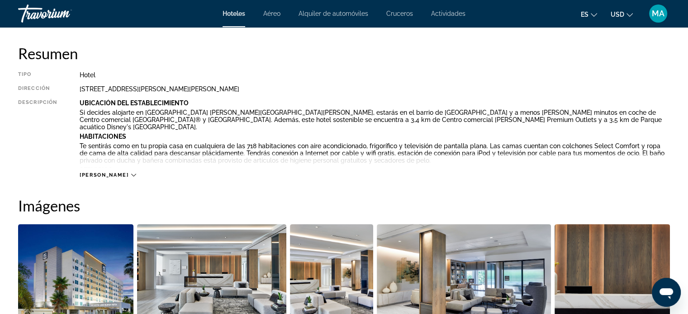
scroll to position [271, 0]
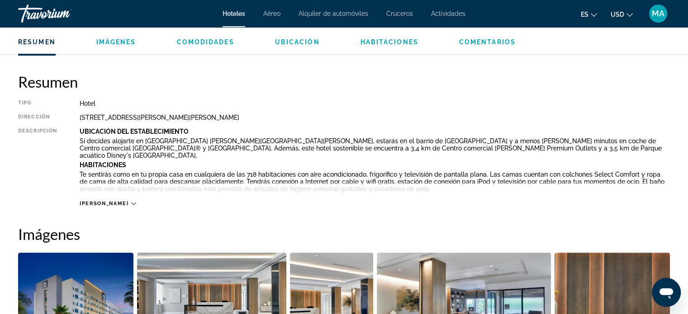
click at [94, 202] on span "[PERSON_NAME]" at bounding box center [104, 204] width 49 height 6
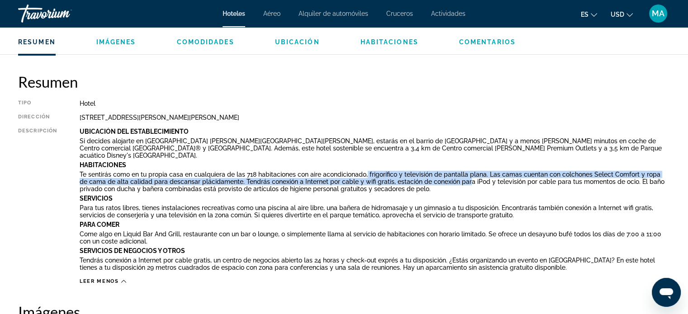
drag, startPoint x: 366, startPoint y: 166, endPoint x: 457, endPoint y: 173, distance: 92.1
click at [457, 173] on p "Te sentirás como en tu propia casa en cualquiera de las 718 habitaciones con ai…" at bounding box center [375, 182] width 590 height 22
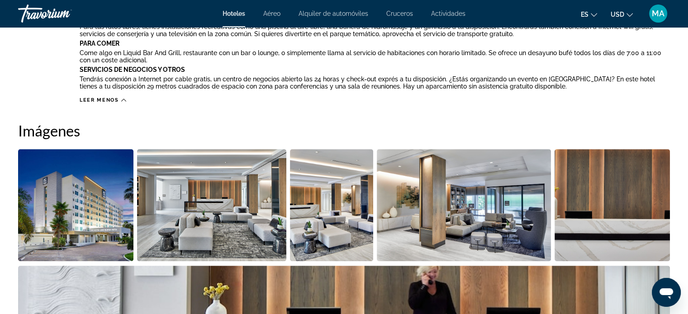
scroll to position [498, 0]
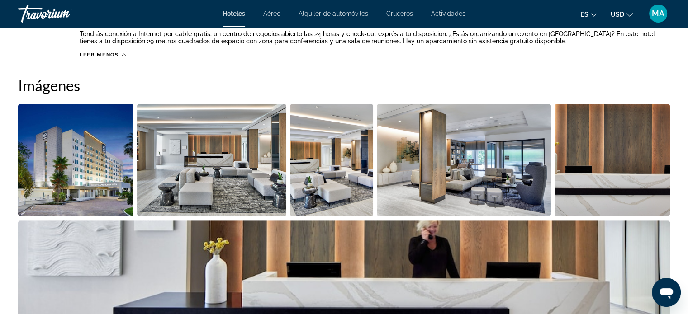
click at [100, 164] on img "Open full-screen image slider" at bounding box center [75, 160] width 115 height 112
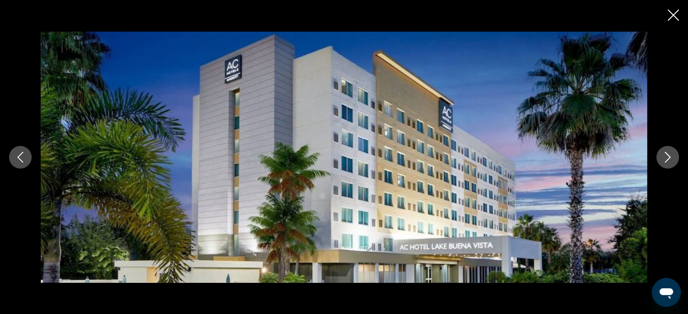
click at [668, 165] on button "Next image" at bounding box center [667, 157] width 23 height 23
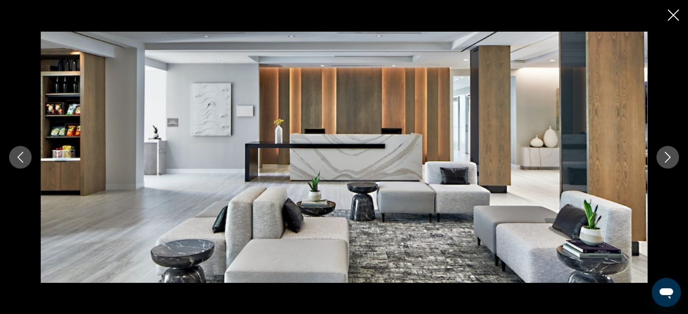
click at [668, 165] on button "Next image" at bounding box center [667, 157] width 23 height 23
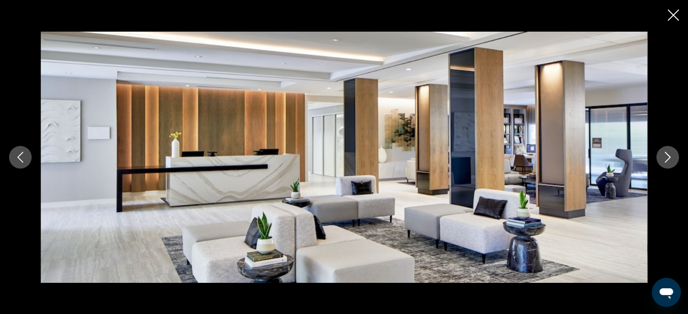
click at [668, 165] on button "Next image" at bounding box center [667, 157] width 23 height 23
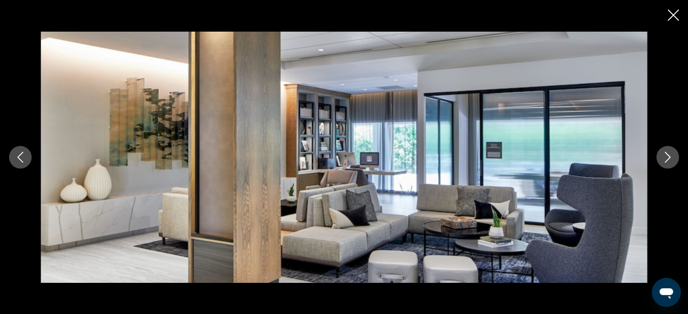
click at [668, 165] on button "Next image" at bounding box center [667, 157] width 23 height 23
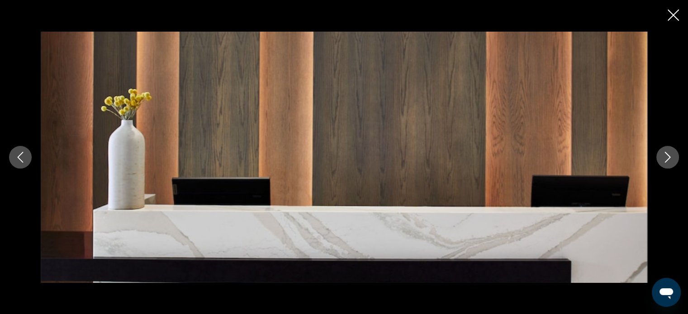
click at [668, 165] on button "Next image" at bounding box center [667, 157] width 23 height 23
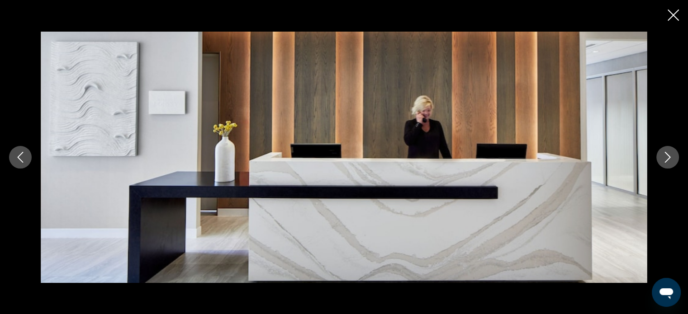
click at [668, 165] on button "Next image" at bounding box center [667, 157] width 23 height 23
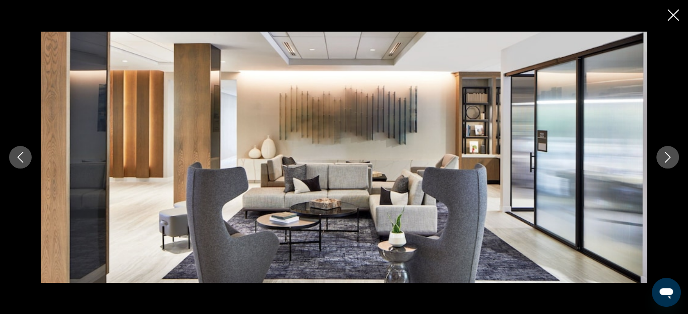
click at [667, 176] on div "prev next" at bounding box center [344, 158] width 688 height 252
drag, startPoint x: 669, startPoint y: 163, endPoint x: 673, endPoint y: 32, distance: 131.7
click at [669, 163] on button "Next image" at bounding box center [667, 157] width 23 height 23
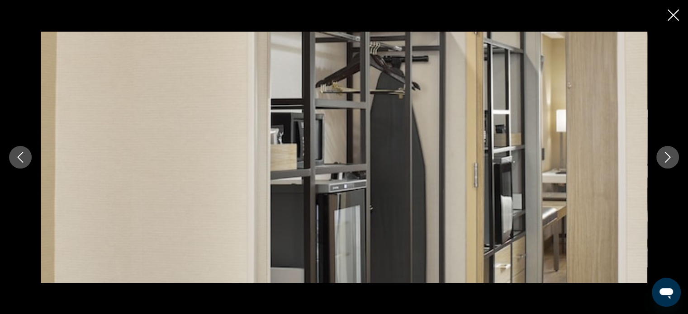
click at [677, 14] on icon "Close slideshow" at bounding box center [673, 15] width 11 height 11
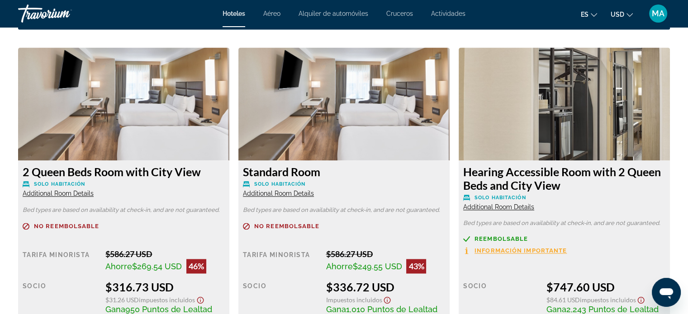
scroll to position [1312, 0]
